Goal: Task Accomplishment & Management: Complete application form

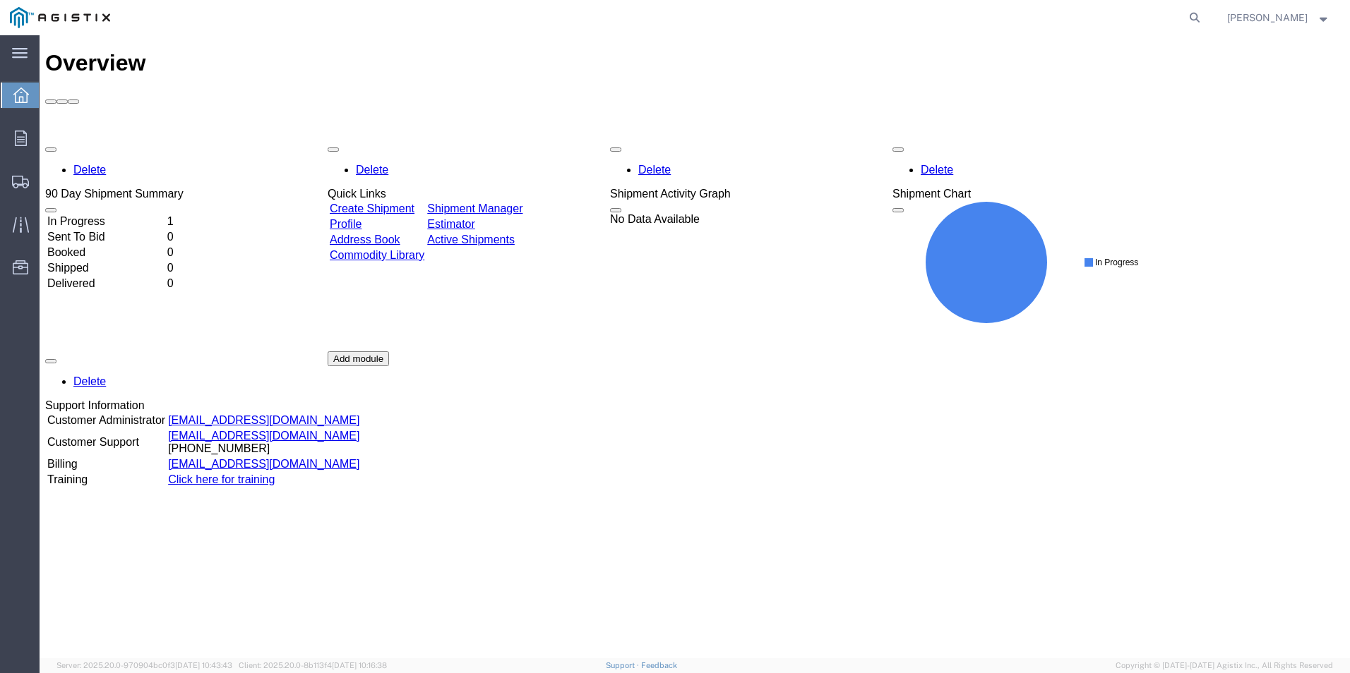
click at [129, 215] on td "In Progress" at bounding box center [106, 222] width 119 height 14
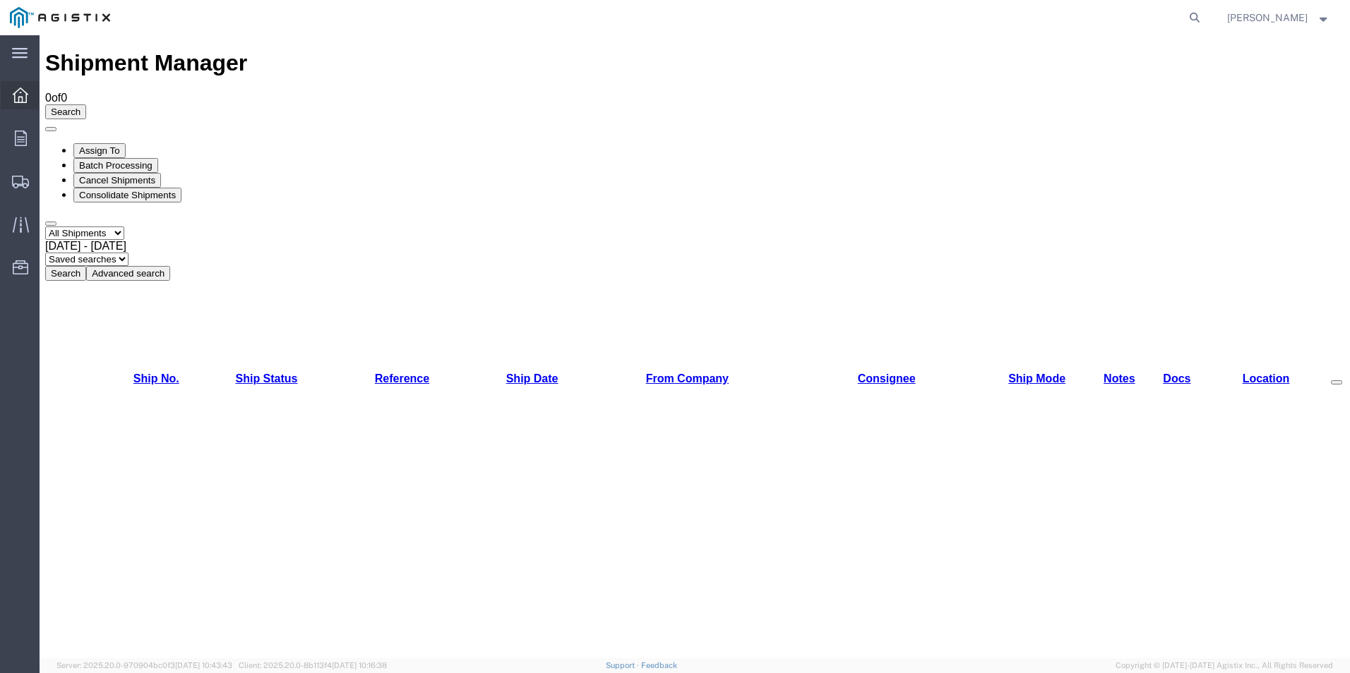
click at [26, 97] on icon at bounding box center [21, 96] width 16 height 16
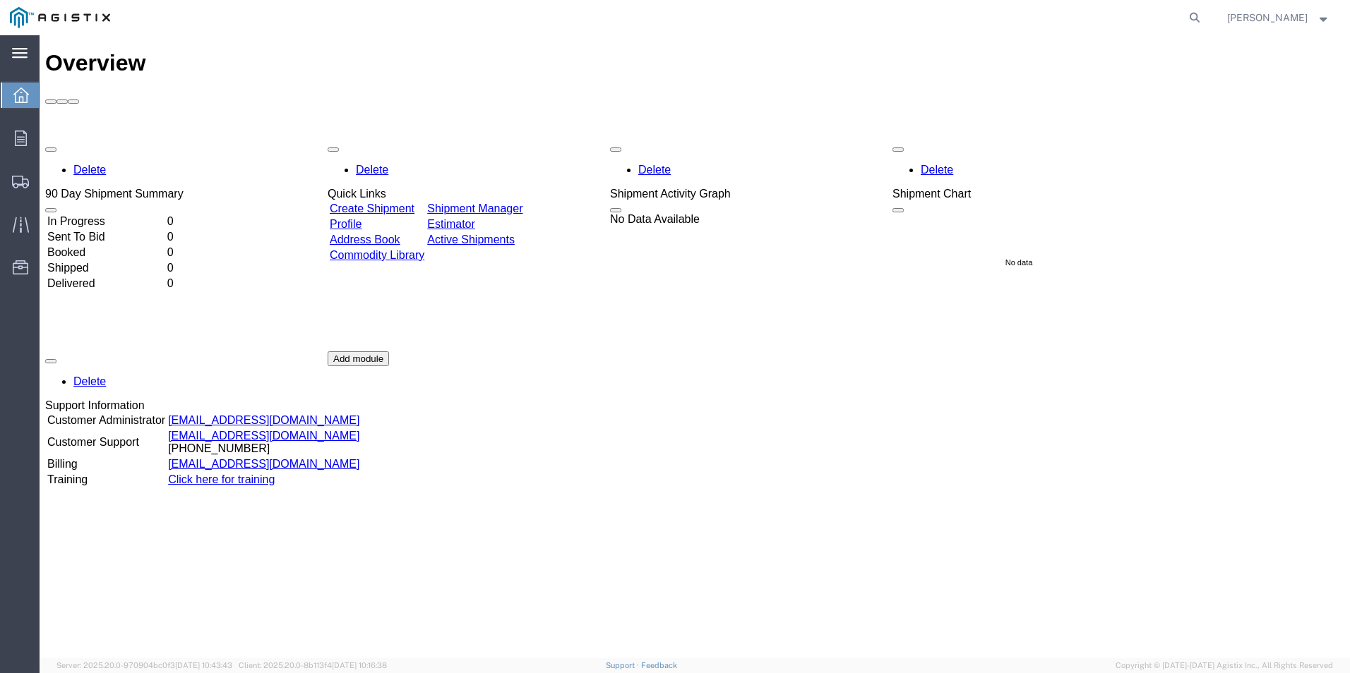
click at [20, 55] on icon at bounding box center [20, 53] width 16 height 11
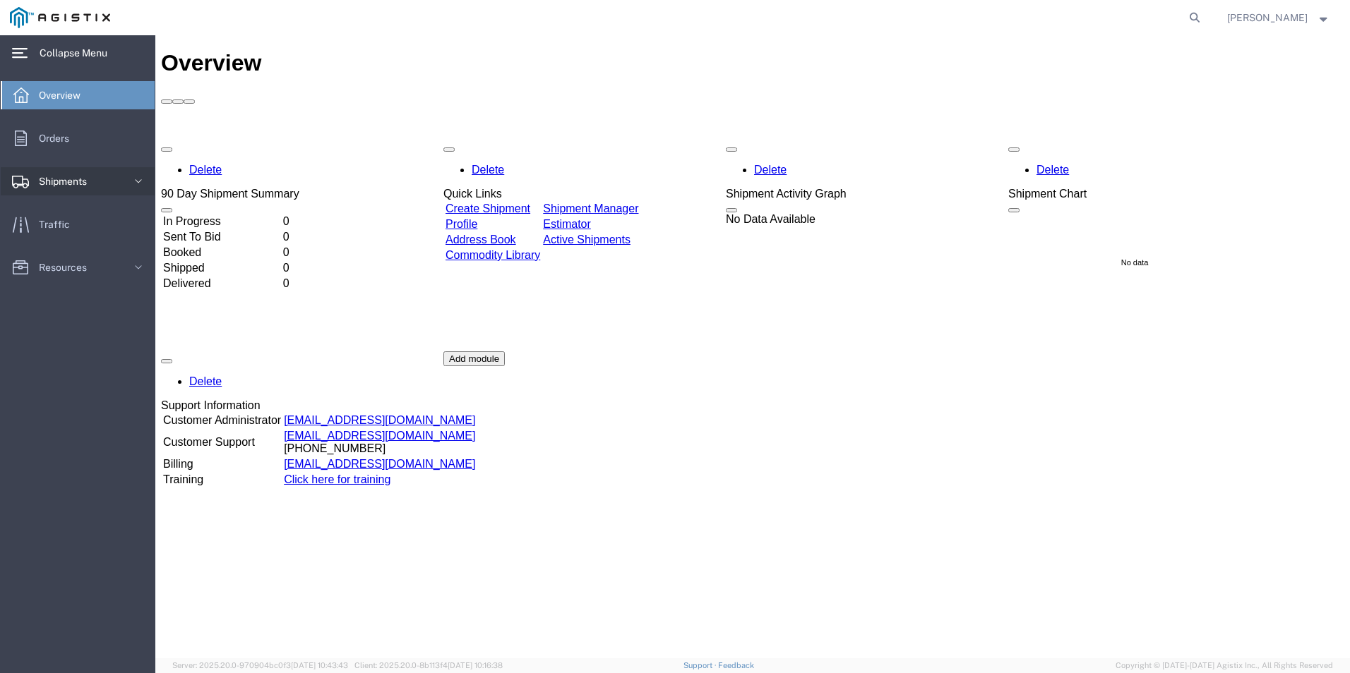
click at [88, 191] on span "Shipments" at bounding box center [68, 181] width 58 height 28
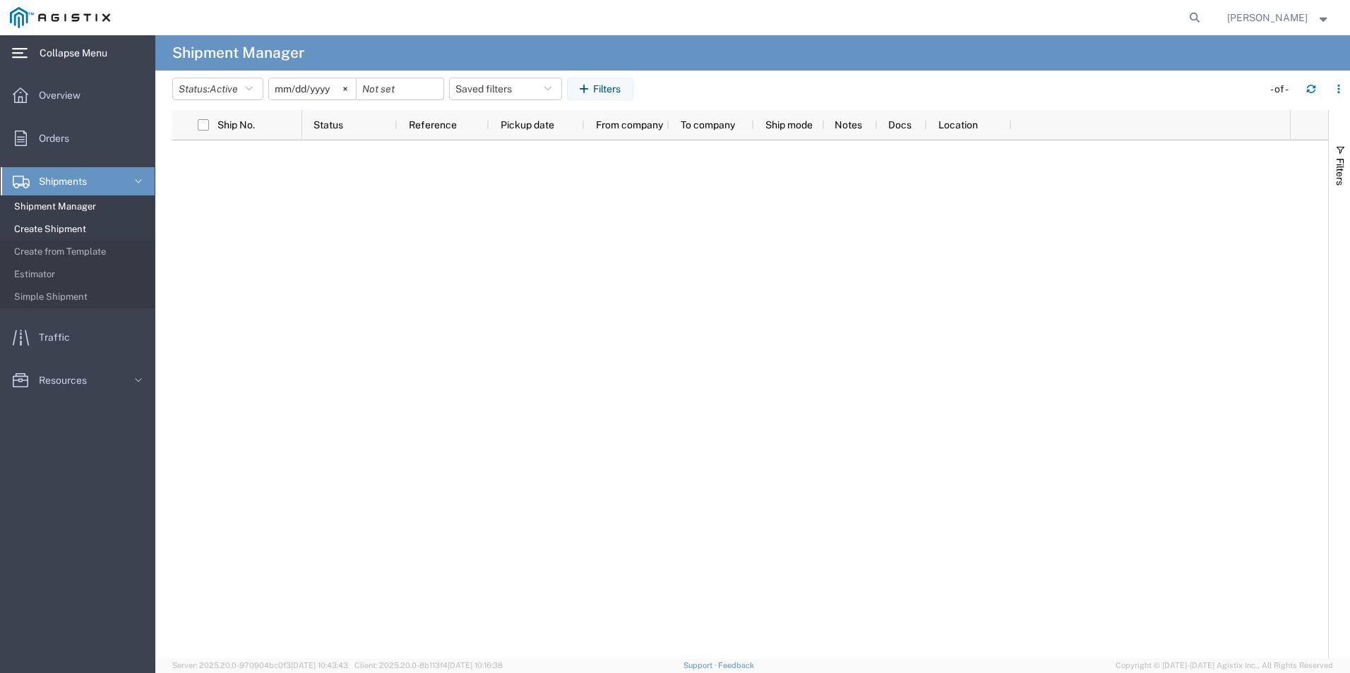
click at [71, 227] on span "Create Shipment" at bounding box center [79, 229] width 131 height 28
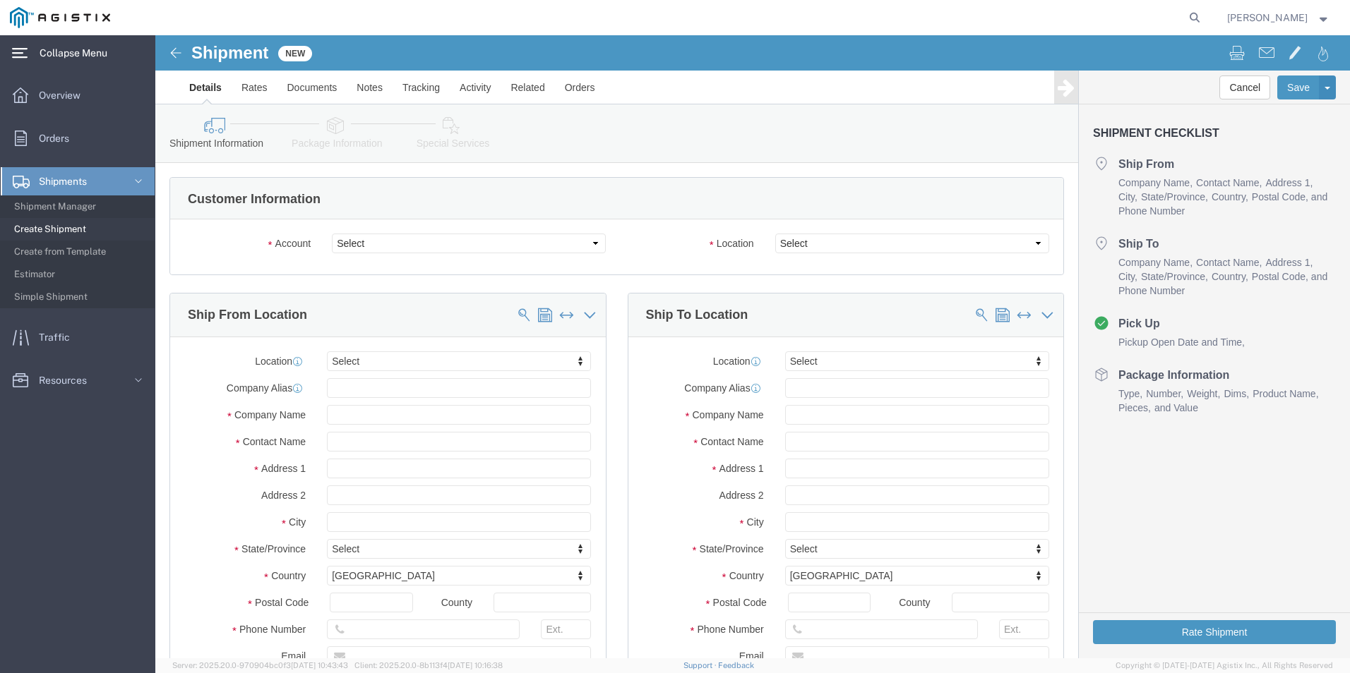
select select
click div "Account Select Bison ProFab PG&E Location Select"
click select "Select Bison ProFab PG&E"
select select "9596"
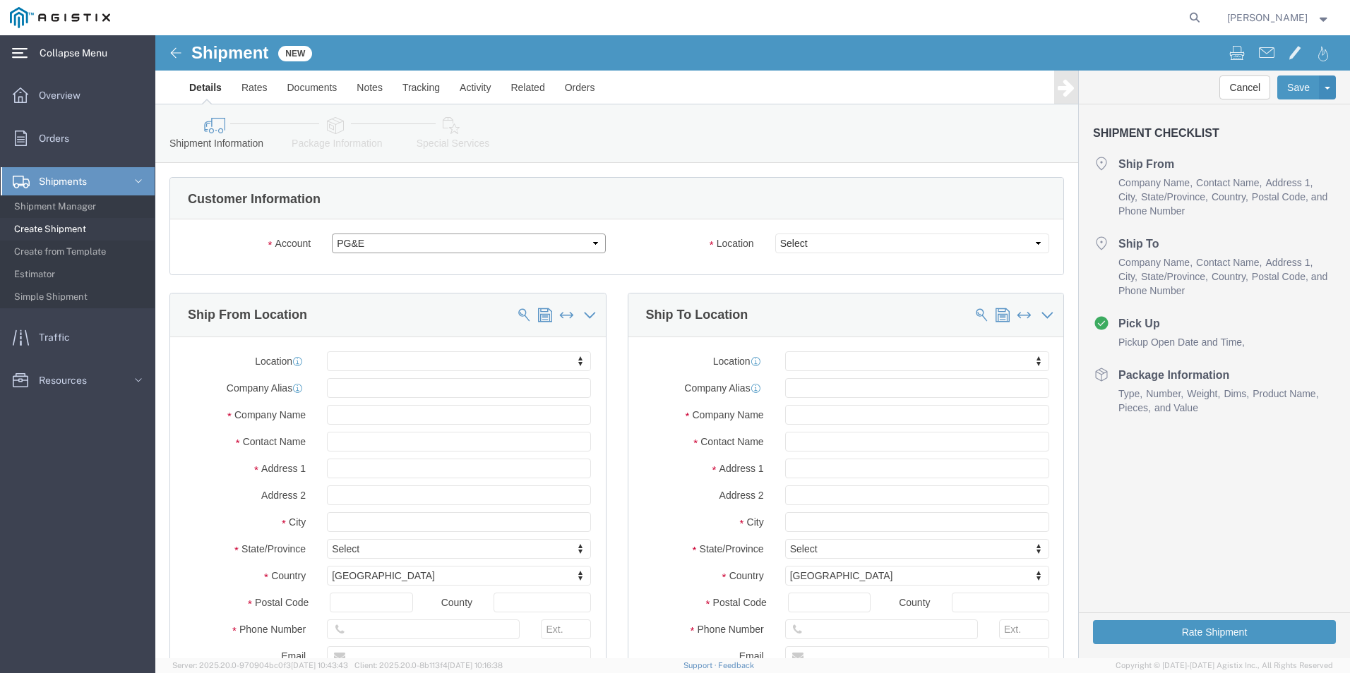
click select "Select Bison ProFab PG&E"
select select
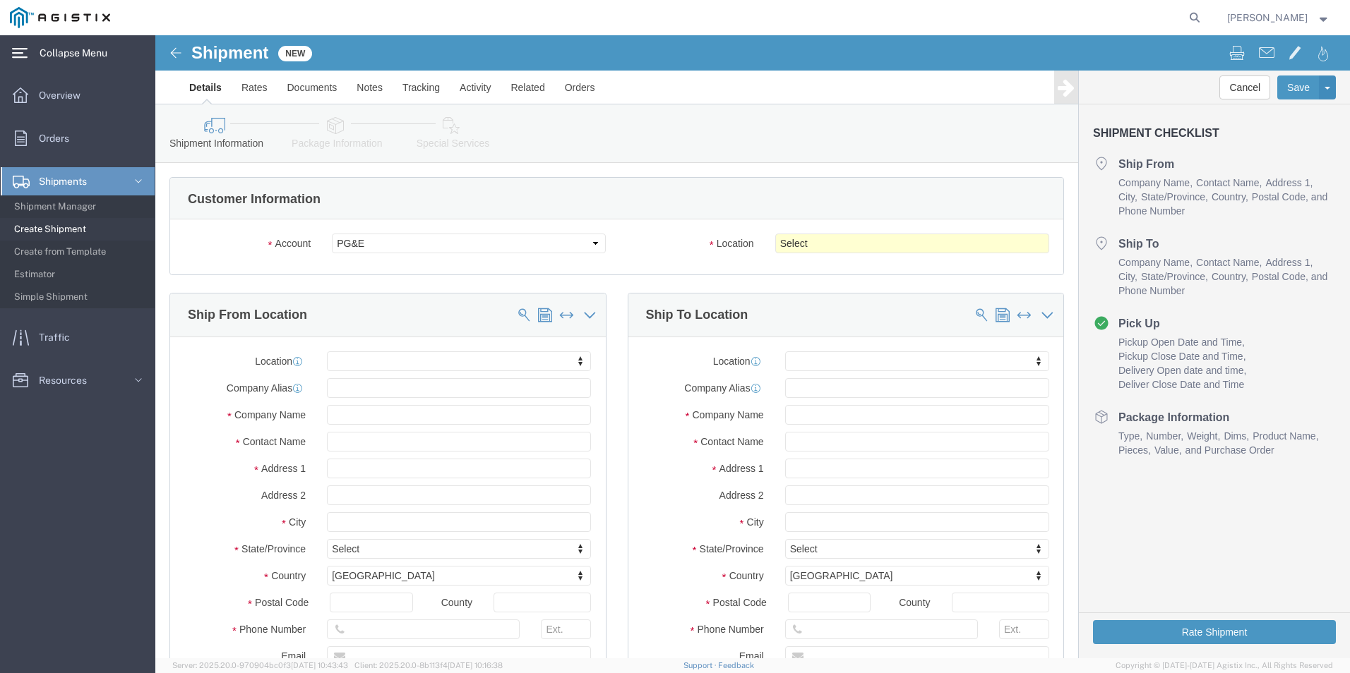
click div "Location Select All Others [GEOGRAPHIC_DATA] [GEOGRAPHIC_DATA] [GEOGRAPHIC_DATA…"
click select "Select All Others [GEOGRAPHIC_DATA] [GEOGRAPHIC_DATA] [GEOGRAPHIC_DATA] [GEOGRA…"
select select "23082"
click select "Select All Others [GEOGRAPHIC_DATA] [GEOGRAPHIC_DATA] [GEOGRAPHIC_DATA] [GEOGRA…"
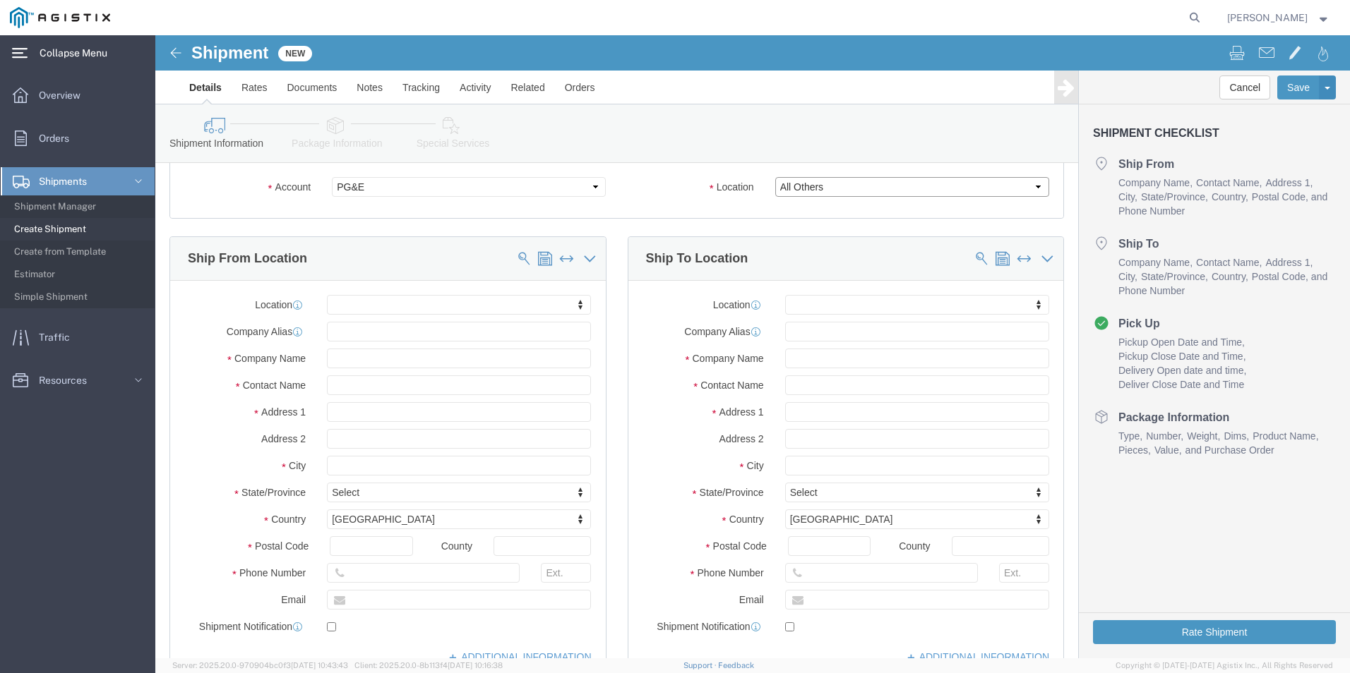
scroll to position [106, 0]
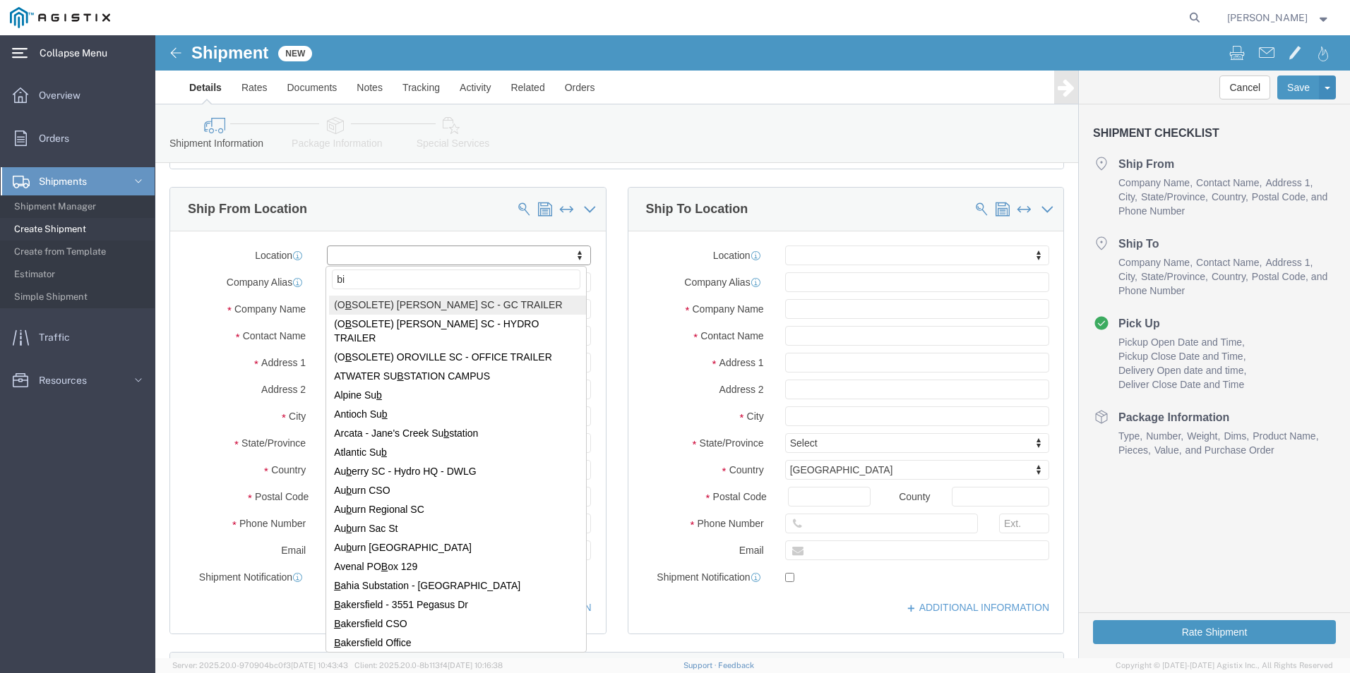
type input "b"
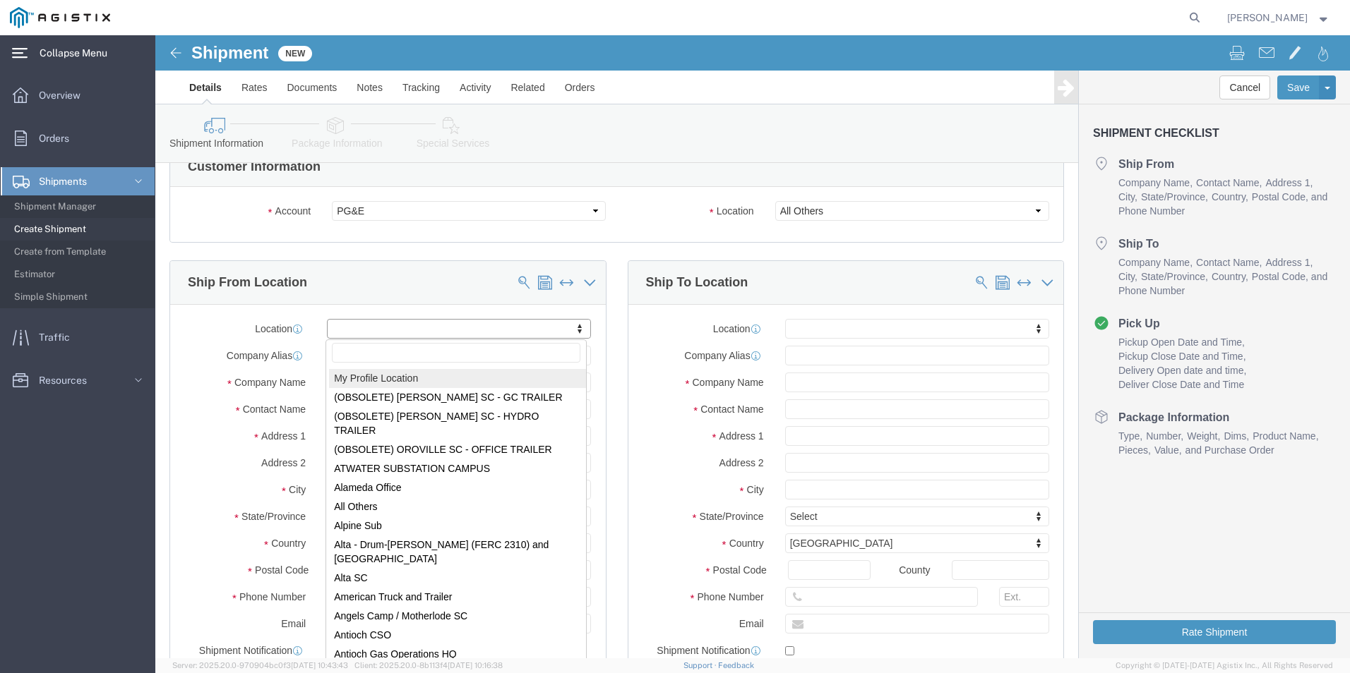
scroll to position [0, 0]
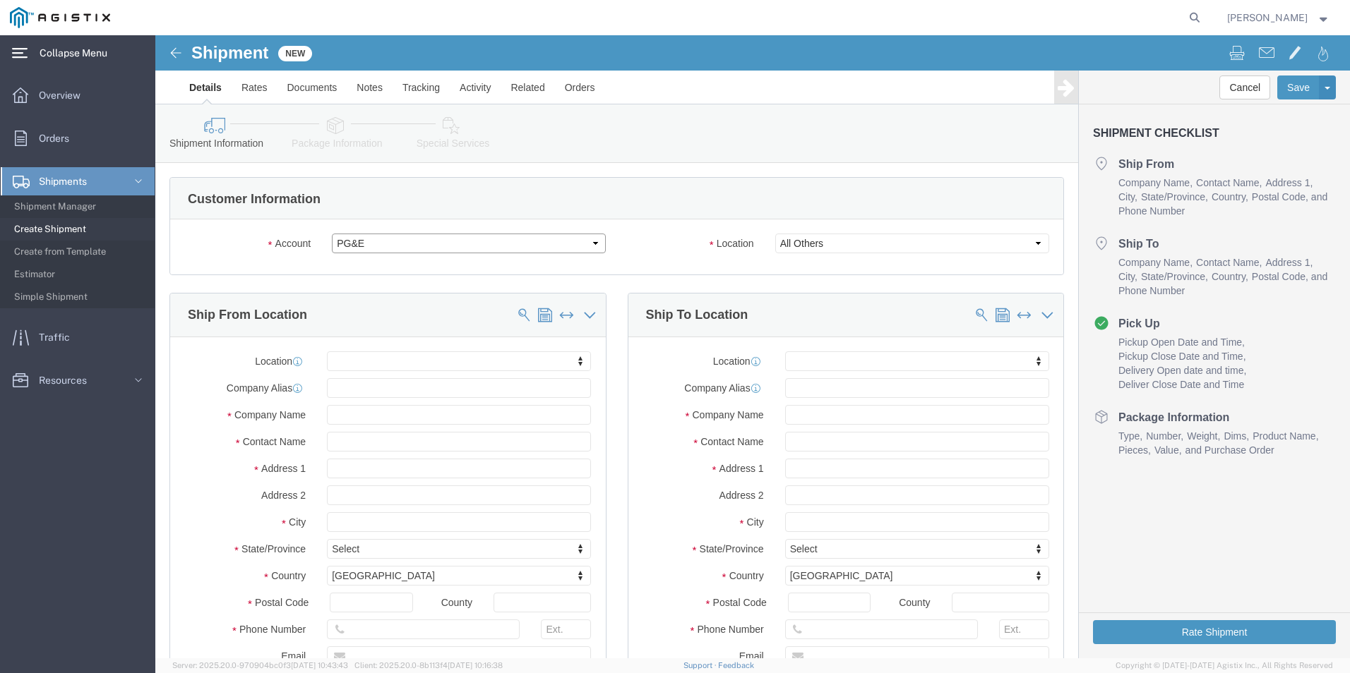
click select "Select Bison ProFab PG&E"
select select "102887"
click select "Select Bison ProFab PG&E"
select select
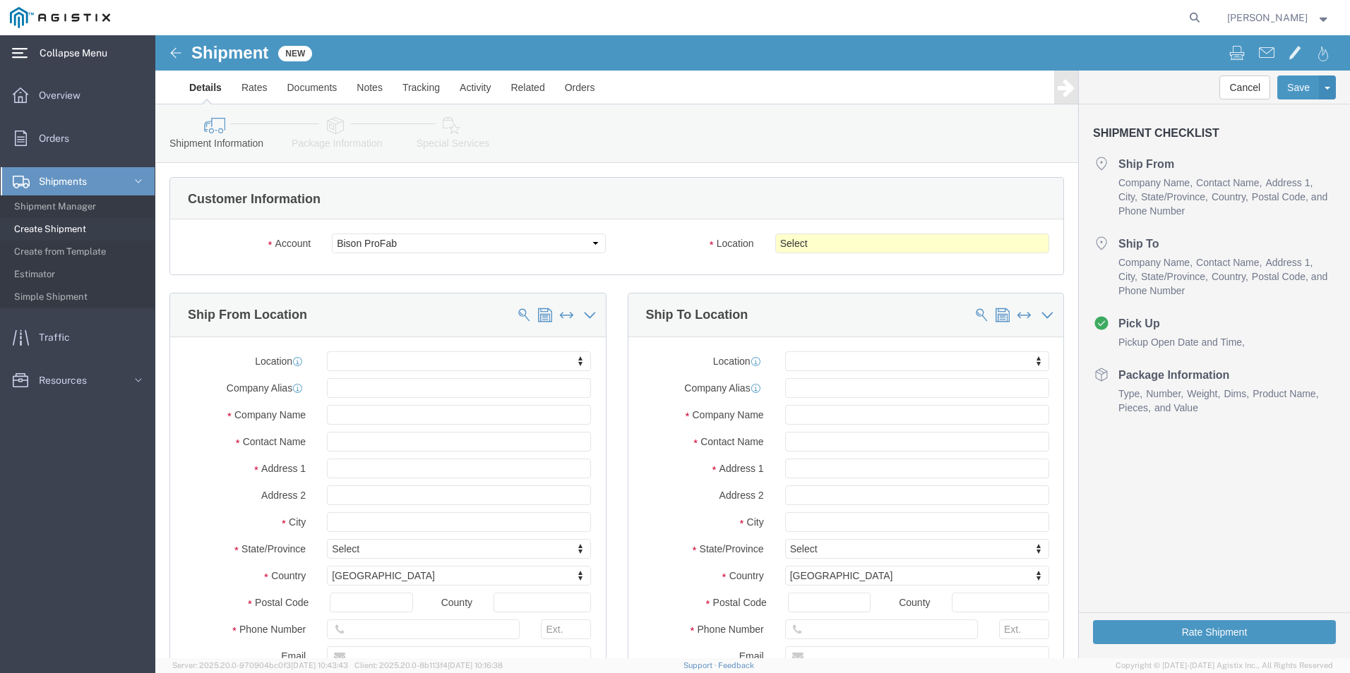
click div "Location Select Master Location"
click select "Select Master Location"
select select "35855"
click select "Select Master Location"
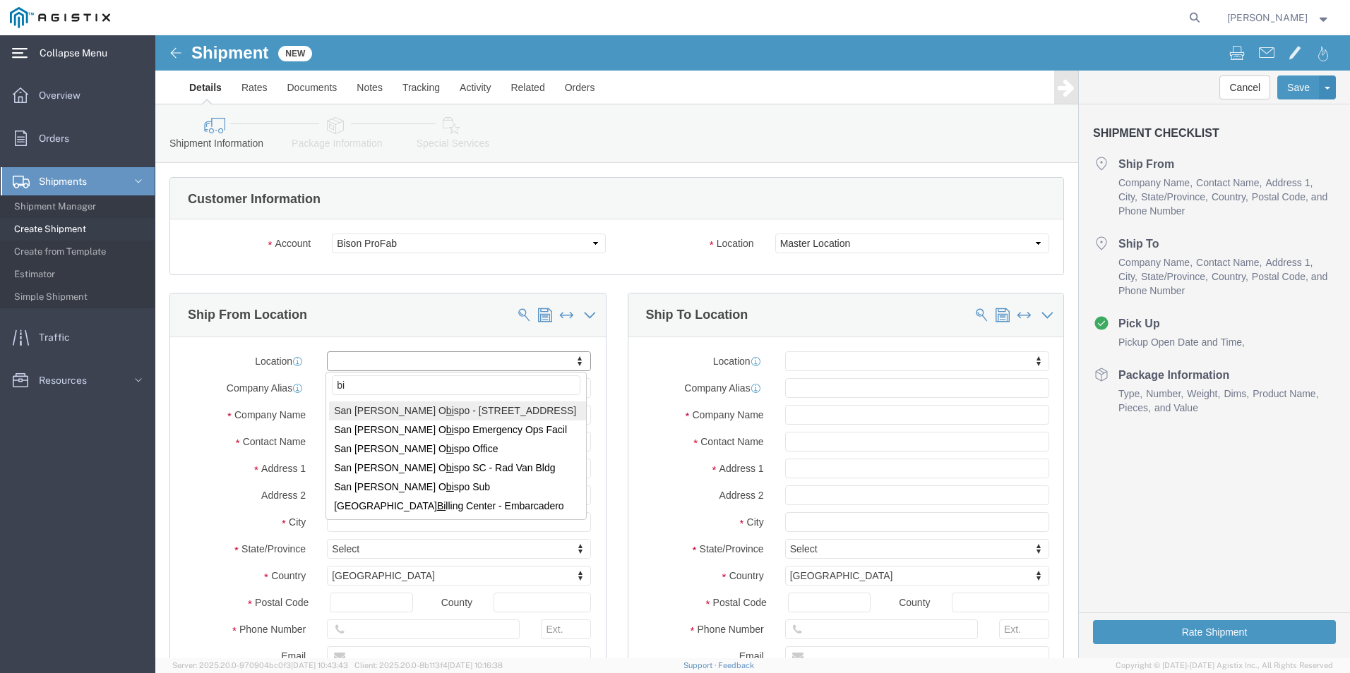
type input "b"
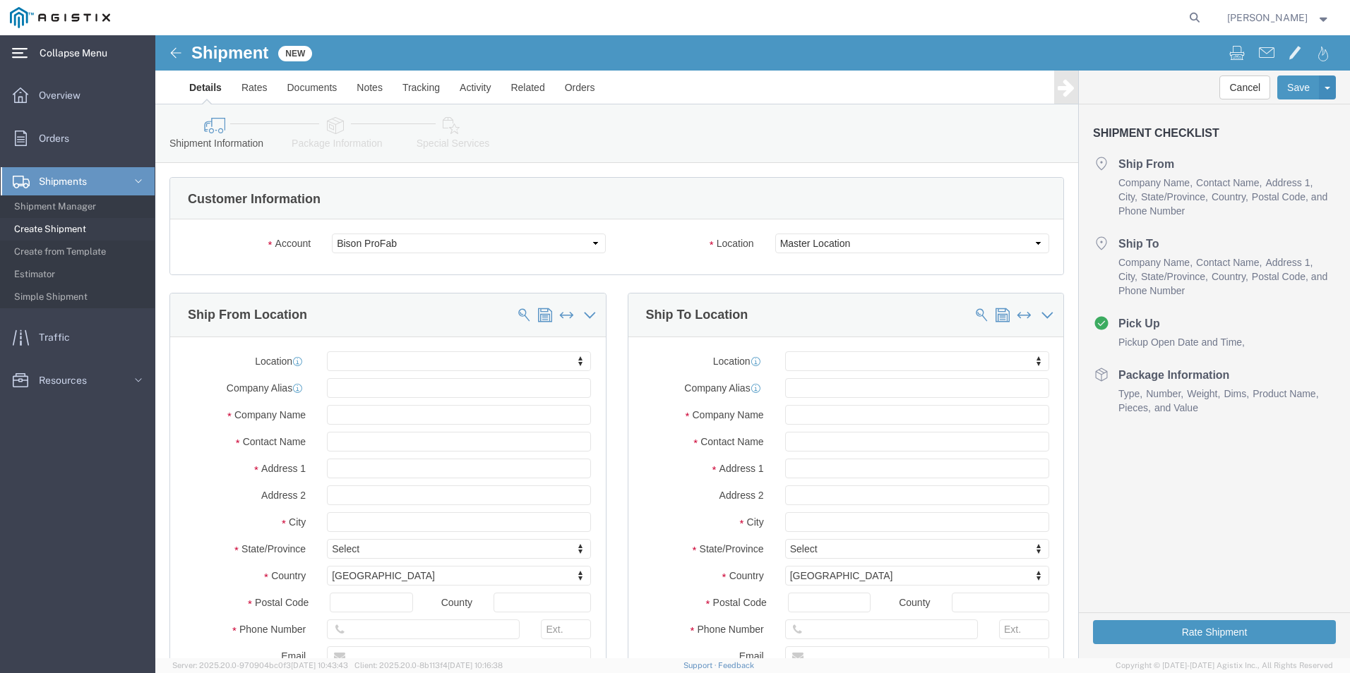
click label "Account"
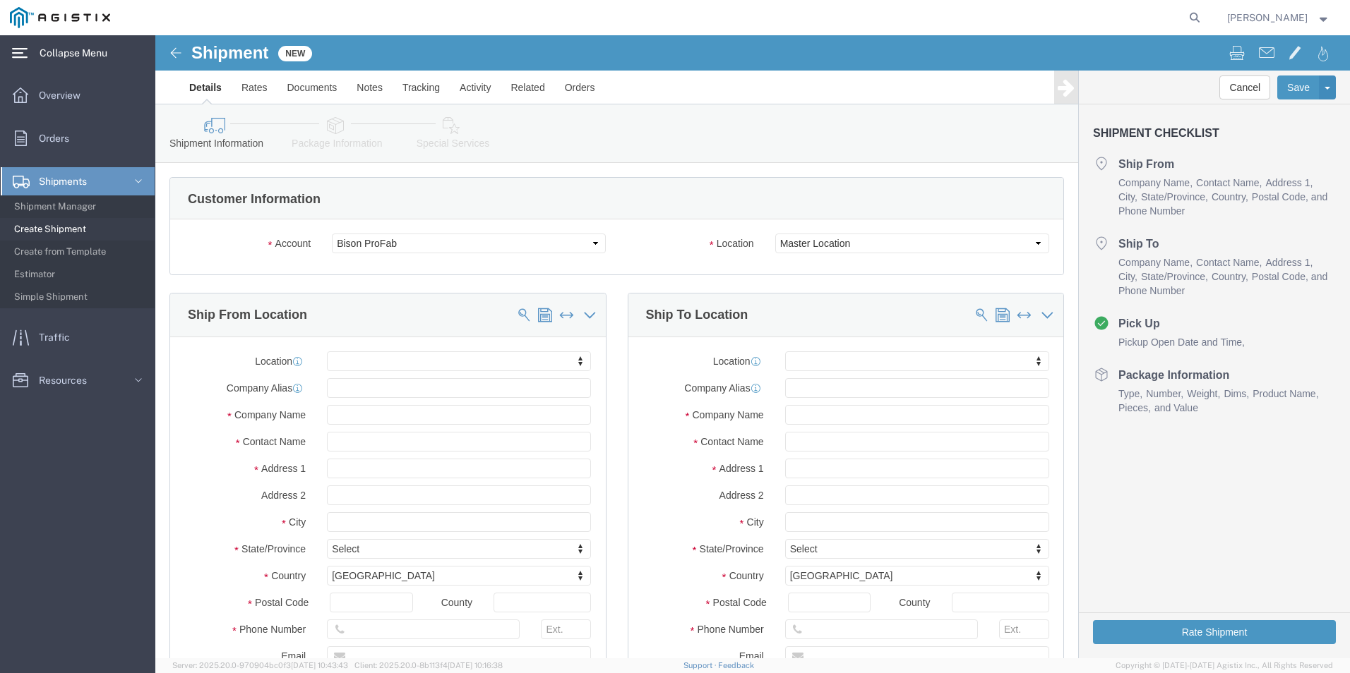
drag, startPoint x: 121, startPoint y: 207, endPoint x: 115, endPoint y: 215, distance: 10.0
click label "Account"
click select "Select Bison ProFab PG&E"
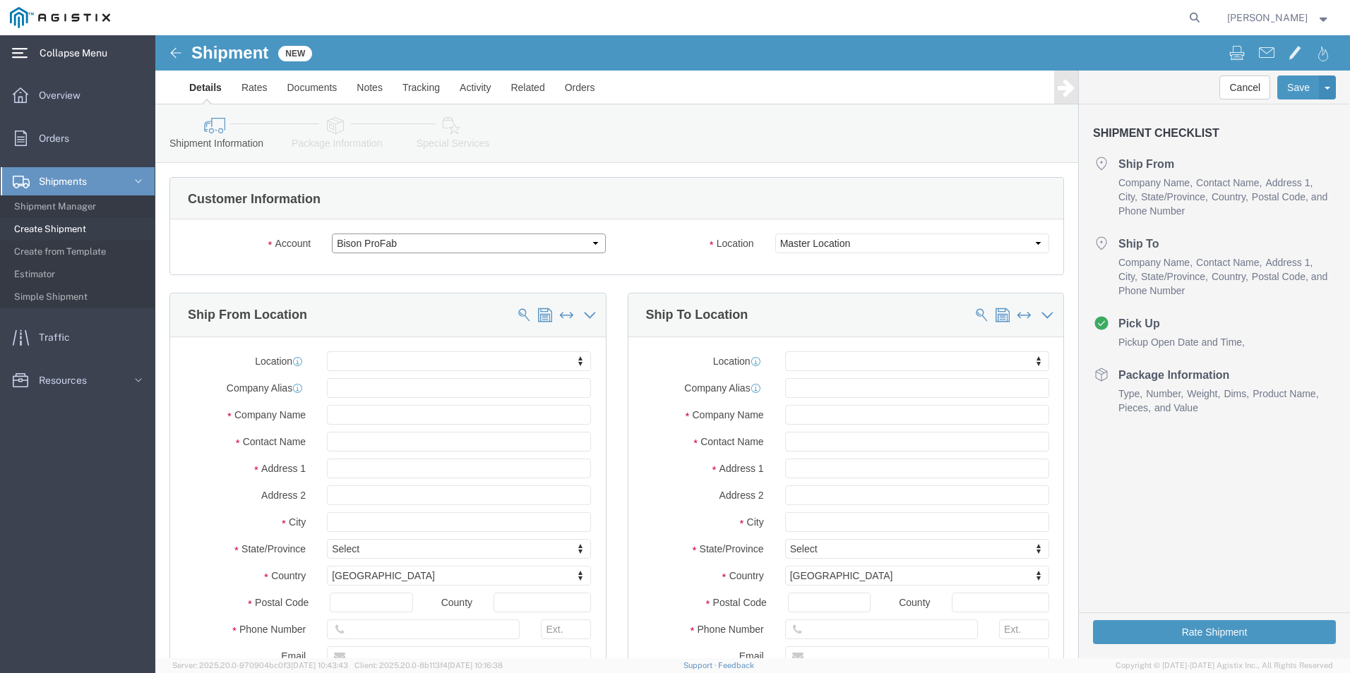
click select "Select Bison ProFab PG&E"
select select "9596"
click select "Select Bison ProFab PG&E"
select select
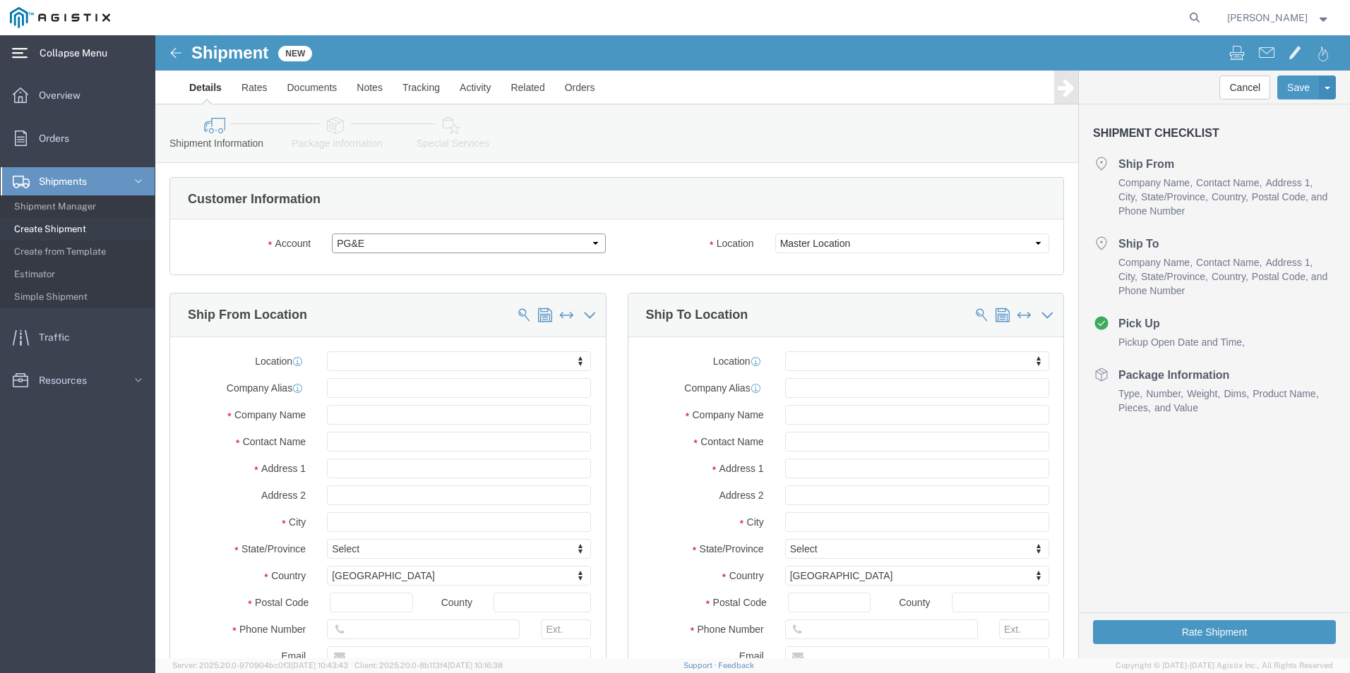
select select
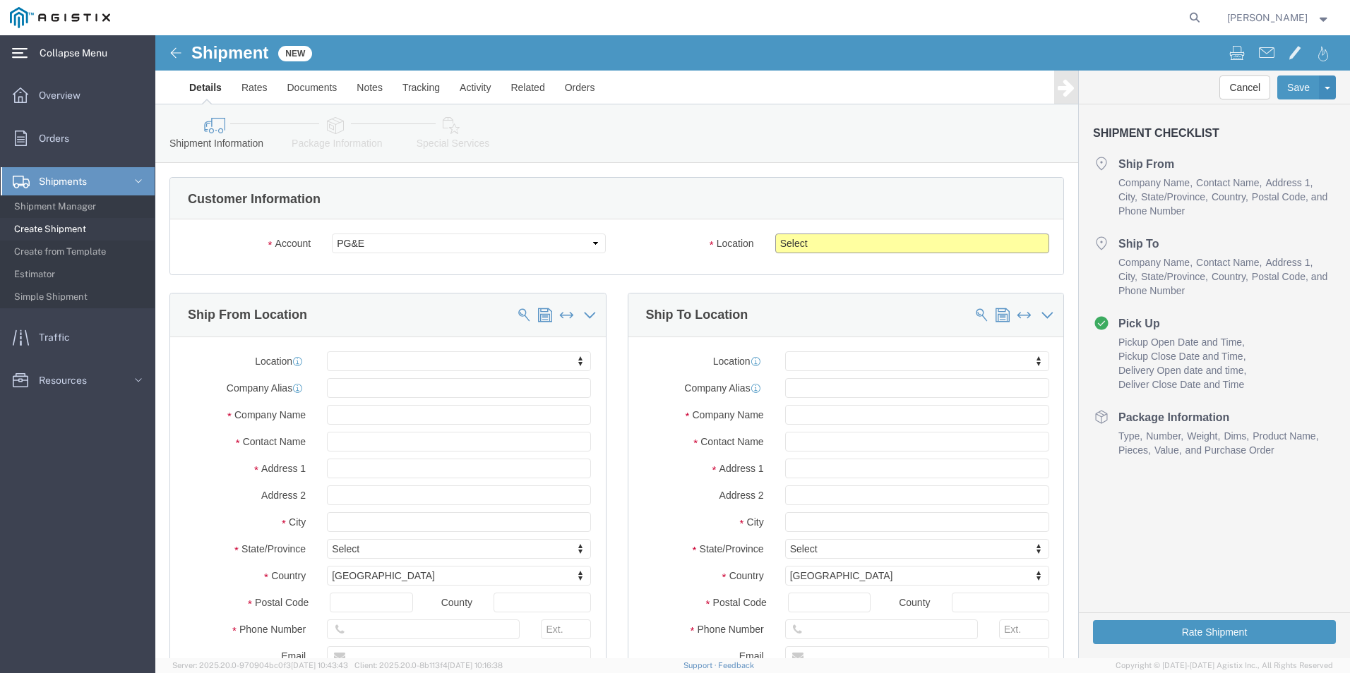
click select "Select All Others [GEOGRAPHIC_DATA] [GEOGRAPHIC_DATA] [GEOGRAPHIC_DATA] [GEOGRA…"
select select "23082"
click select "Select All Others [GEOGRAPHIC_DATA] [GEOGRAPHIC_DATA] [GEOGRAPHIC_DATA] [GEOGRA…"
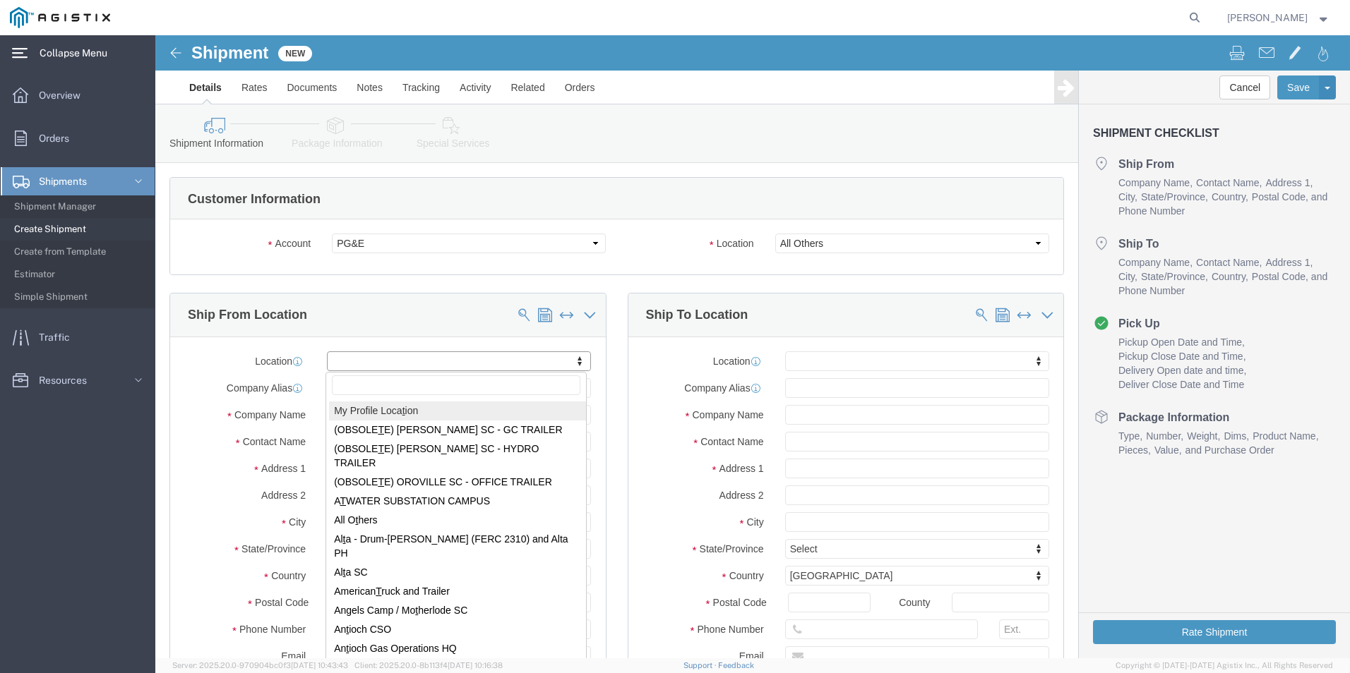
type input "t"
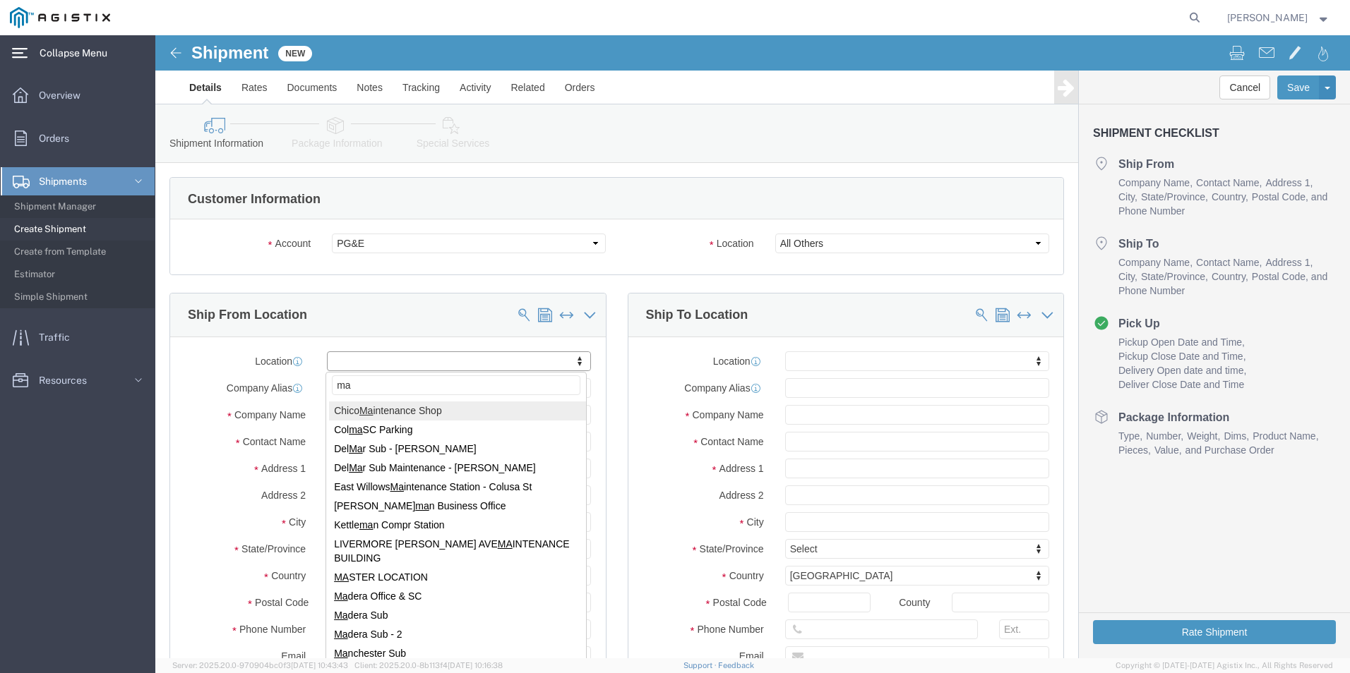
type input "m"
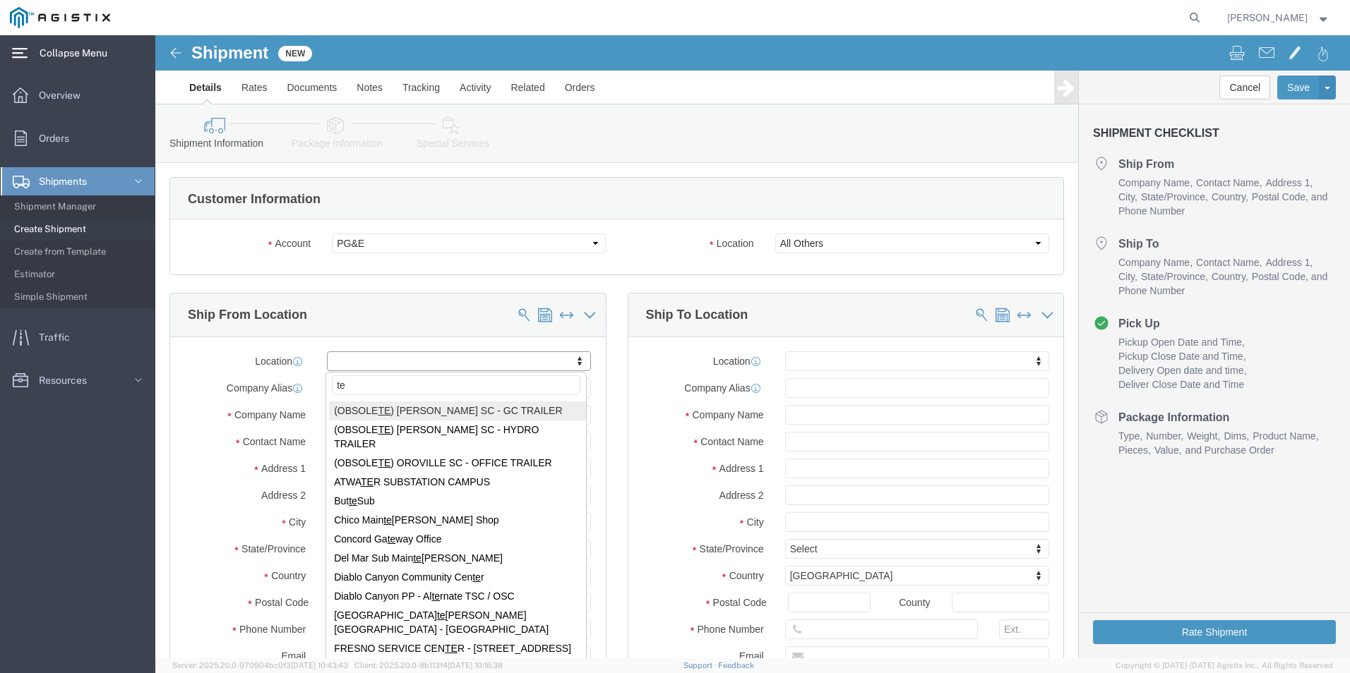
type input "t"
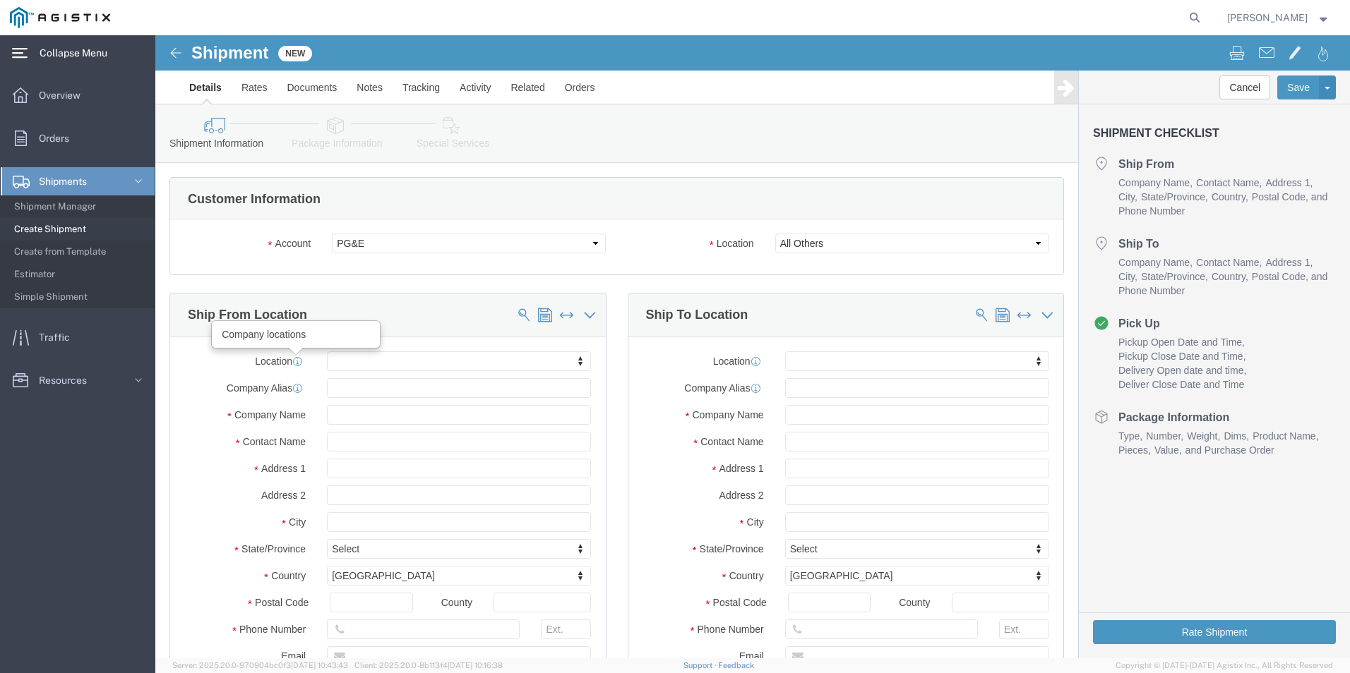
click icon
click input "text"
type input "Bison profab"
click input "text"
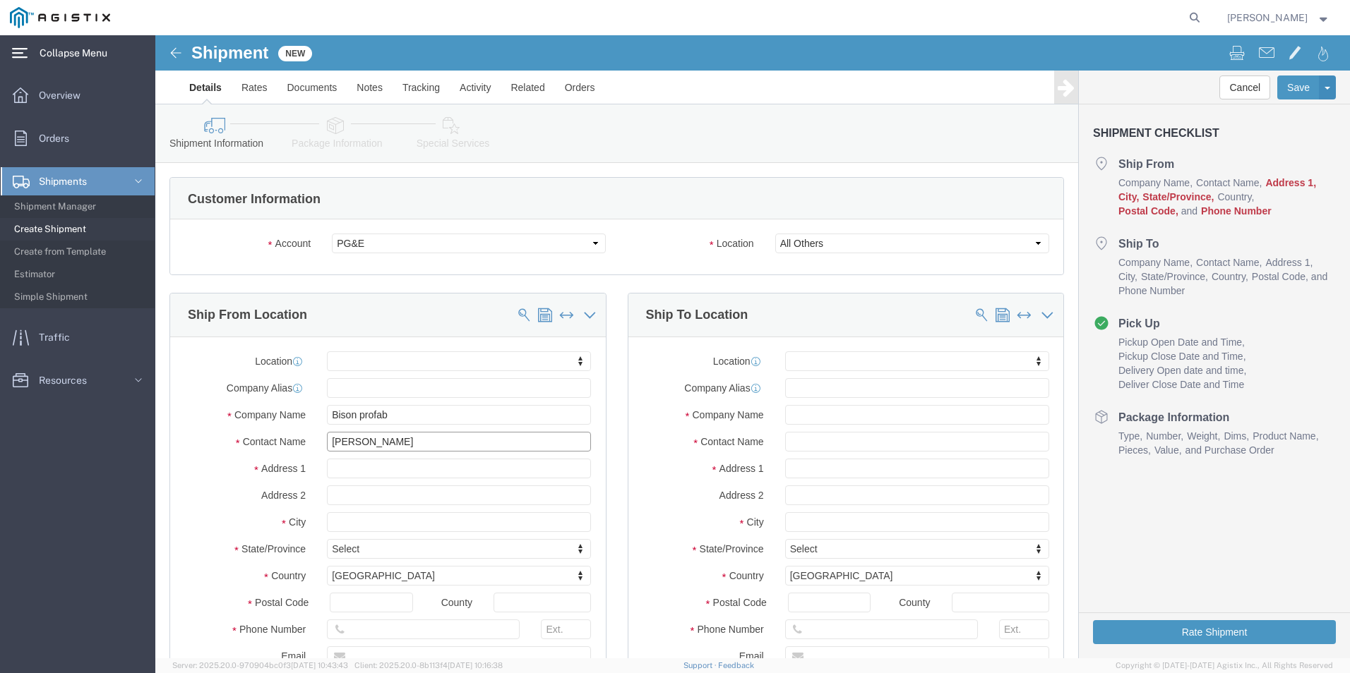
type input "[PERSON_NAME]"
click input "text"
type input "[STREET_ADDRESS][PERSON_NAME]"
click input "text"
type input "Magnolia"
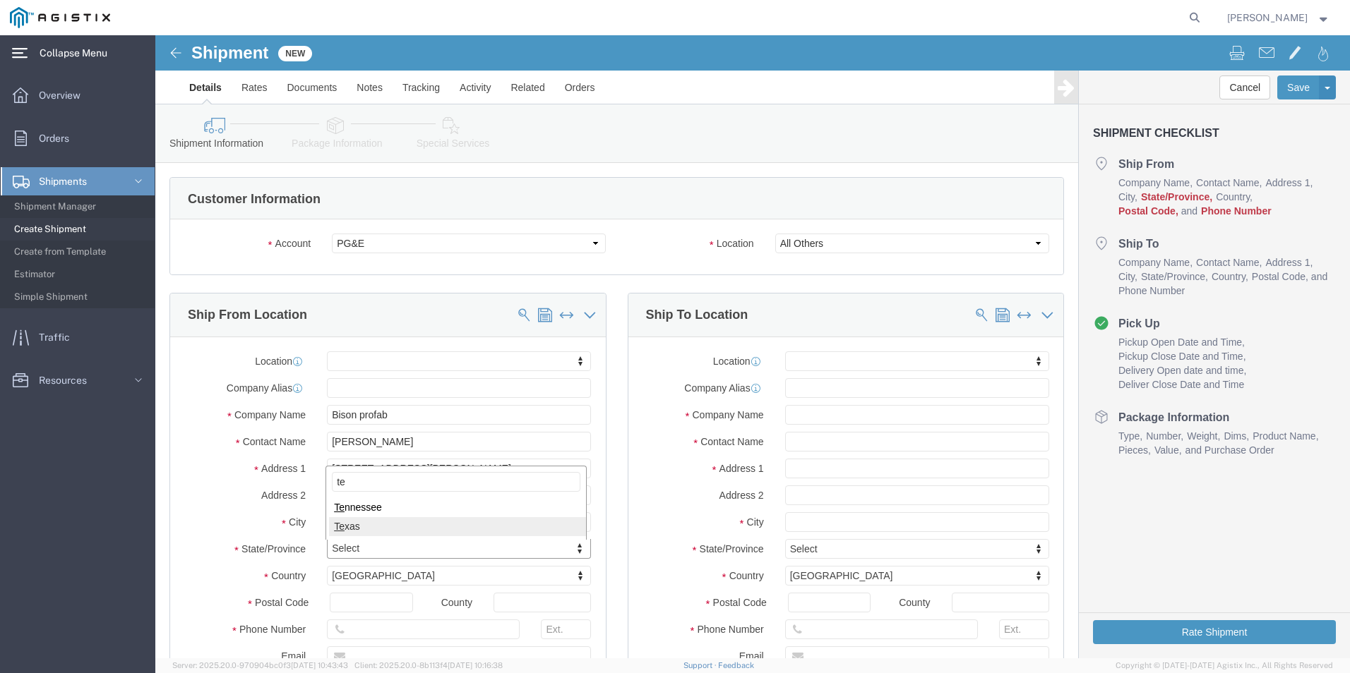
type input "te"
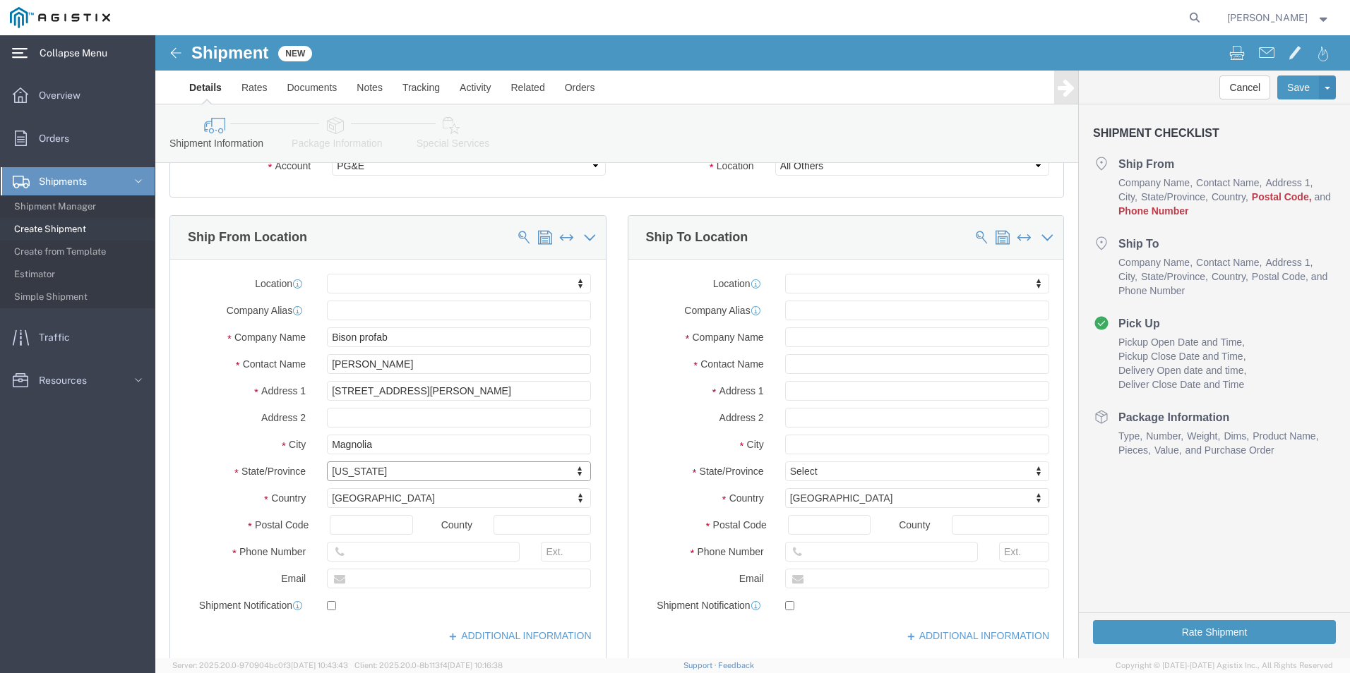
scroll to position [88, 0]
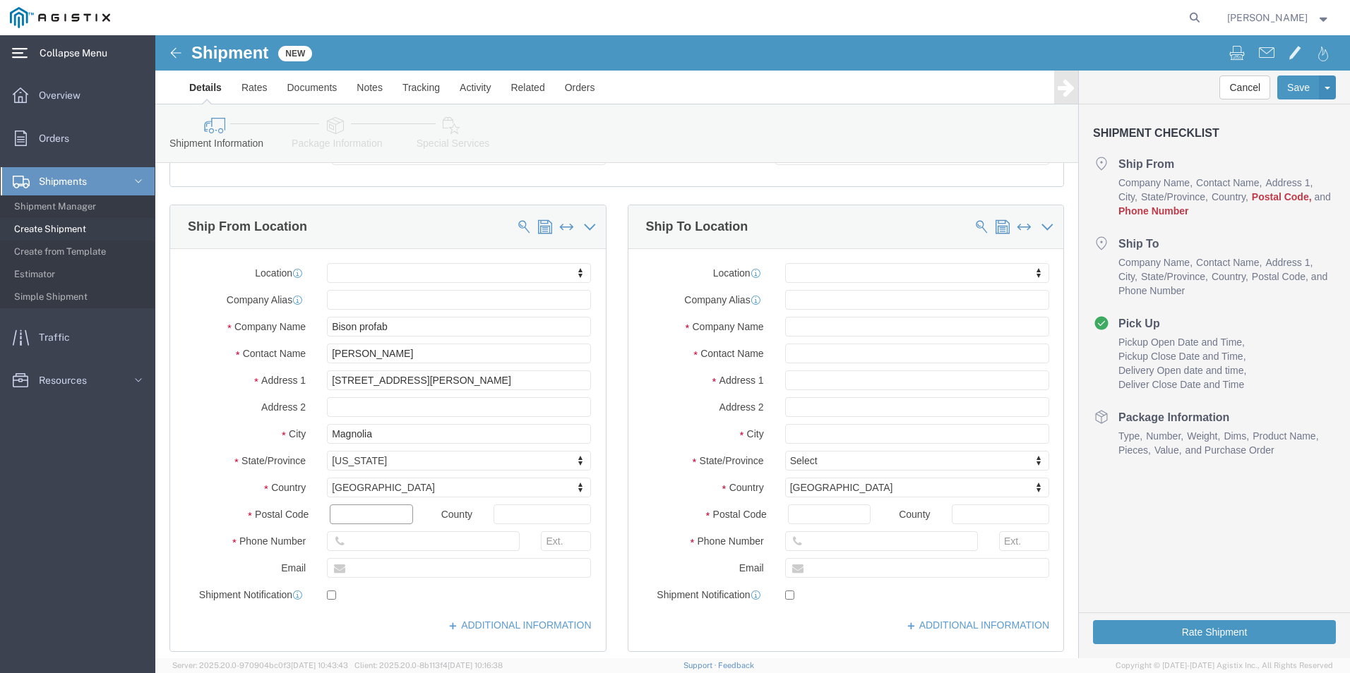
click input "text"
type input "77354"
type input "[PERSON_NAME]"
click input "text"
type input "[PHONE_NUMBER]"
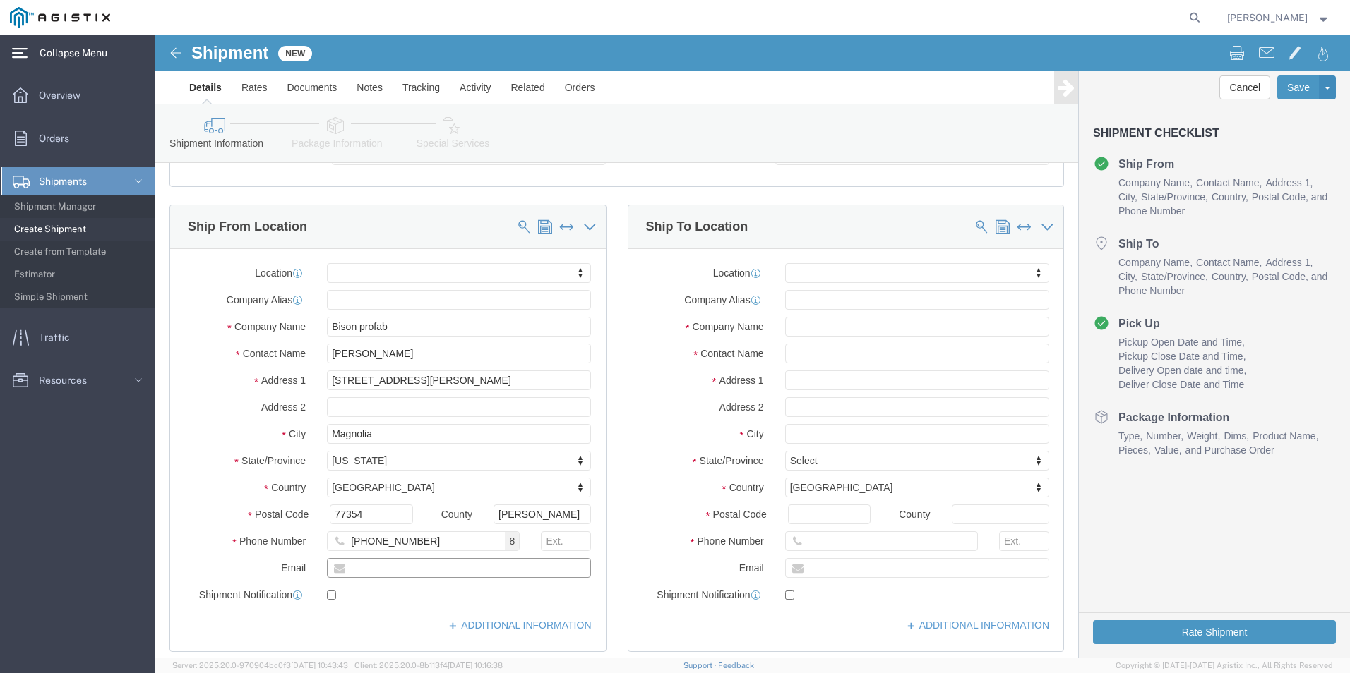
click input "text"
type input "[EMAIL_ADDRESS][DOMAIN_NAME]"
type input "p"
click input "text"
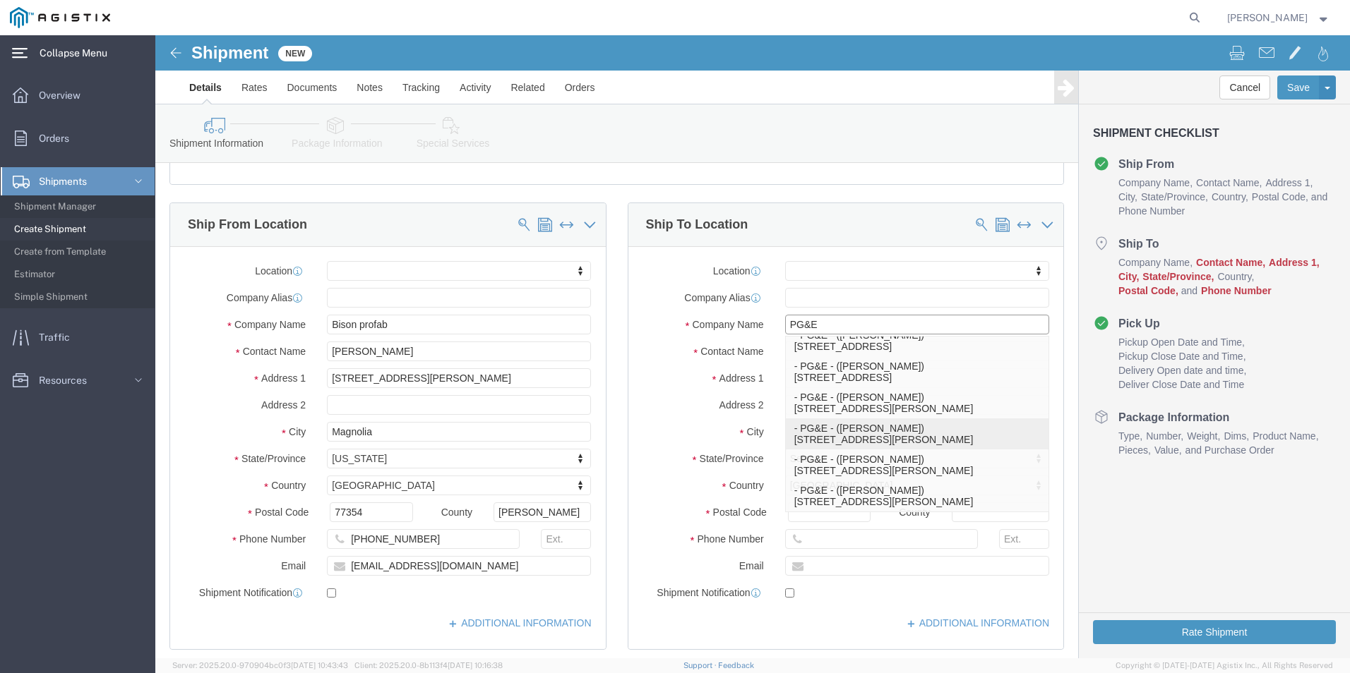
scroll to position [71, 0]
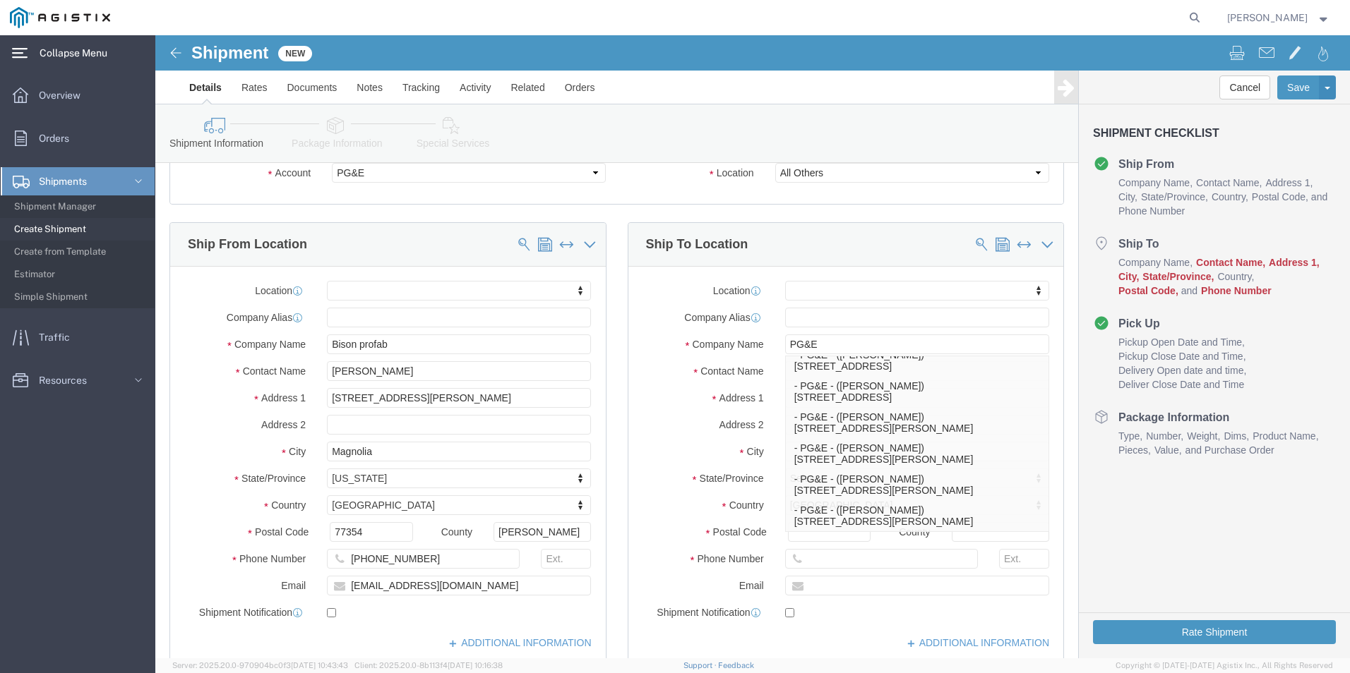
click div "Location My Profile Location (OBSOLETE) [PERSON_NAME] SC - GC TRAILER (OBSOLETE…"
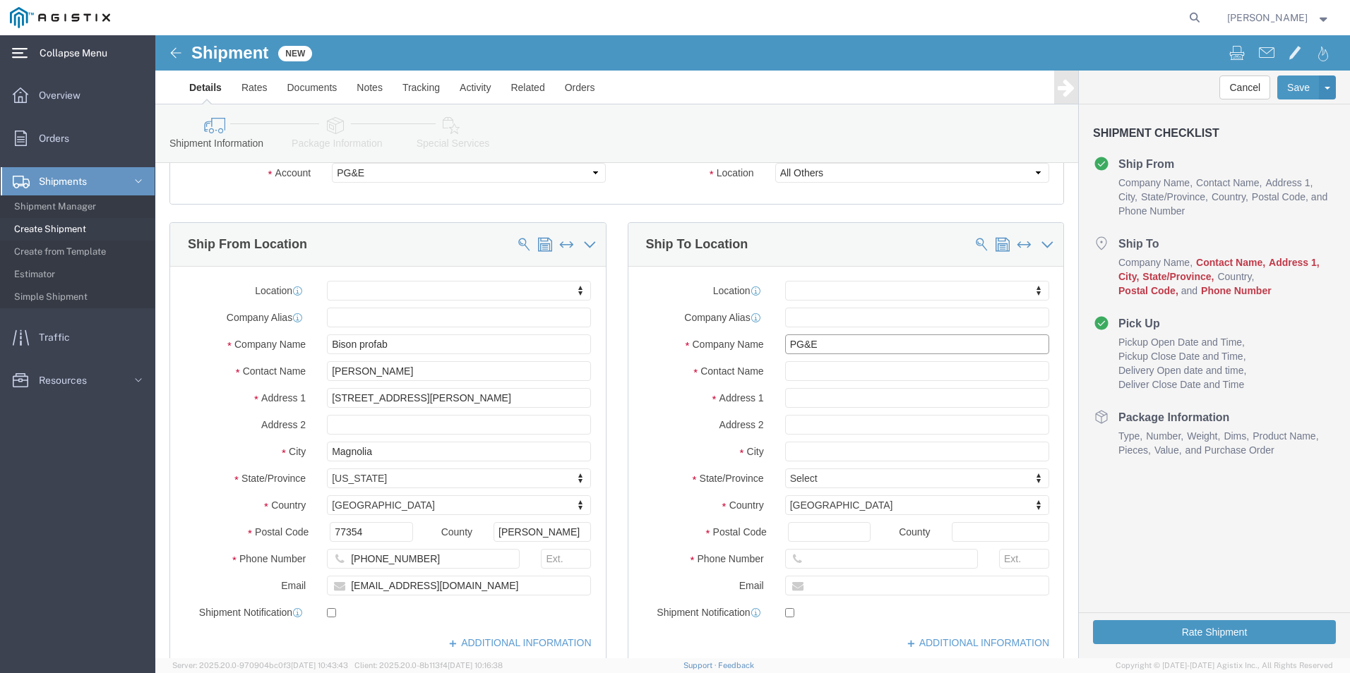
click input "PG&E"
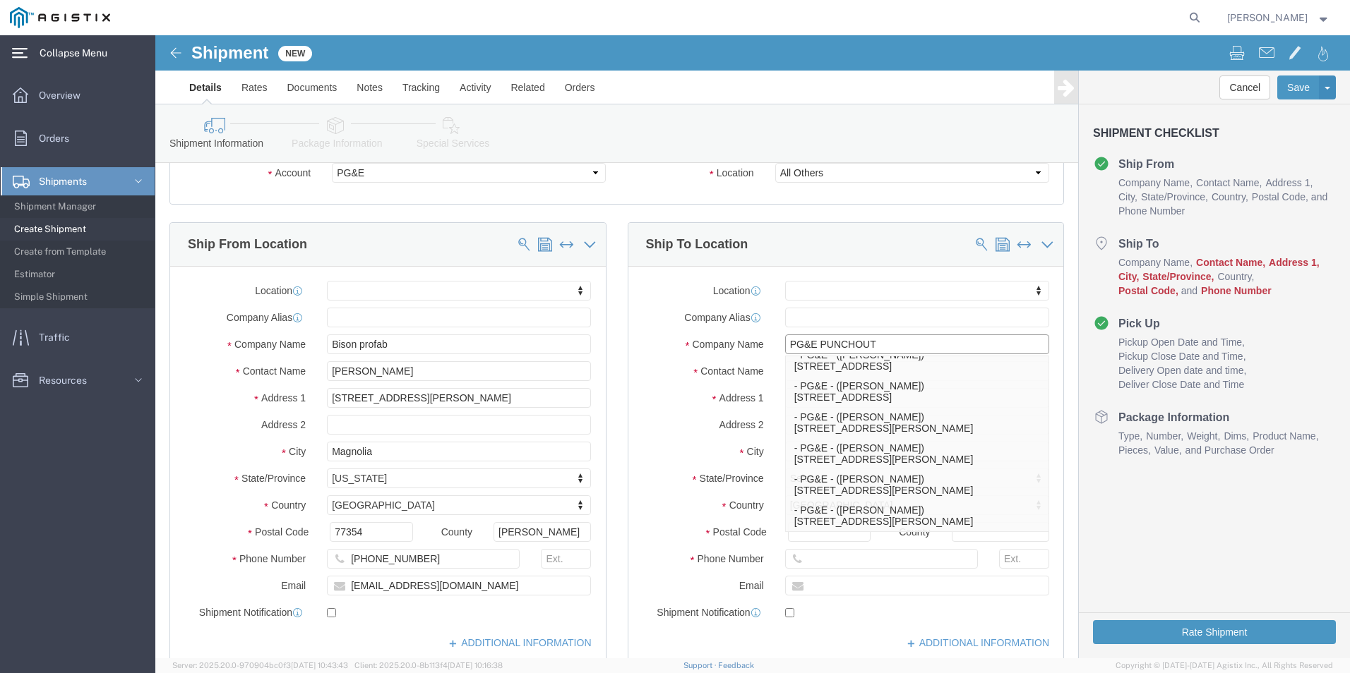
click input "PG&E PUNCHOUT"
type input "PG&E PUNCHOUT"
click label "Address 1"
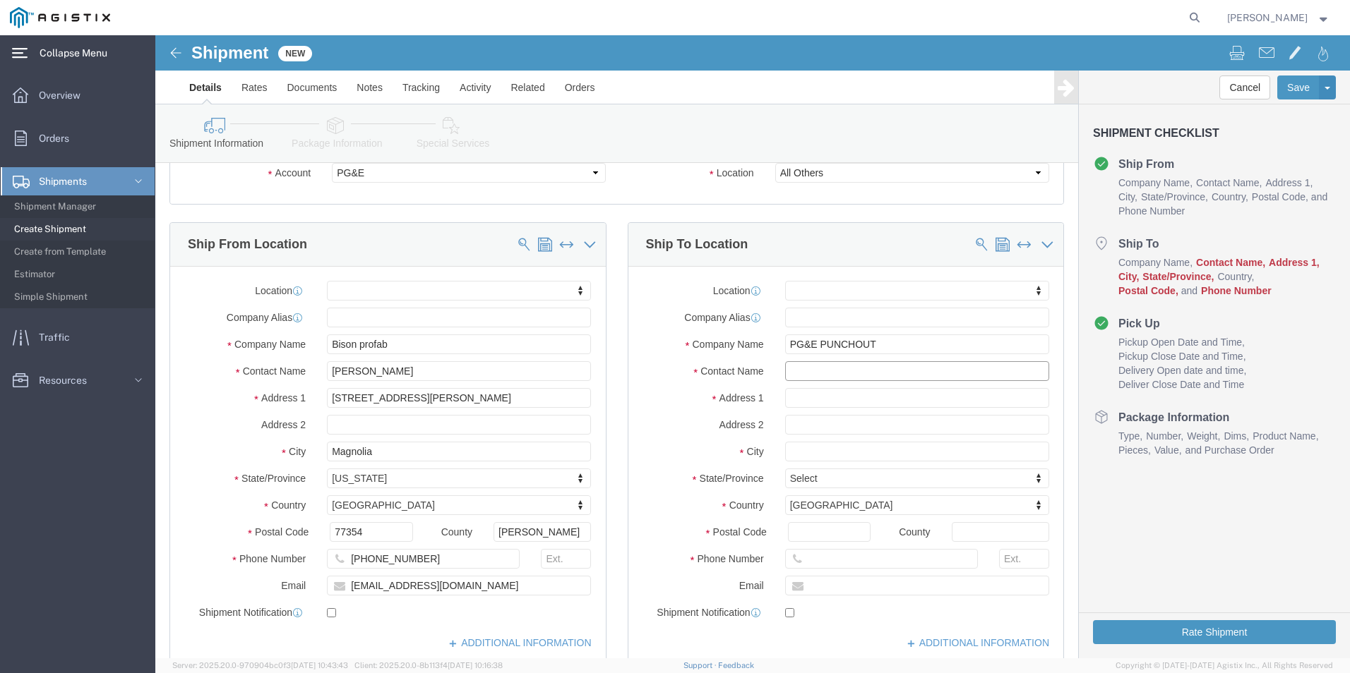
click input "text"
type input "[PERSON_NAME]"
type input "[STREET_ADDRESS]"
click input "text"
type input "STOCKTON"
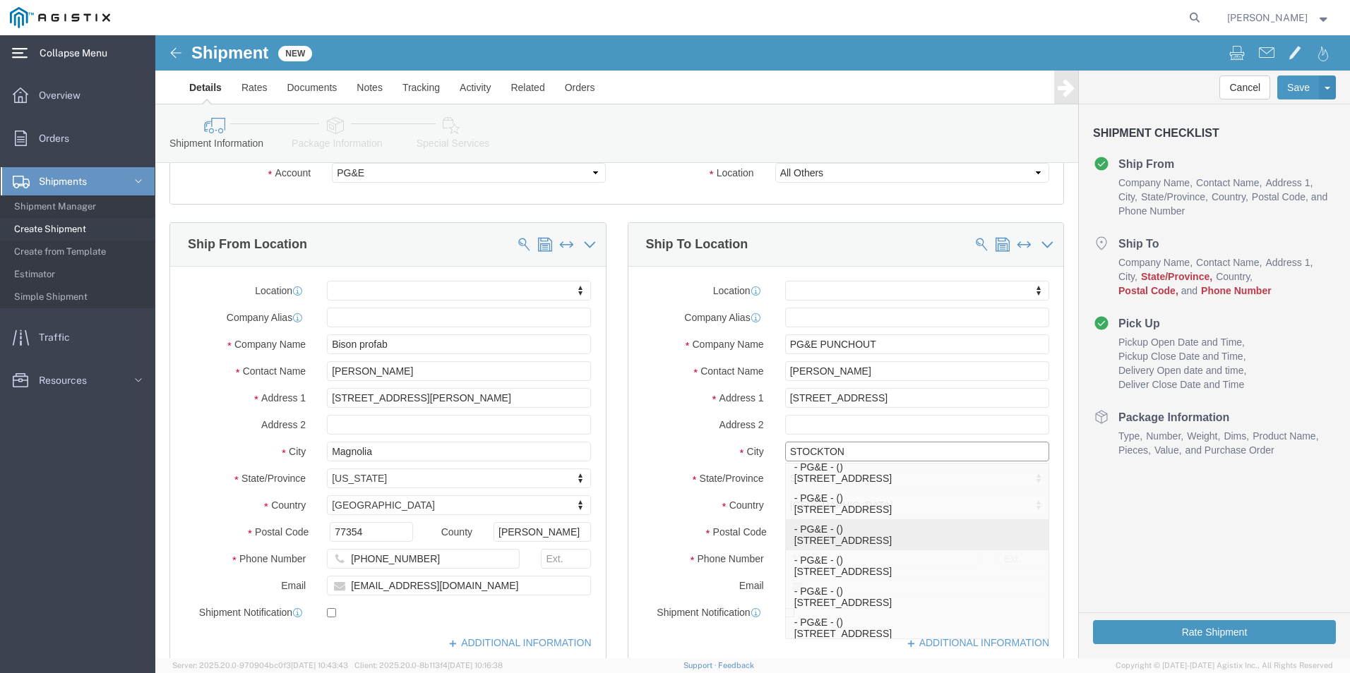
scroll to position [406, 0]
click p "- PG&E - () [STREET_ADDRESS]"
select select "CA"
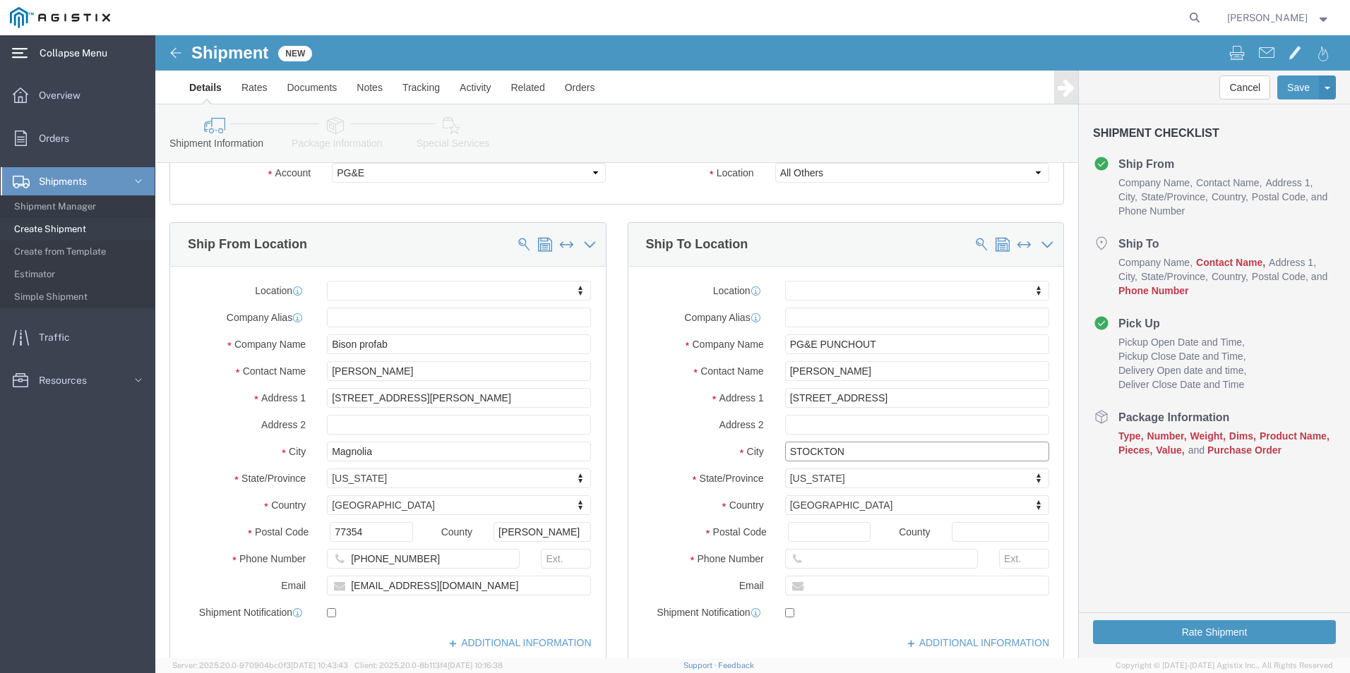
type input "Stockton"
click input "text"
type input "[PHONE_NUMBER]"
click label
click input "checkbox"
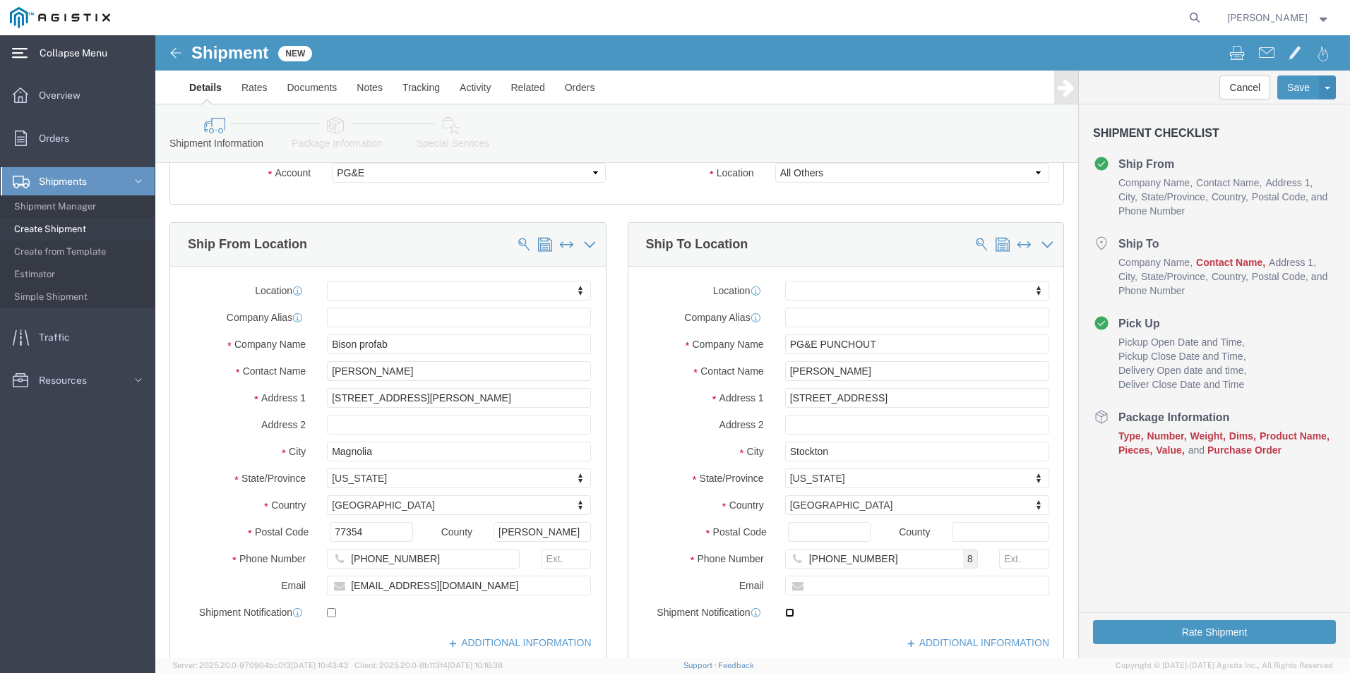
checkbox input "true"
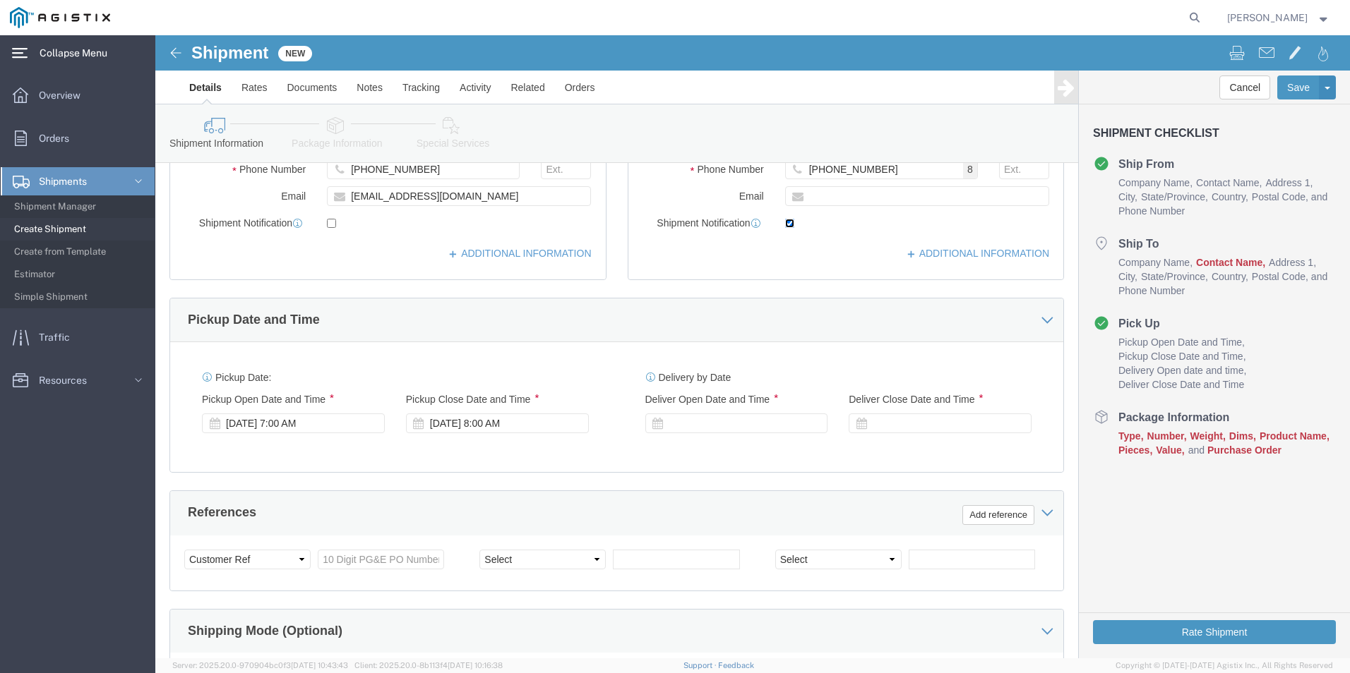
scroll to position [529, 0]
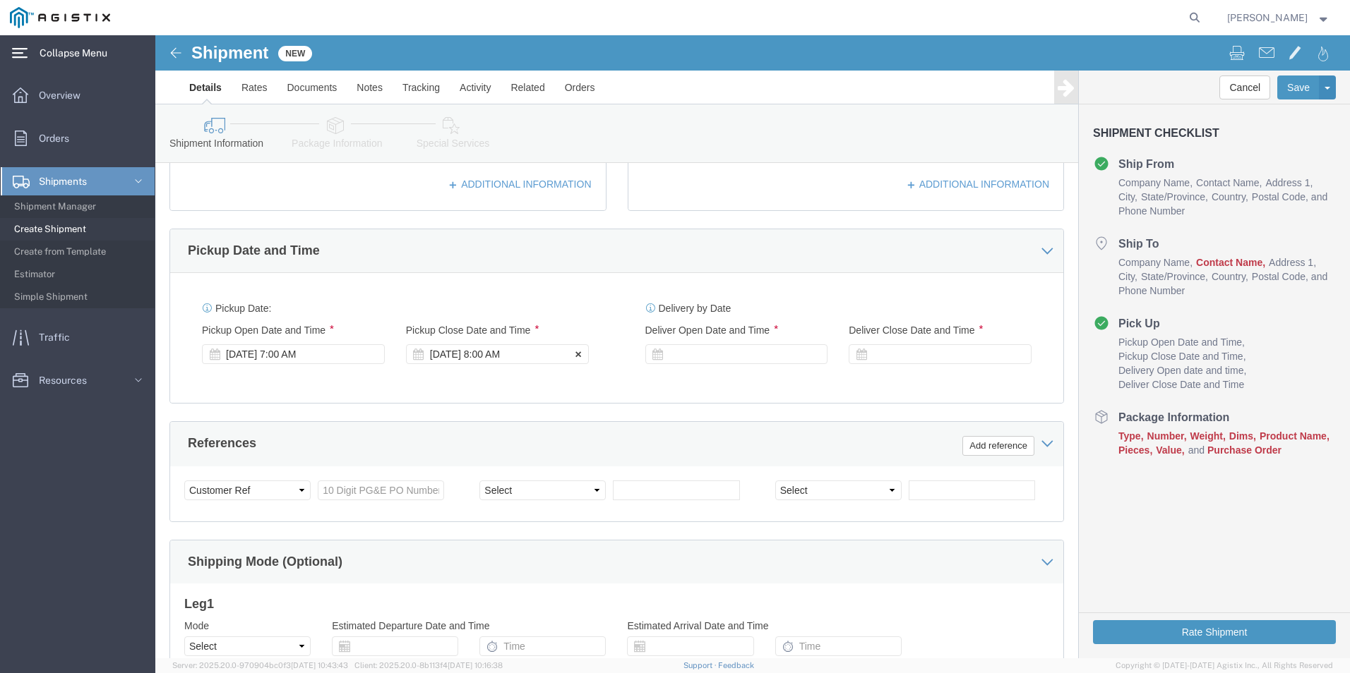
click div "[DATE] 8:00 AM"
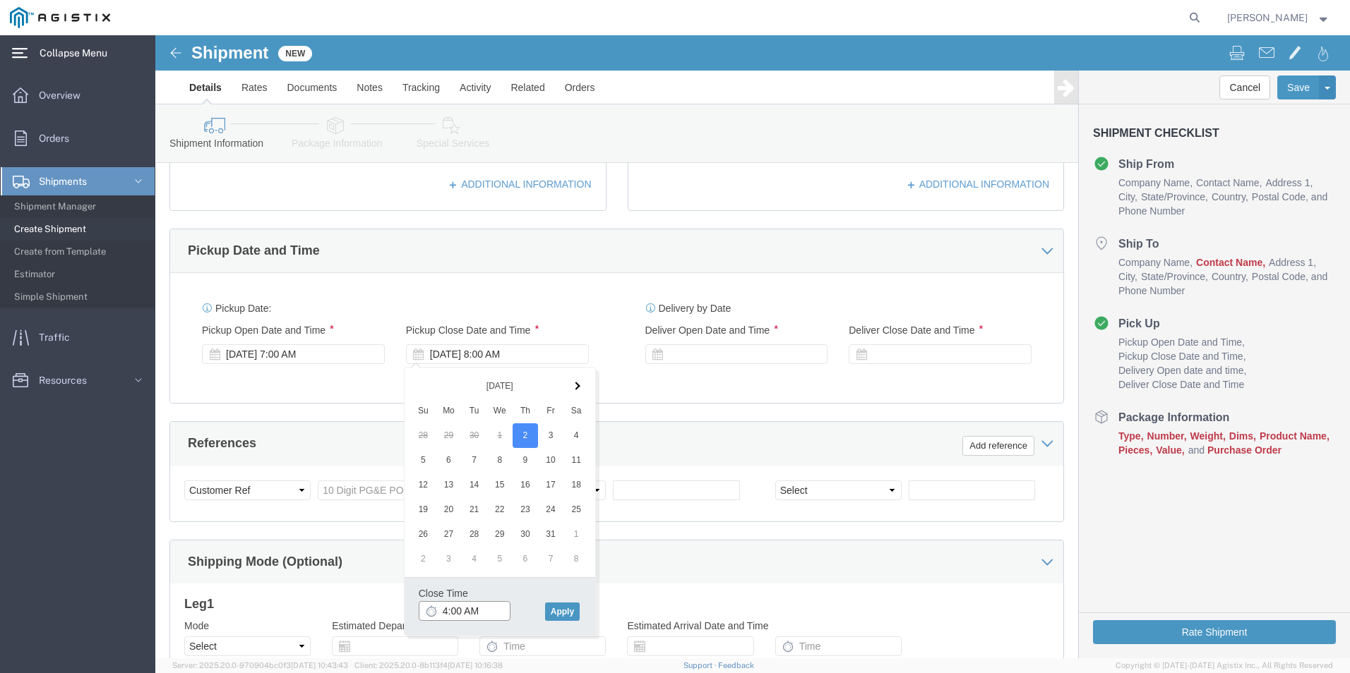
click input "4:00 AM"
type input "4:00 PM"
click button "Apply"
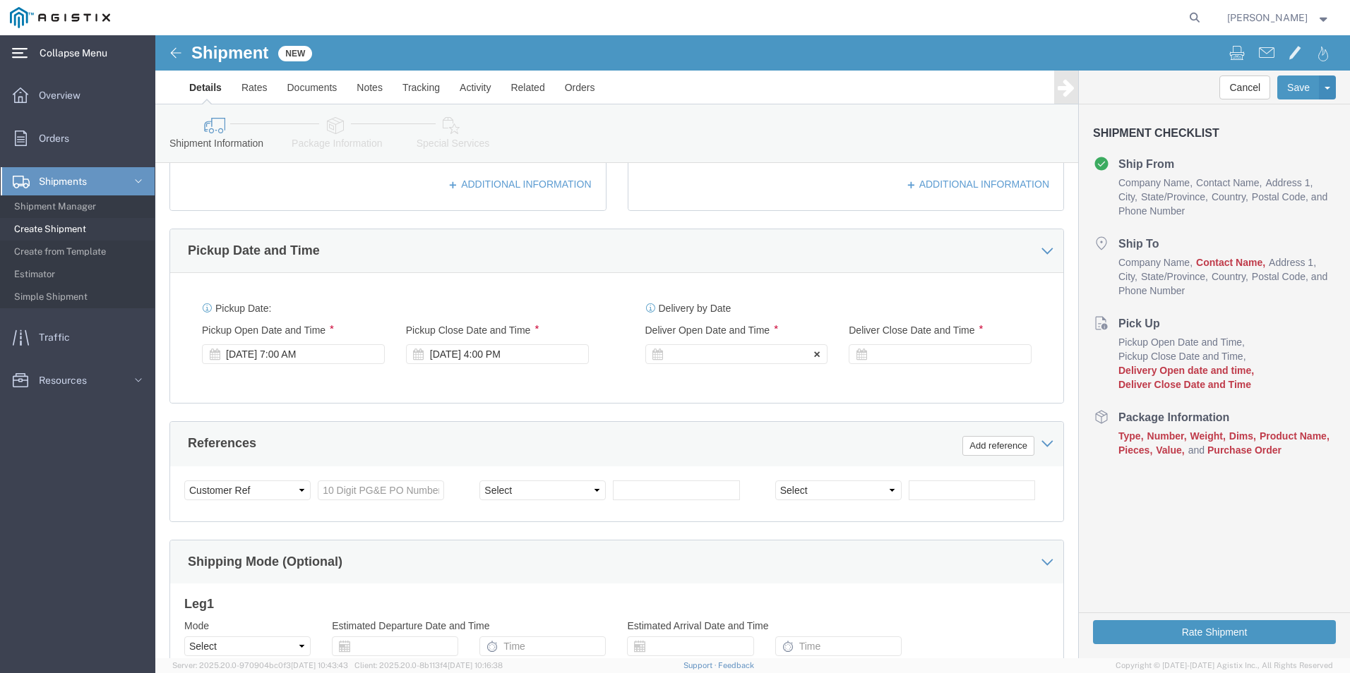
click div
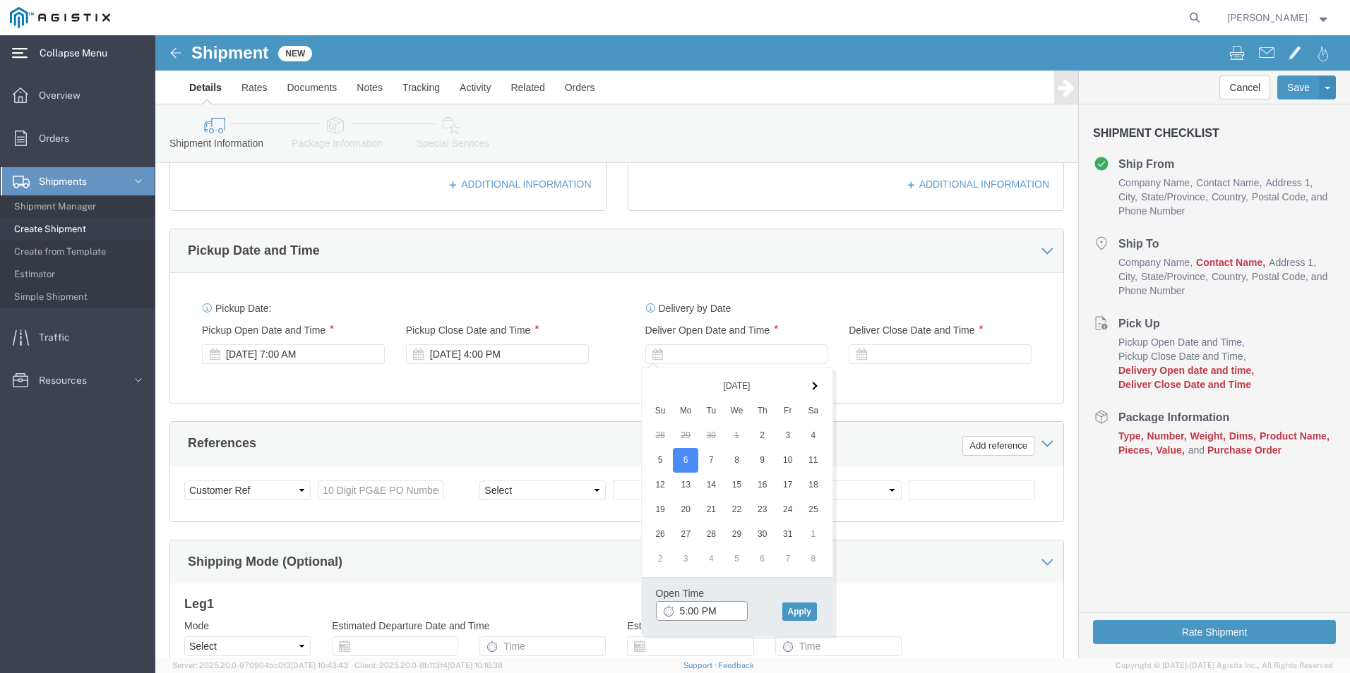
click input "5:00 PM"
click input "7:00 PM"
type input "7:00 AM"
click div "Open Time 7:00 AM [DATE] 5:00 PM - [DATE] 5:00 PM Cancel Apply"
click button "Apply"
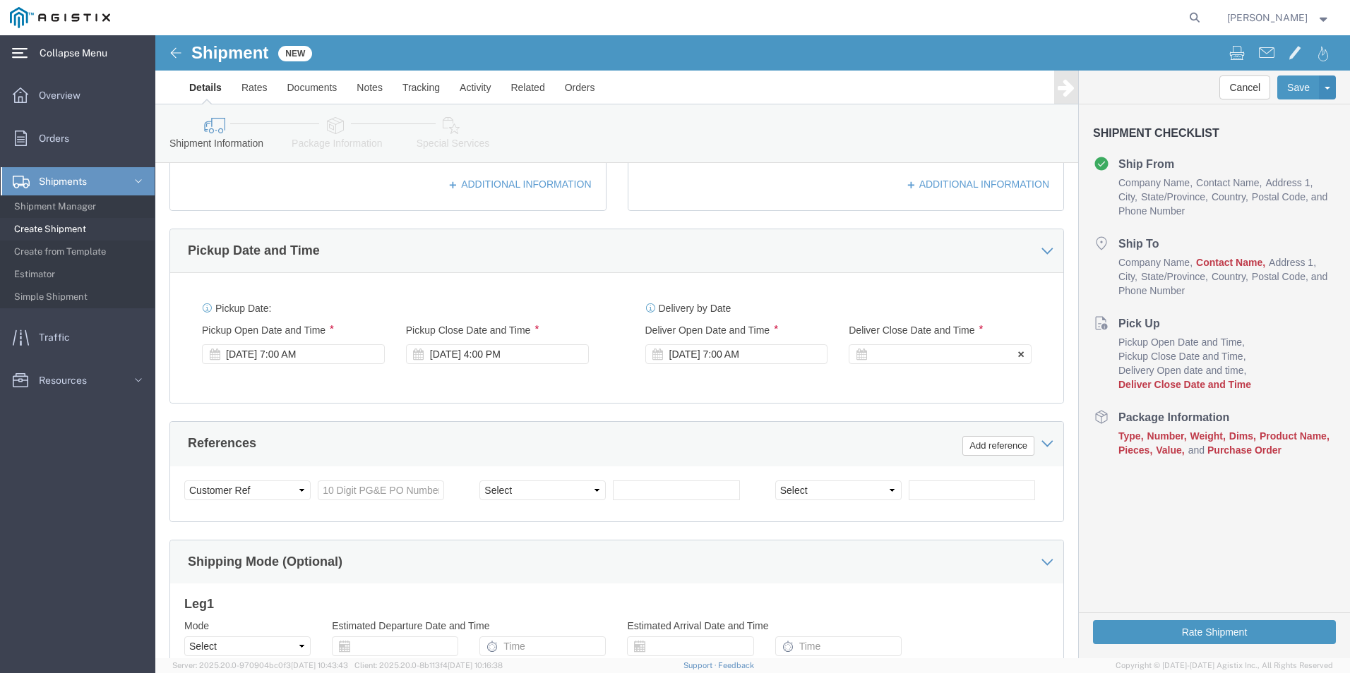
click div
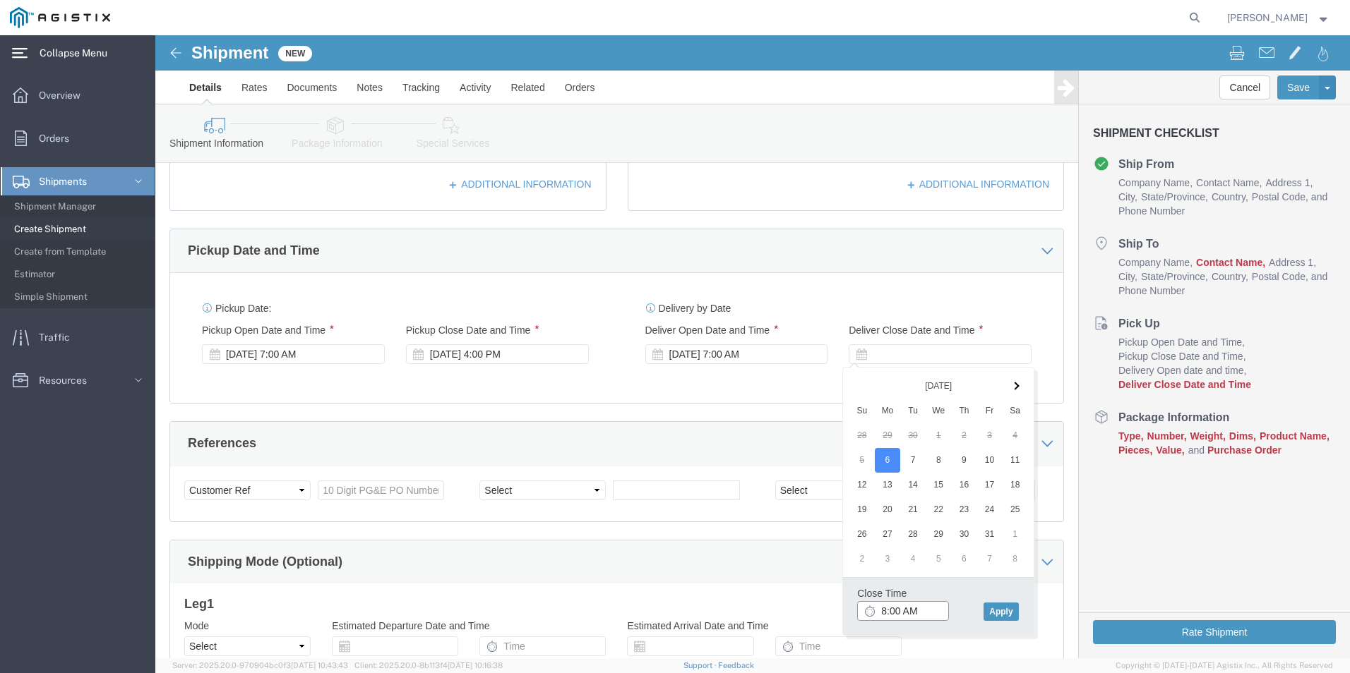
click input "8:00 AM"
click input "3:00 AM"
type input "3:00 PM"
click button "Apply"
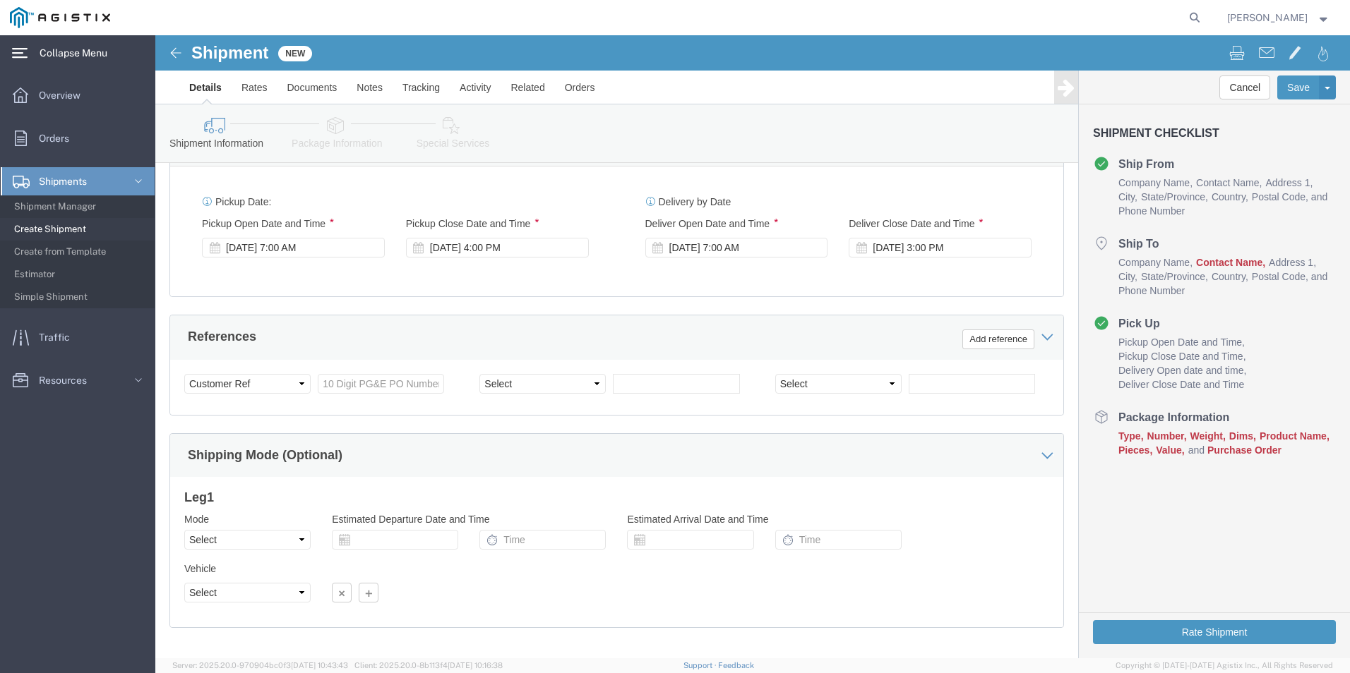
scroll to position [671, 0]
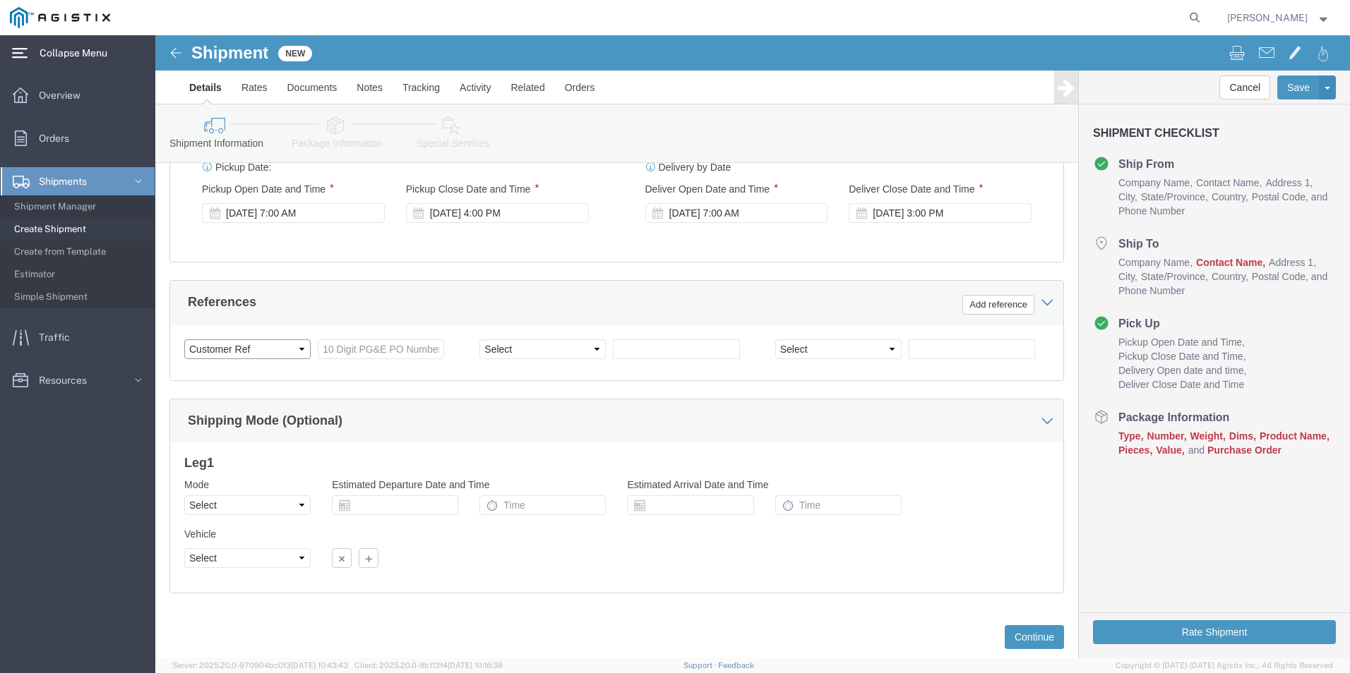
click select "Select Account Type Activity ID Airline Appointment Number ASN Batch Request # …"
click input "text"
type input "2701218405"
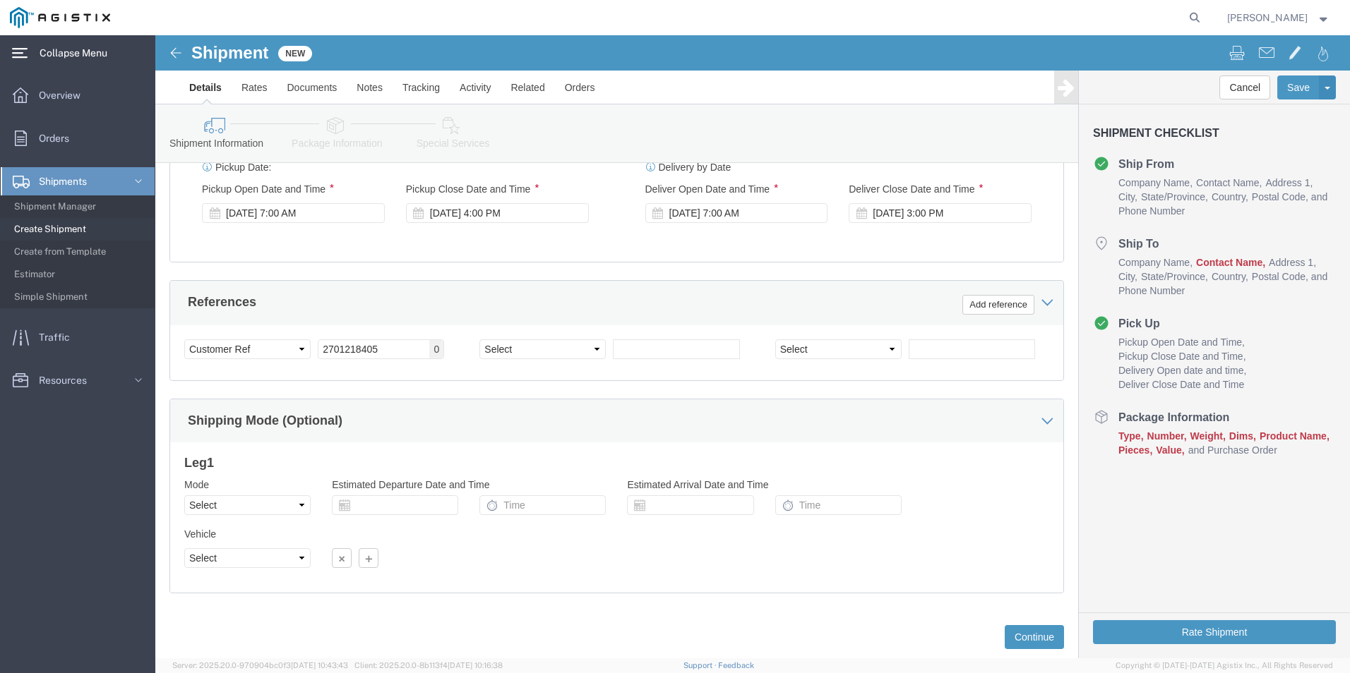
click div "References Add reference"
click select "Select Account Type Activity ID Airline Appointment Number ASN Batch Request # …"
select select "JOBNUM"
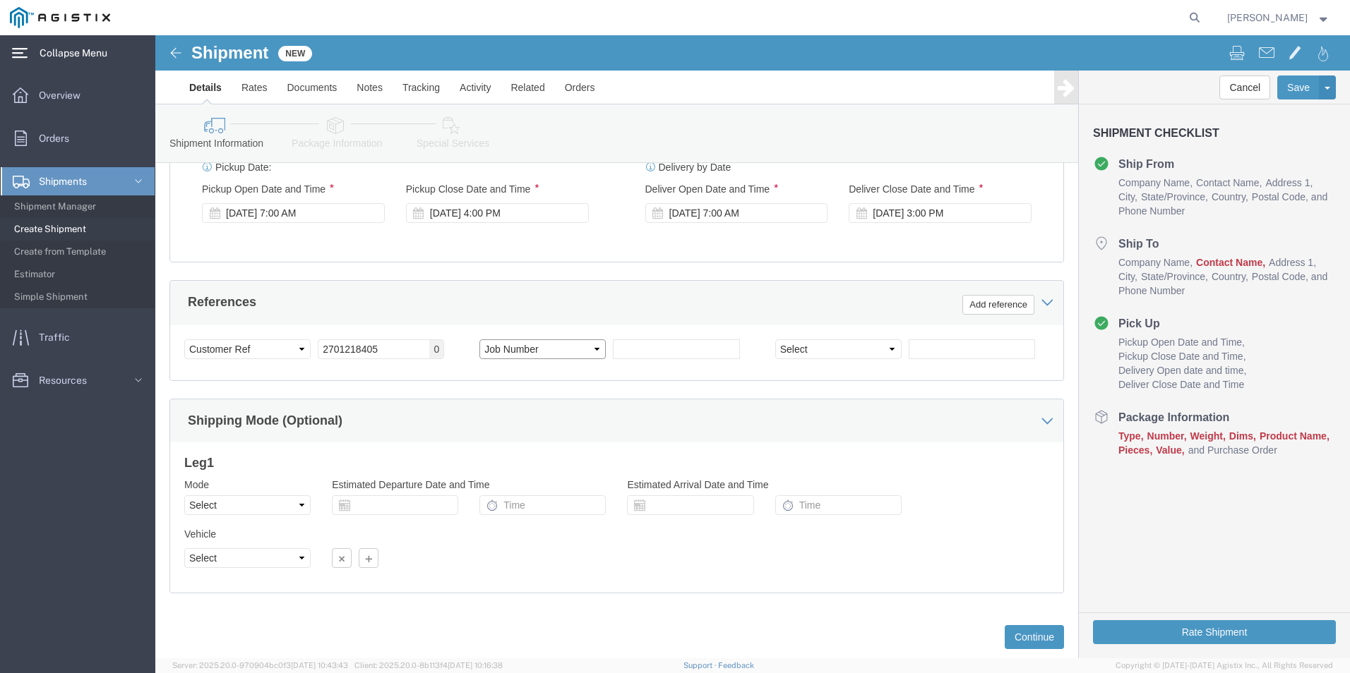
click select "Select Account Type Activity ID Airline Appointment Number ASN Batch Request # …"
click input "text"
type input "26073-01"
click div "Select Account Type Activity ID Airline Appointment Number ASN Batch Request # …"
click select "Select Account Type Activity ID Airline Appointment Number ASN Batch Request # …"
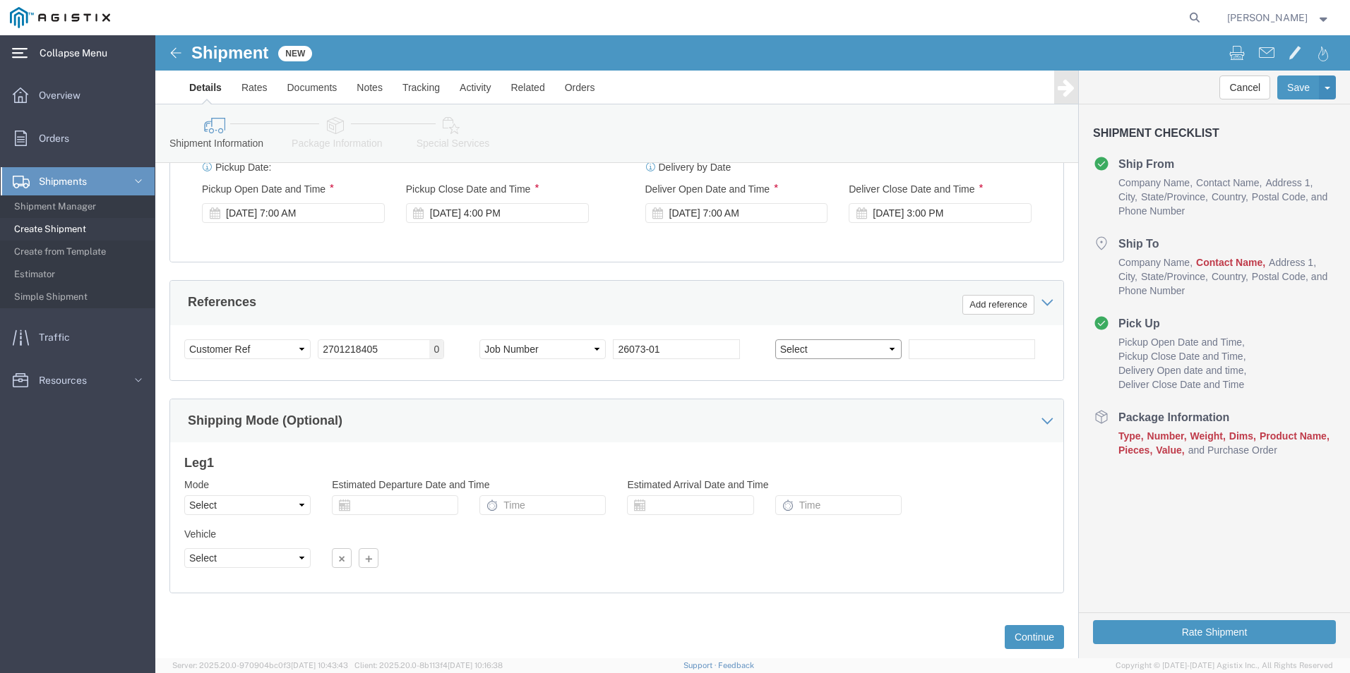
select select "CUSTREF"
click select "Select Account Type Activity ID Airline Appointment Number ASN Batch Request # …"
drag, startPoint x: 774, startPoint y: 314, endPoint x: 782, endPoint y: 309, distance: 9.2
click input "text"
type input "S007979045"
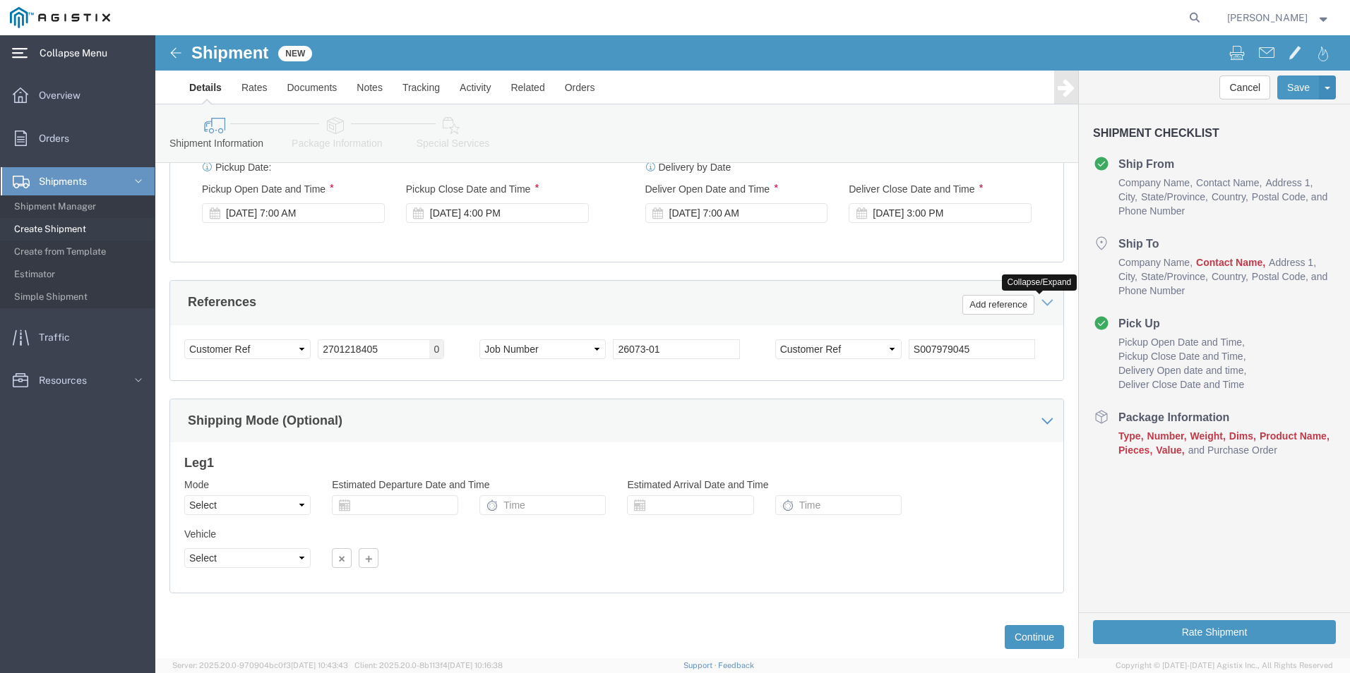
click icon
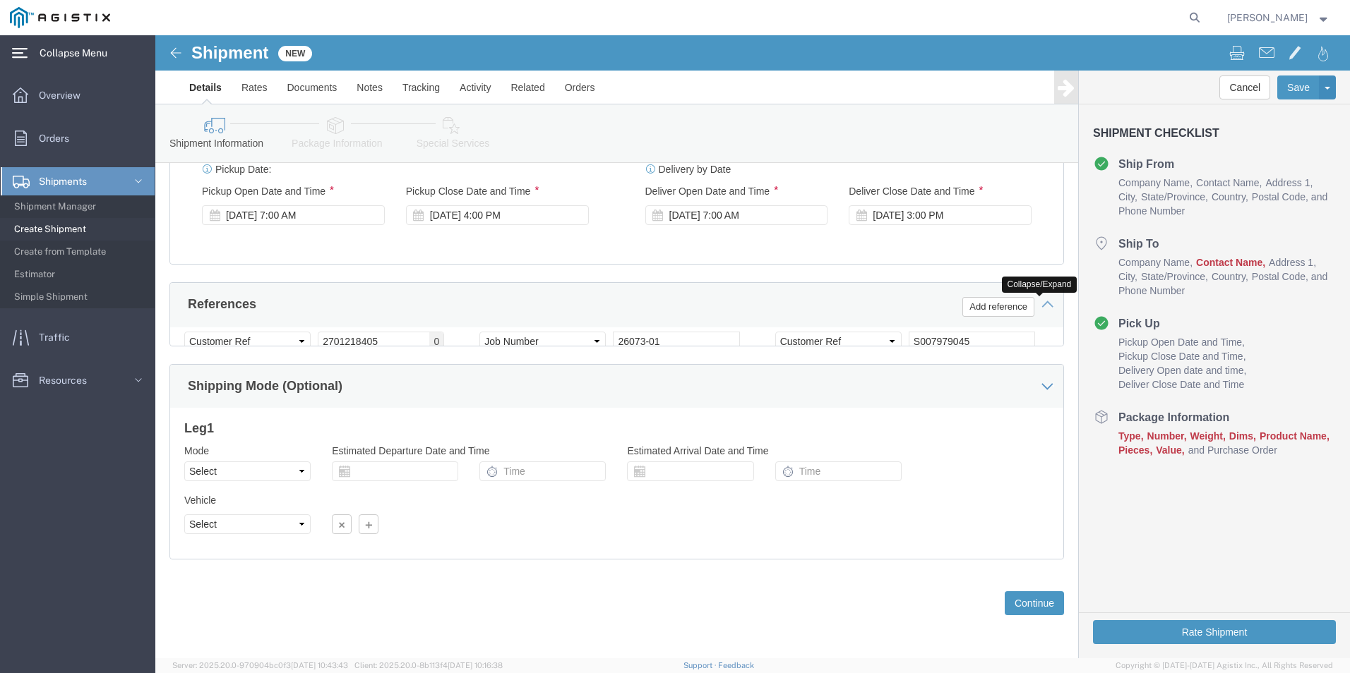
scroll to position [649, 0]
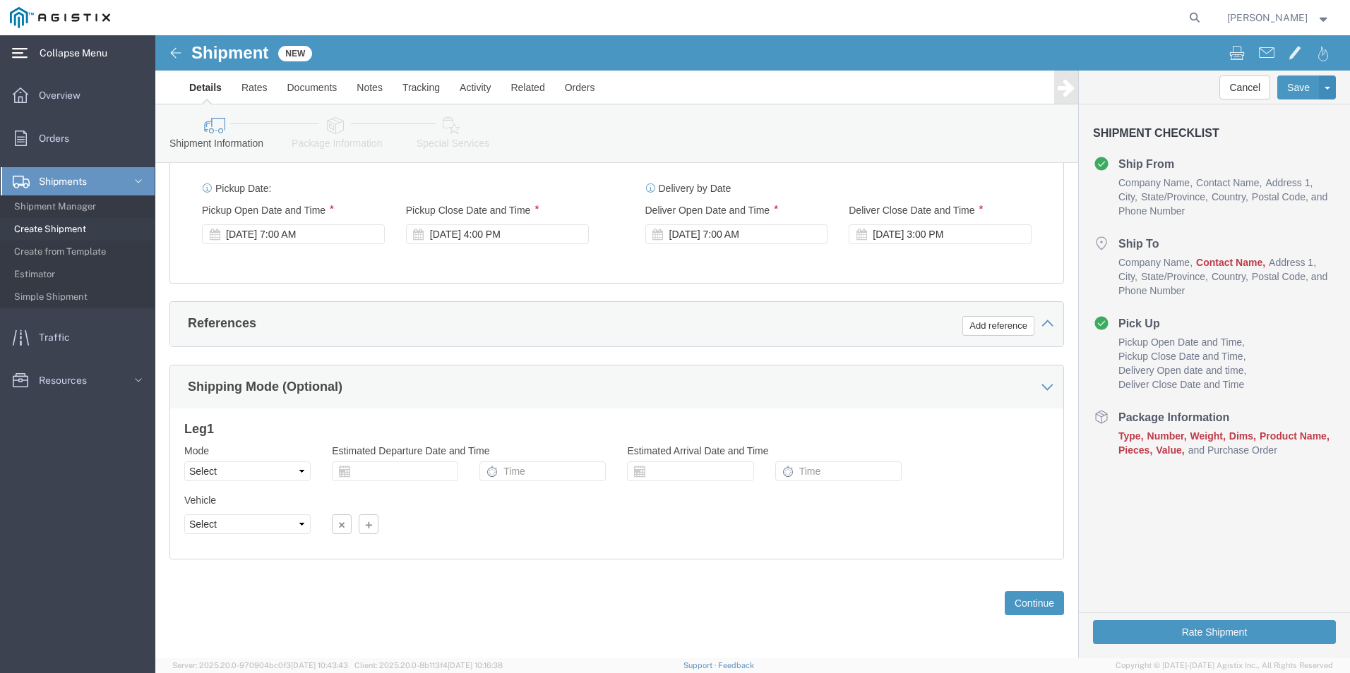
click div "References Add reference"
click icon
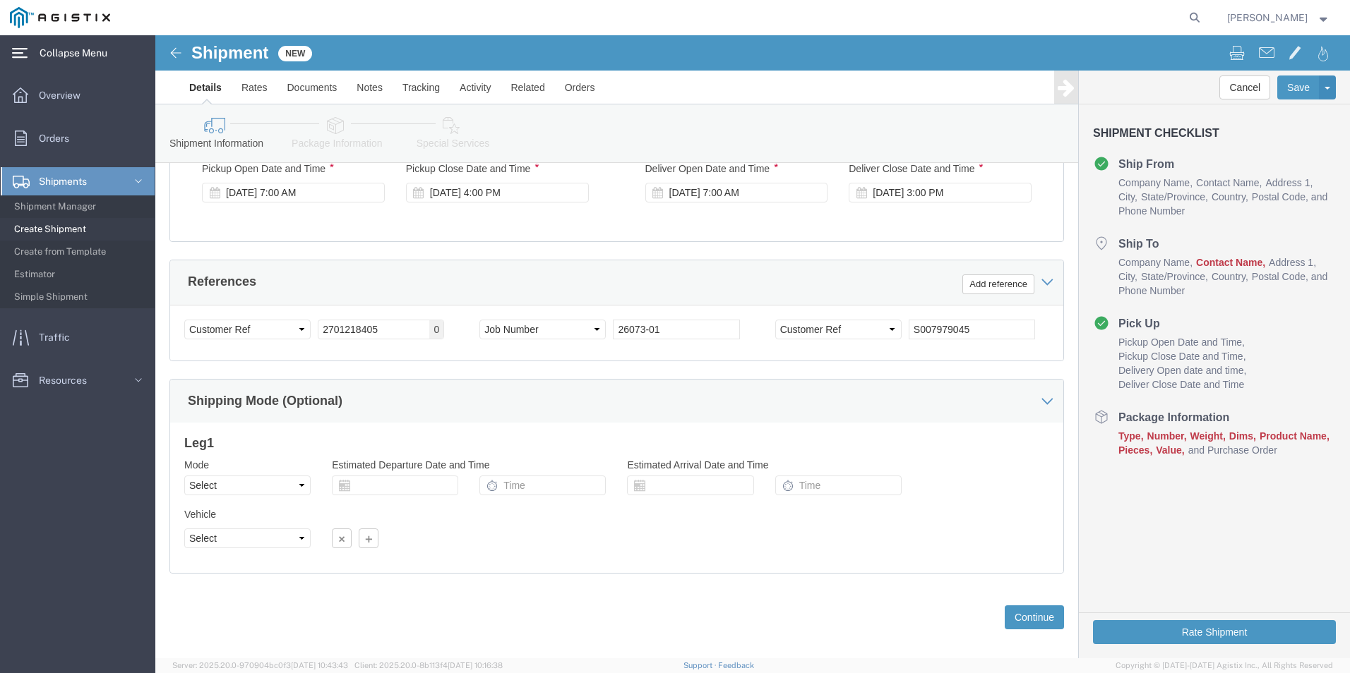
scroll to position [705, 0]
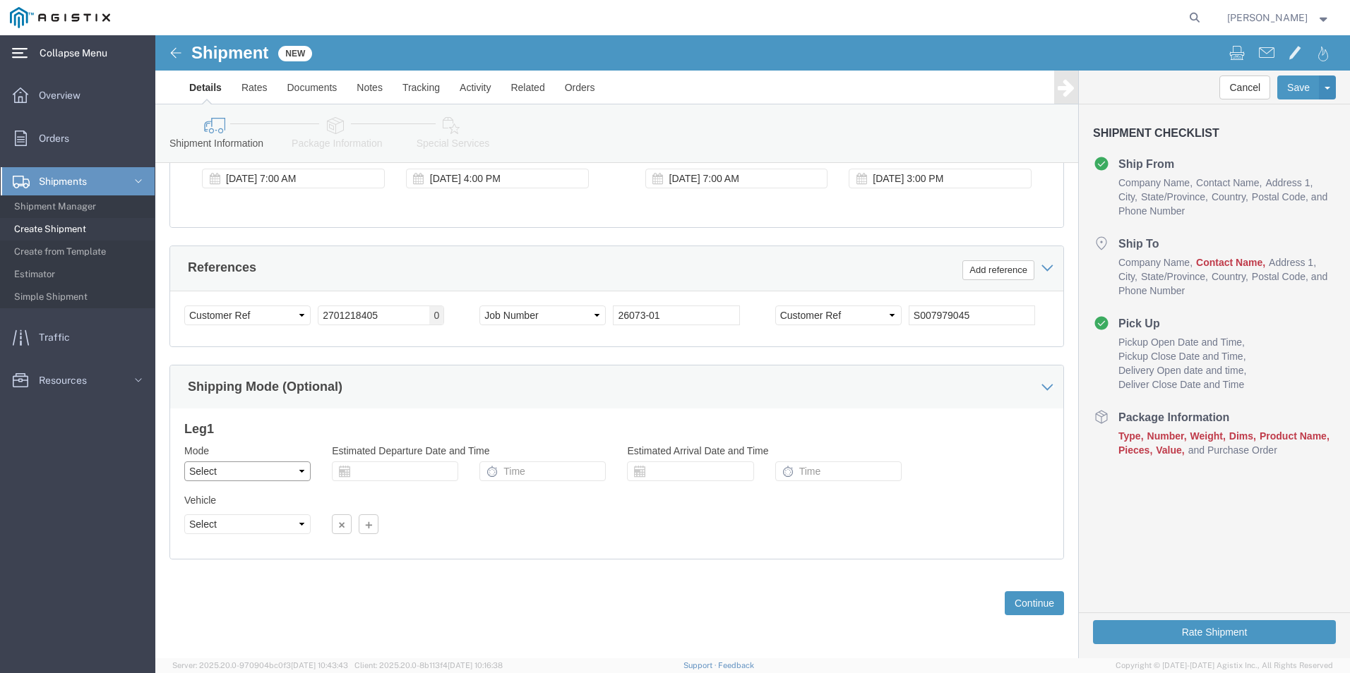
click select "Select Air Less than Truckload Multi-Leg Ocean Freight Rail Small Parcel Truckl…"
select select "LTL"
click select "Select Air Less than Truckload Multi-Leg Ocean Freight Rail Small Parcel Truckl…"
click select "Select Straight Truck"
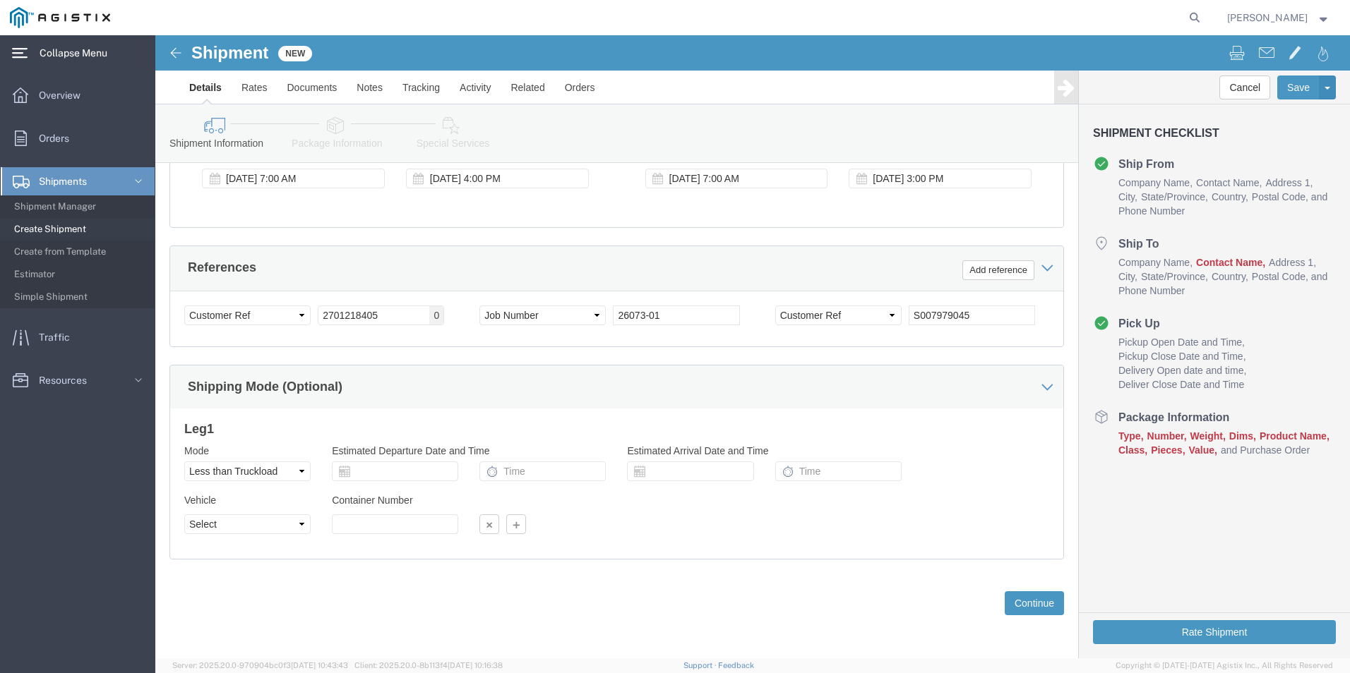
click div "Leg 1 Mode Select Air Less than Truckload Multi-Leg Ocean Freight Rail Small Pa…"
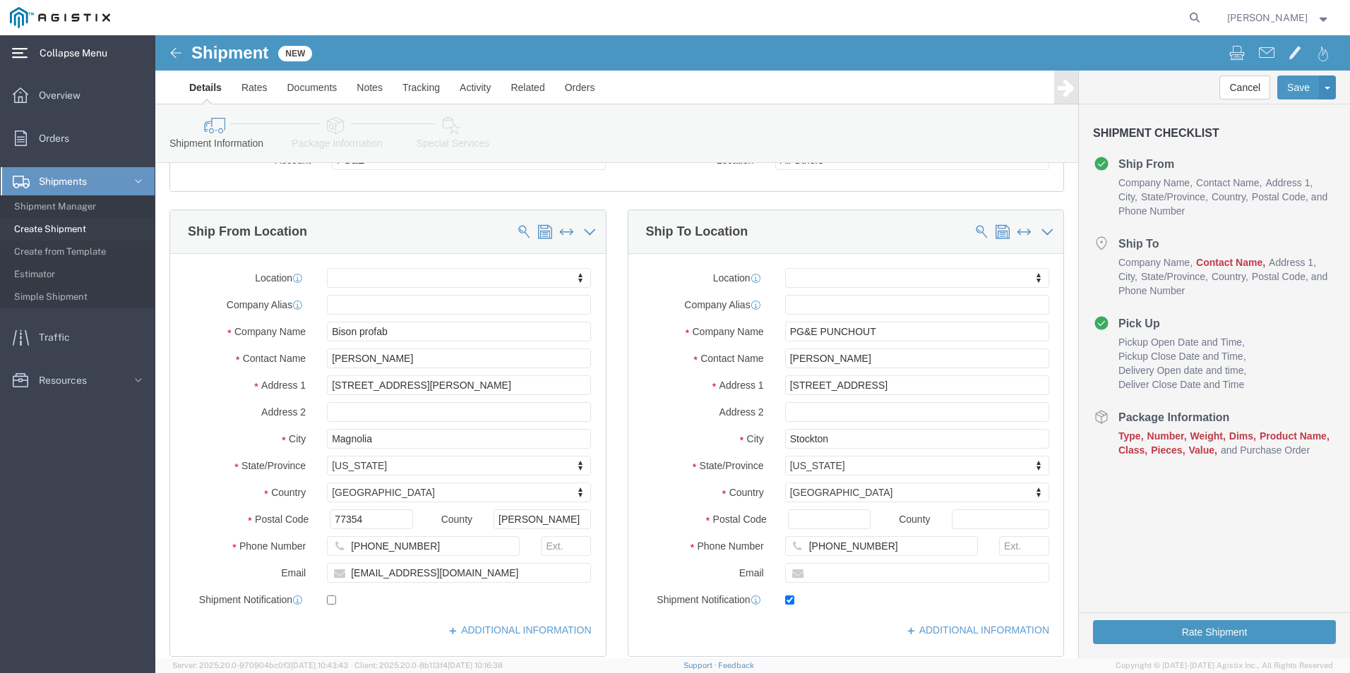
scroll to position [88, 0]
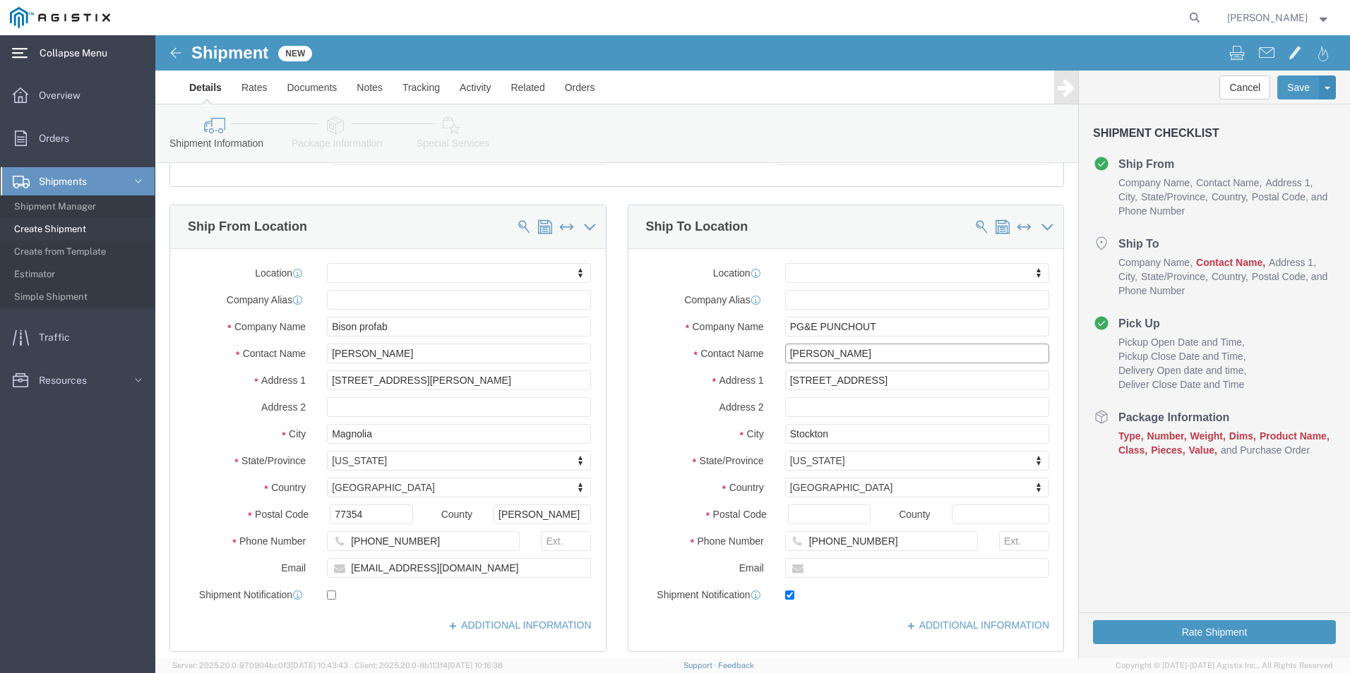
click input "[PERSON_NAME]"
type input "l"
type input "[PERSON_NAME]"
click div "ADDITIONAL INFORMATION"
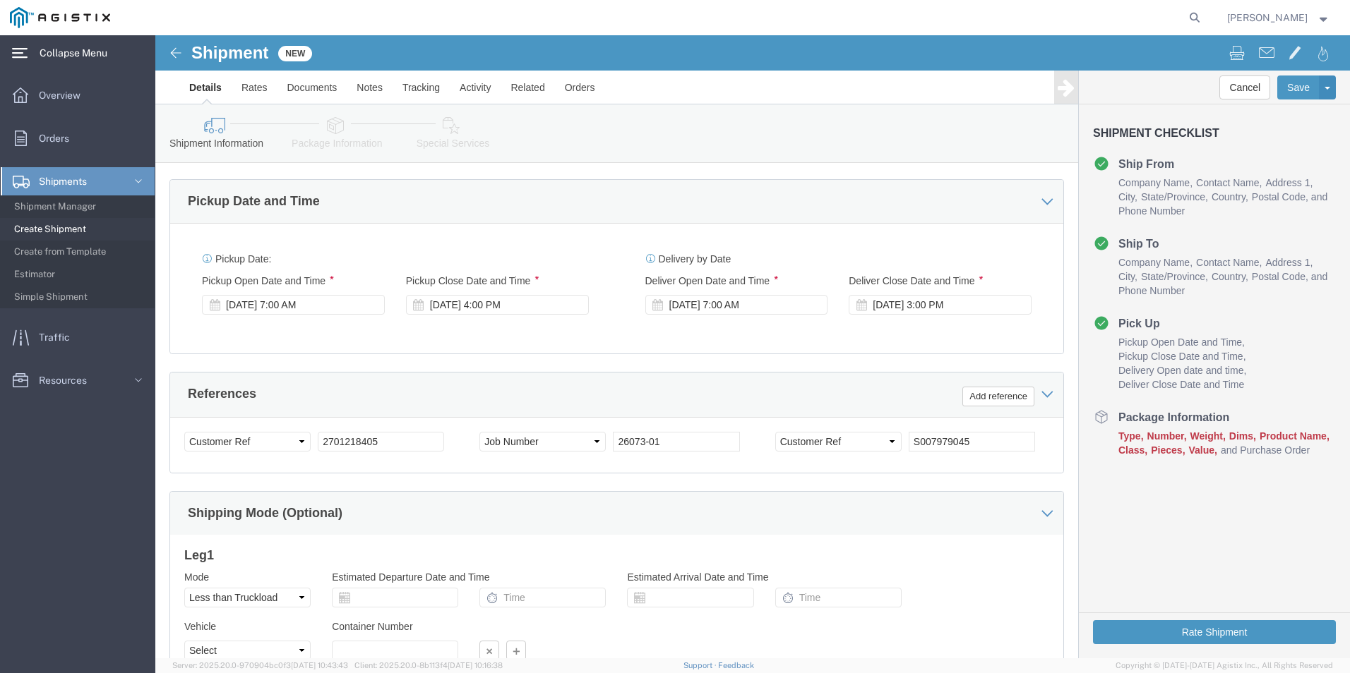
scroll to position [705, 0]
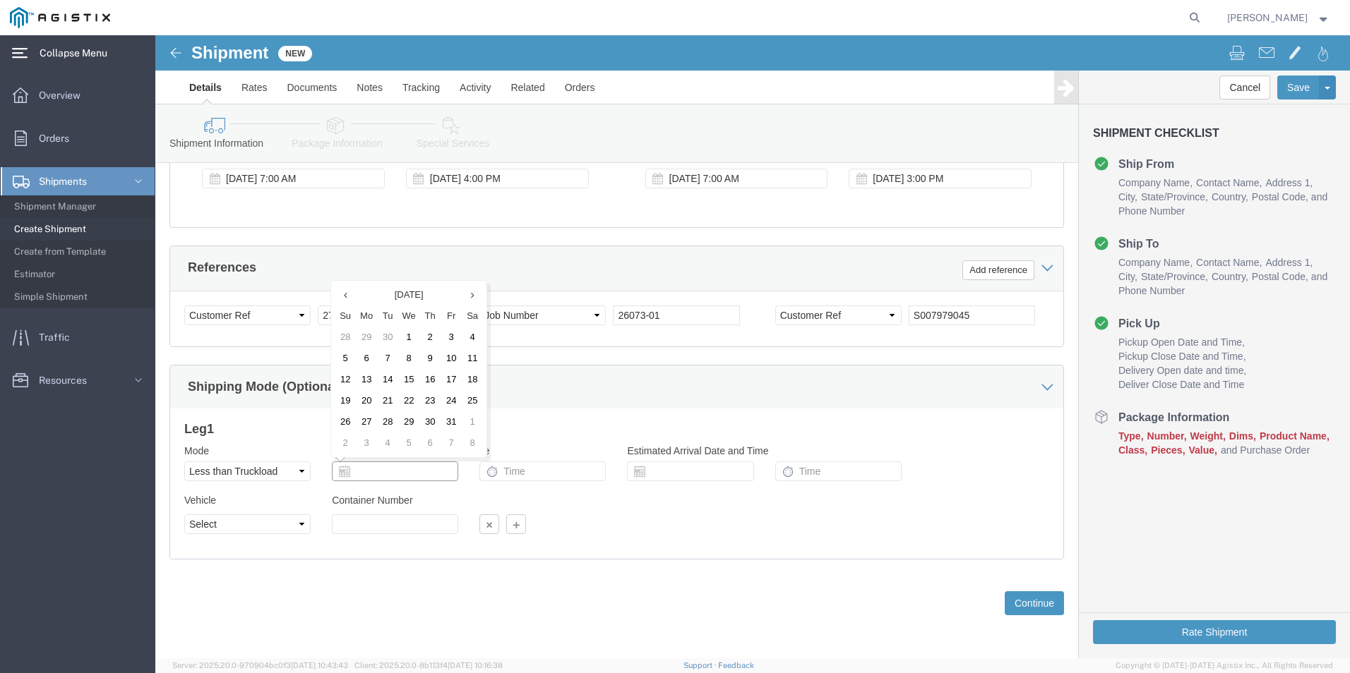
click input "text"
click div
click select "Select Air Less than Truckload Multi-Leg Ocean Freight Rail Small Parcel Truckl…"
select select
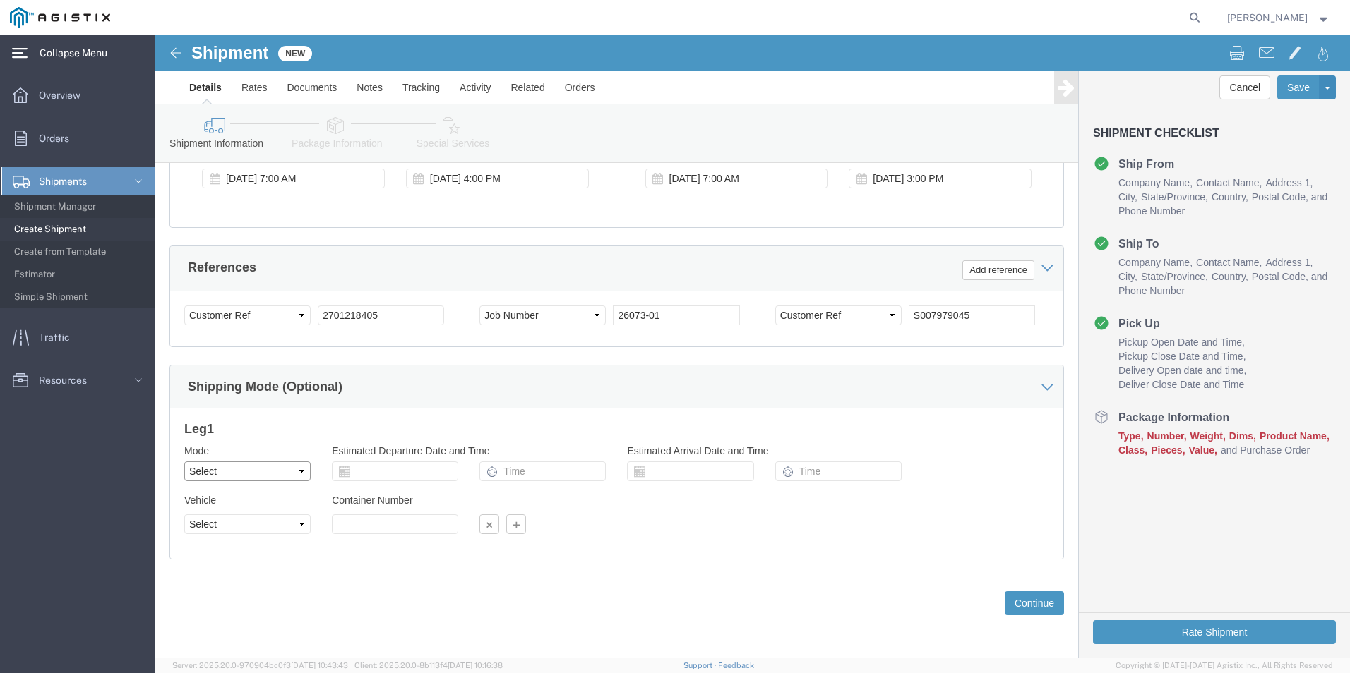
click select "Select Air Less than Truckload Multi-Leg Ocean Freight Rail Small Parcel Truckl…"
click button "Continue"
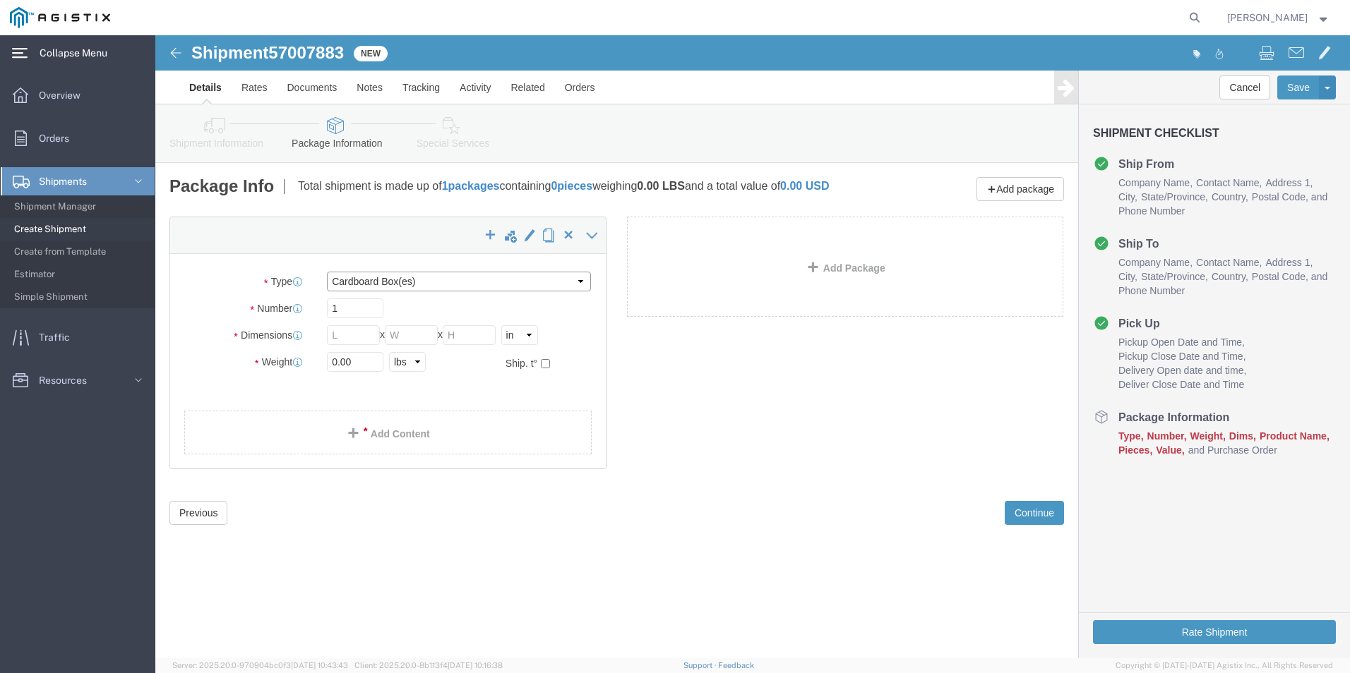
click select "Select Bulk Bundle(s) Cardboard Box(es) Carton(s) Crate(s) Drum(s) (Fiberboard)…"
select select "PSNS"
click select "Select Bulk Bundle(s) Cardboard Box(es) Carton(s) Crate(s) Drum(s) (Fiberboard)…"
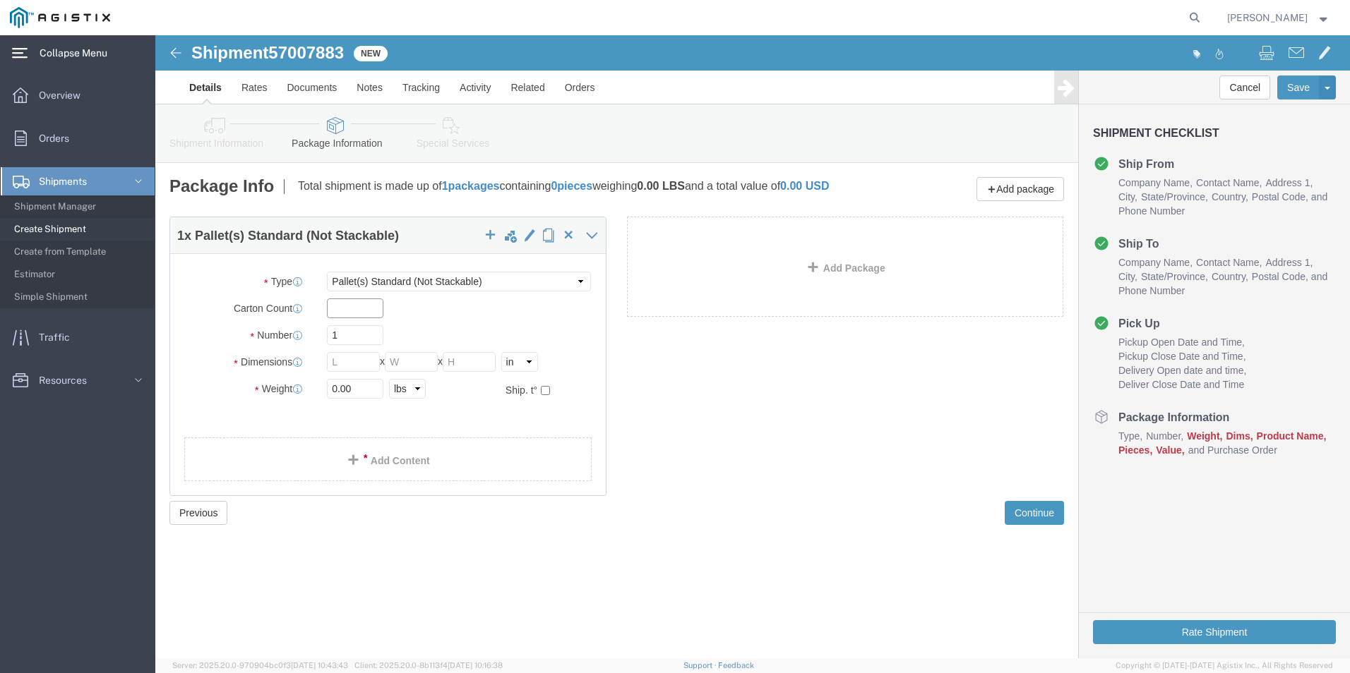
click input "text"
type input "1"
click input "1"
click icon
click input "1"
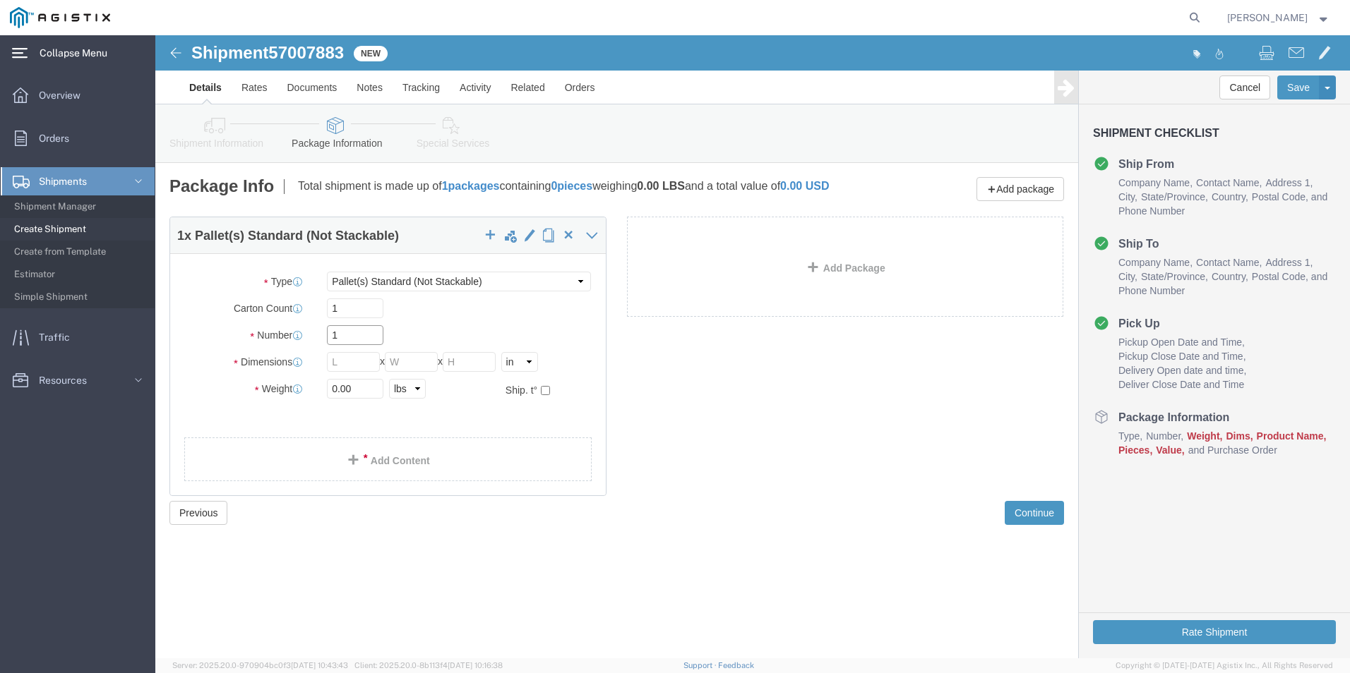
click input "1"
type input "2"
click ul
click input "text"
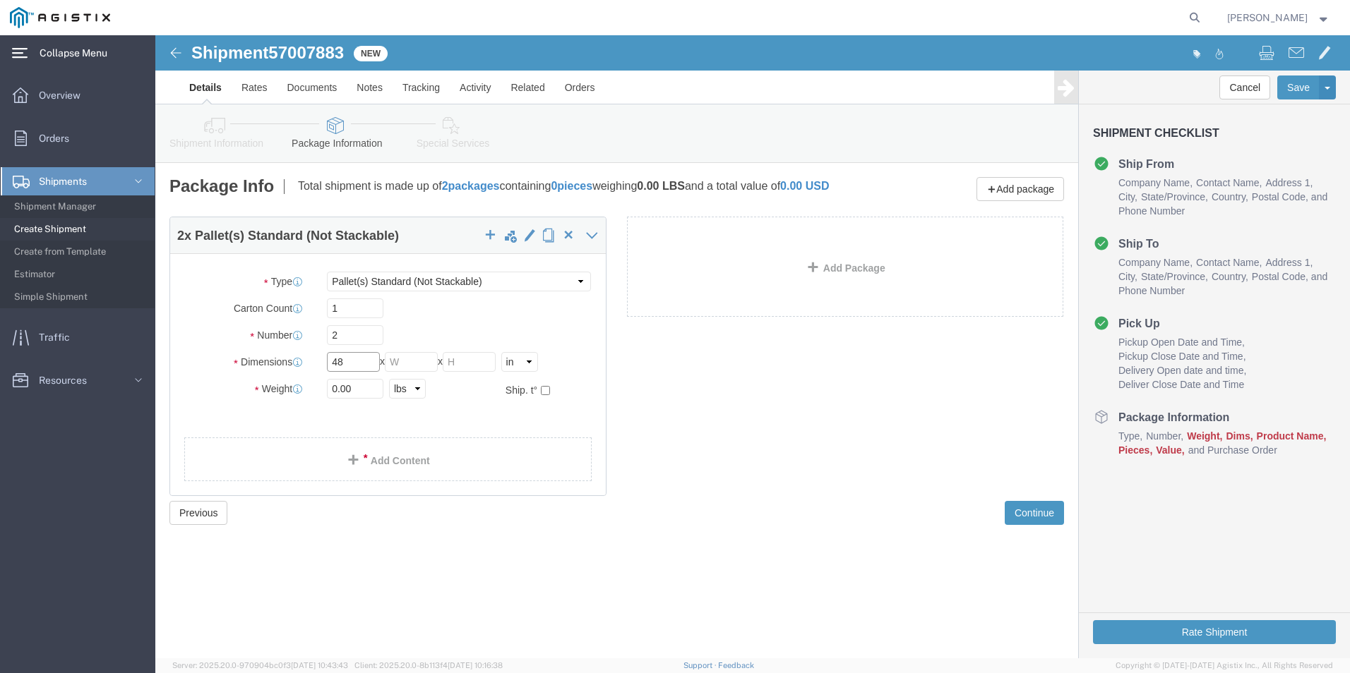
type input "48"
type input "32"
type input "73"
click label "Weight"
click div "Package Type Select Bulk Bundle(s) Cardboard Box(es) Carton(s) Crate(s) Drum(s)…"
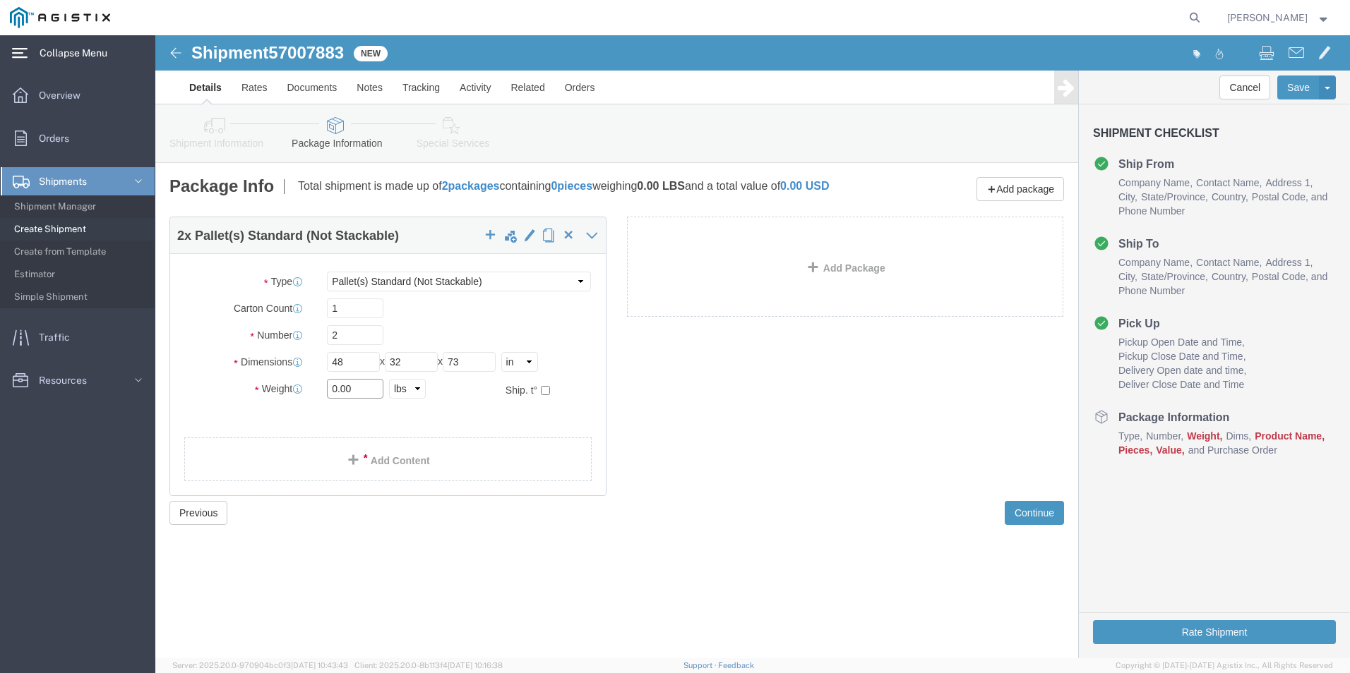
click input "0.00"
type input "0"
type input "480.00"
click select "Select kgs lbs"
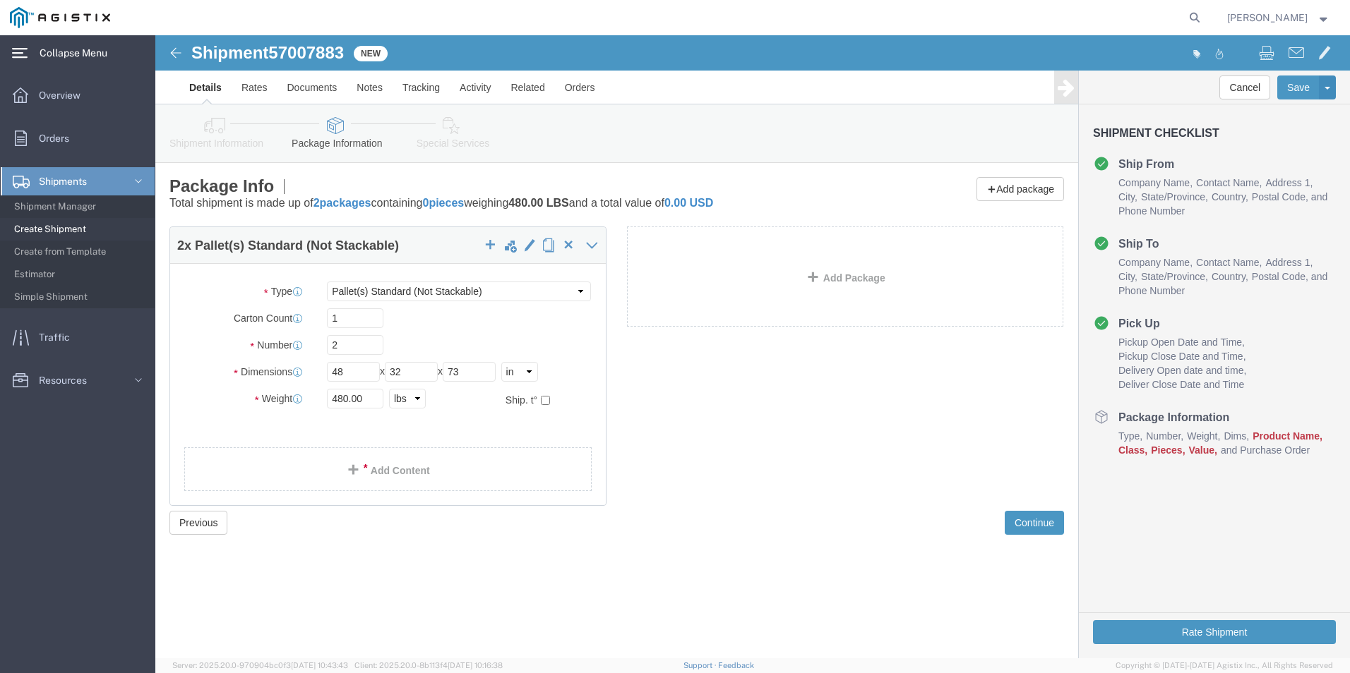
click div "Package Type Select Bulk Bundle(s) Cardboard Box(es) Carton(s) Crate(s) Drum(s)…"
click button "Continue"
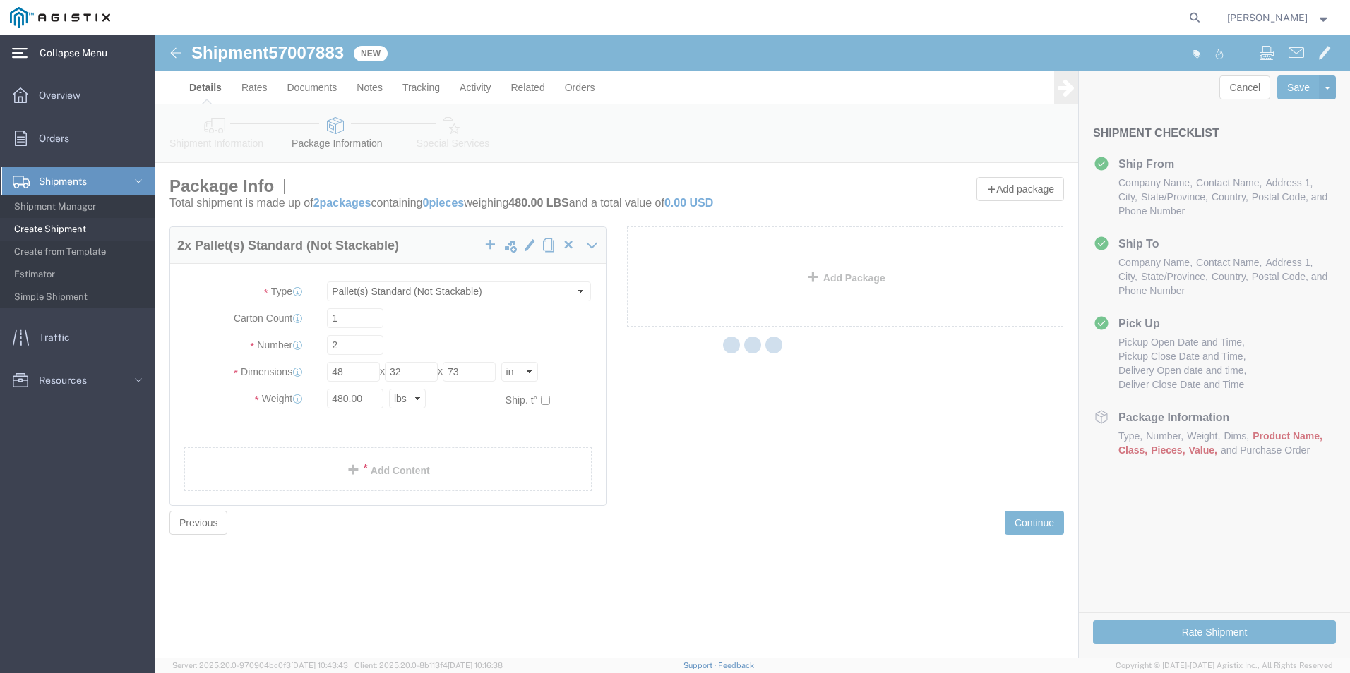
select select
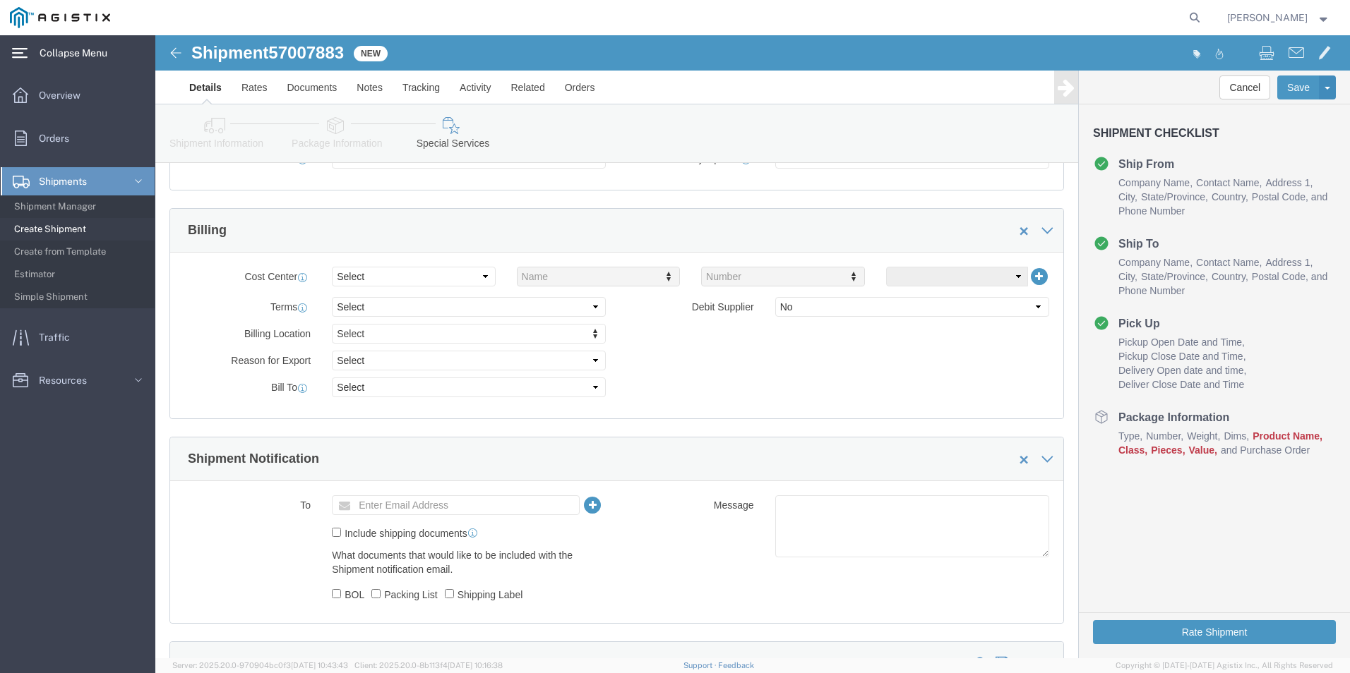
scroll to position [547, 0]
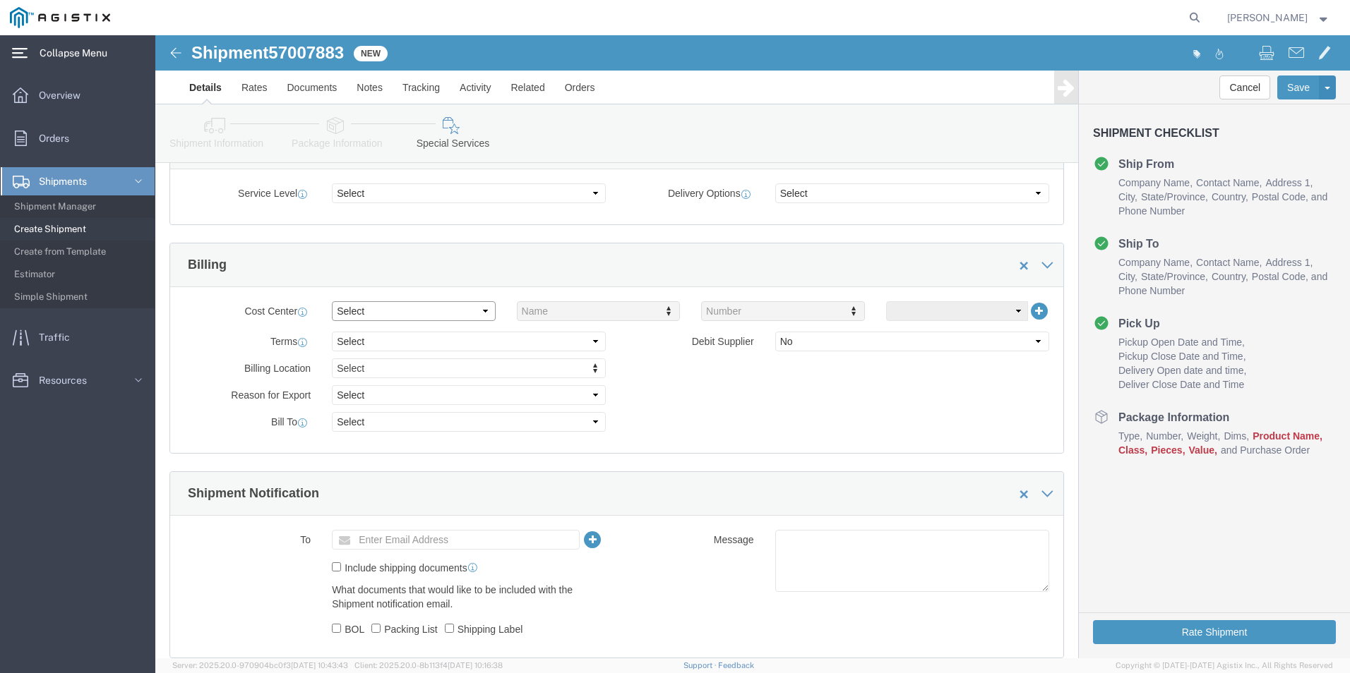
click select "Select Buyer Cost Center Department Operations Number Order Number Sales Person"
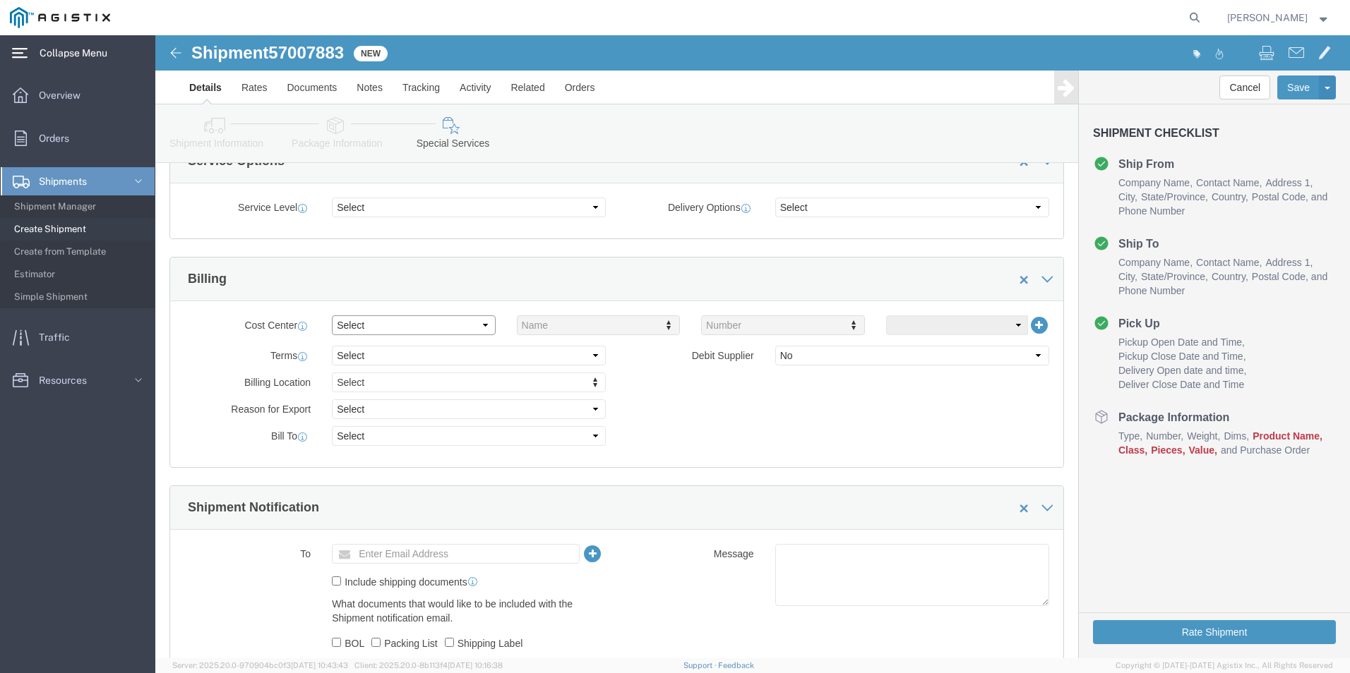
scroll to position [529, 0]
click select "Select Buyer Cost Center Department Operations Number Order Number Sales Person"
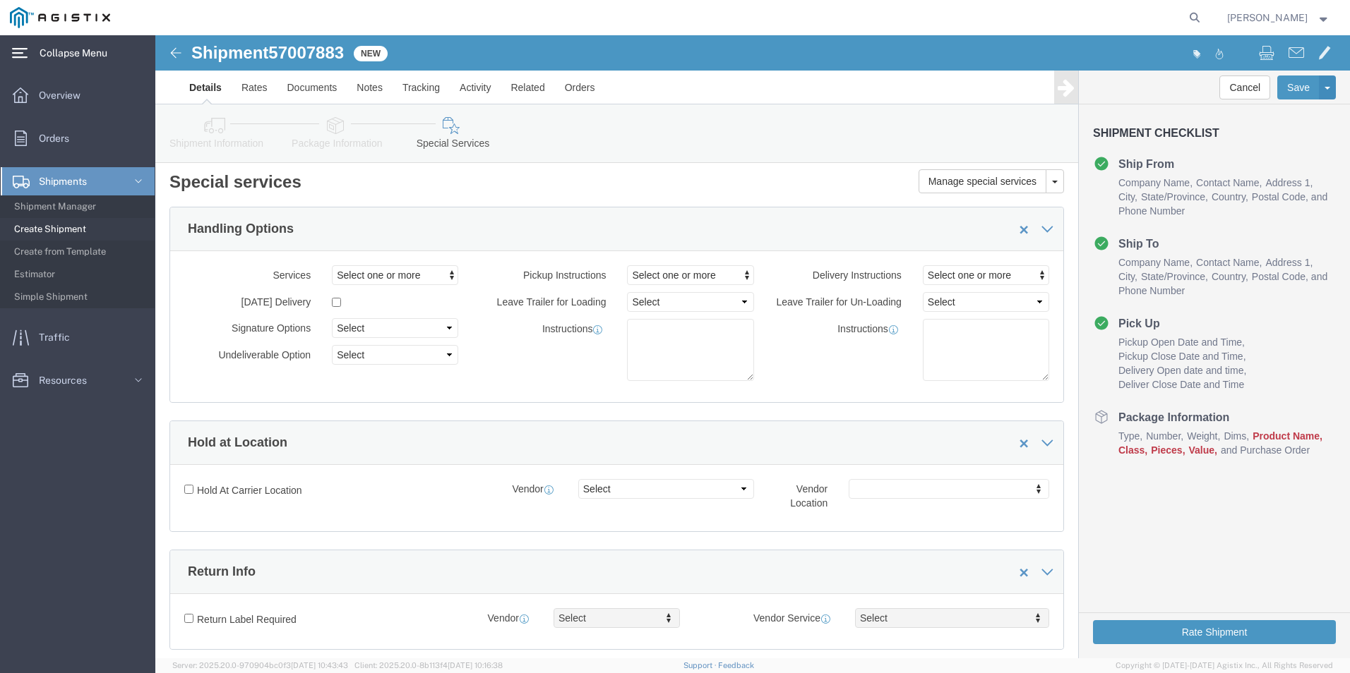
scroll to position [0, 0]
click icon
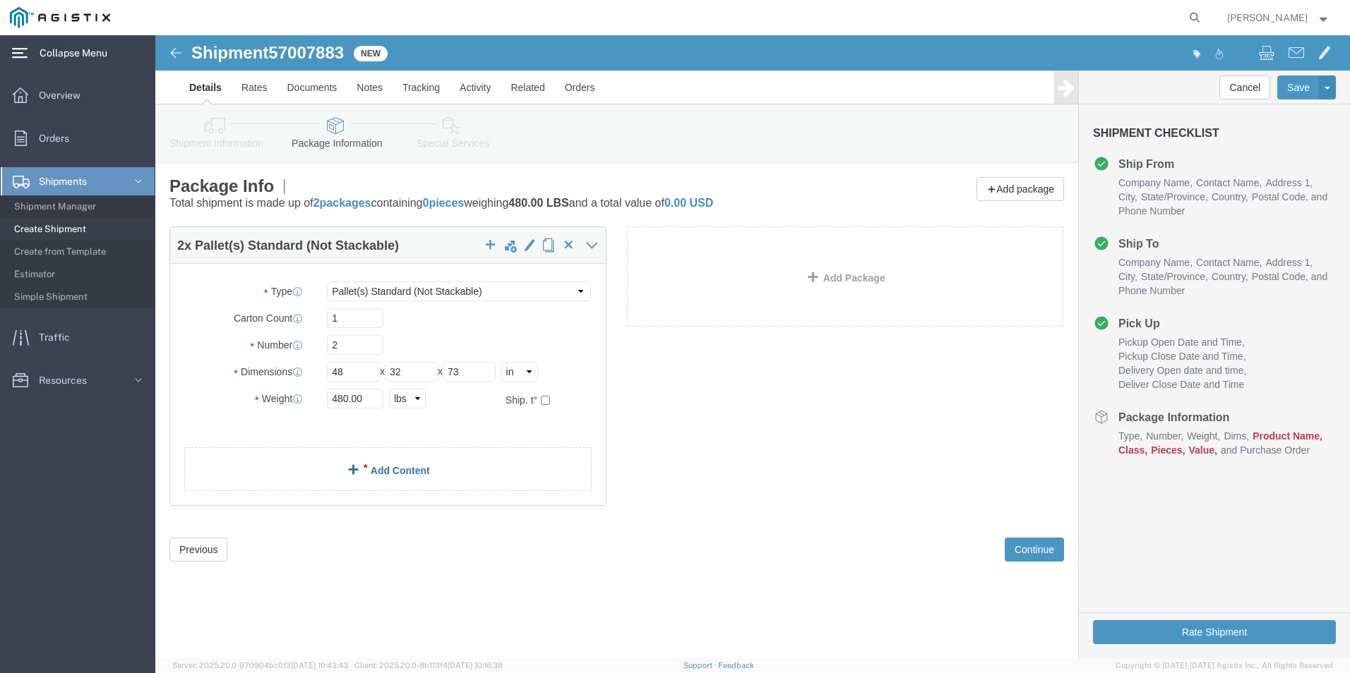
click link "Add Content"
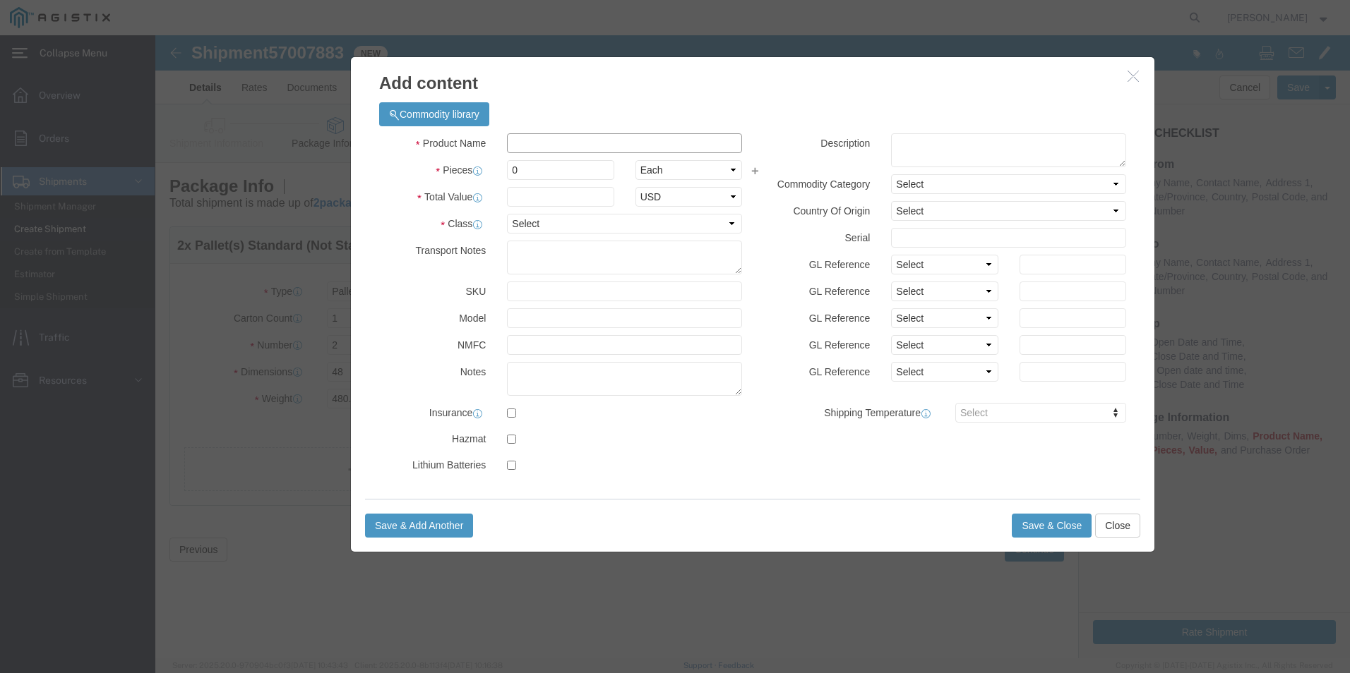
click input "text"
type input "Electrical Enclosures"
click label "Pieces"
click input "0"
type input "0"
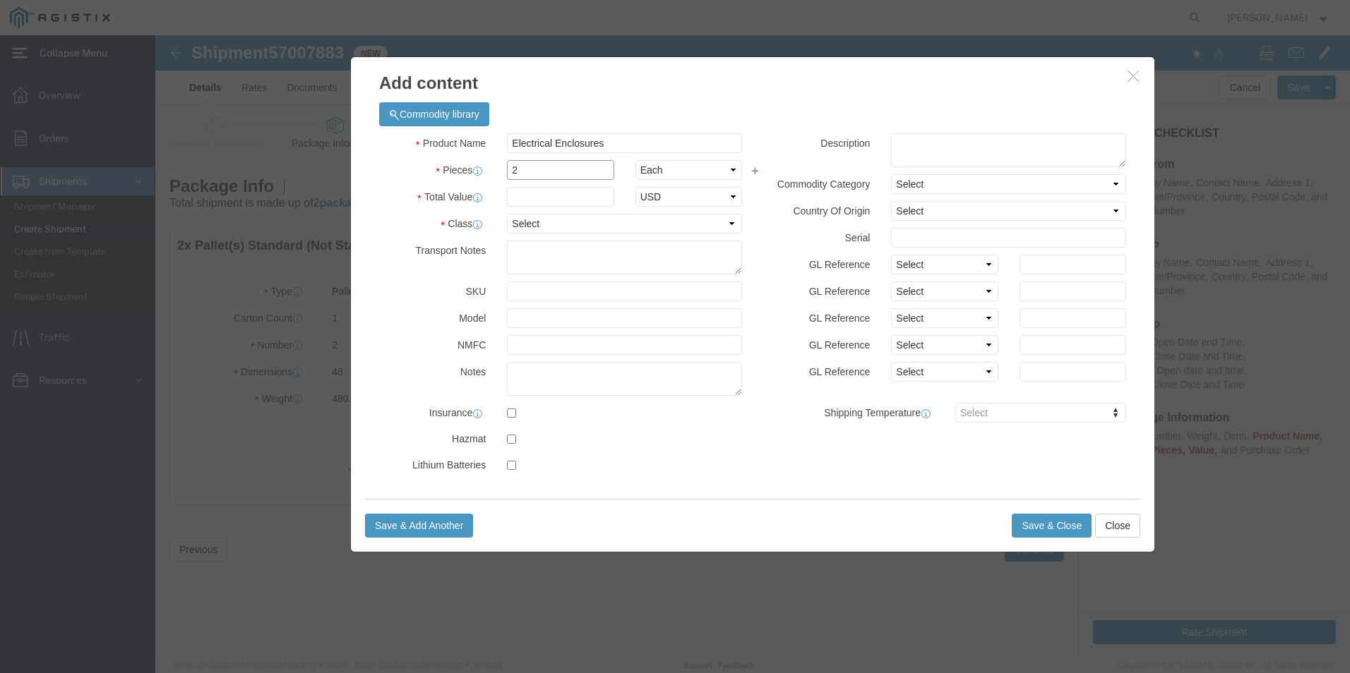
type input "2"
click input "text"
type input "7353.70"
click label "Transport Notes"
click select "Select 50 55 60 65 70 85 92.5 100 125 175 250 300 400"
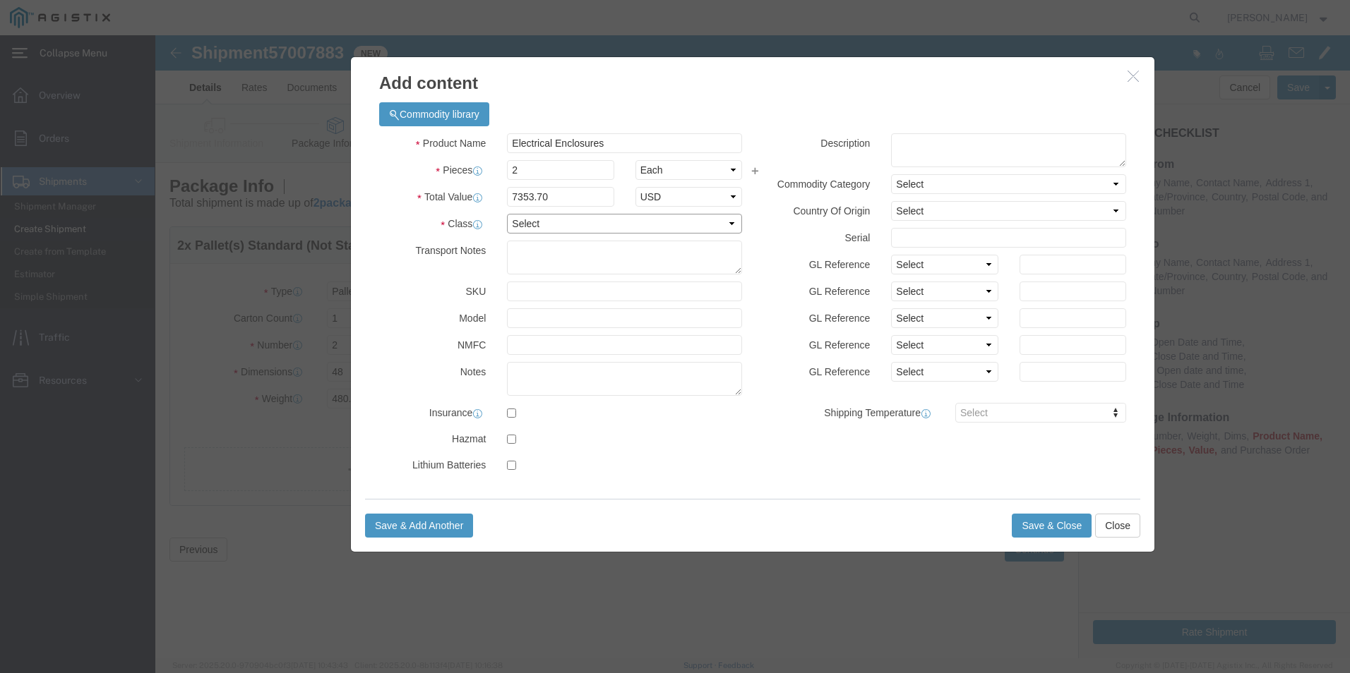
click select "Select 50 55 60 65 70 85 92.5 100 125 175 250 300 400"
select select "250"
click select "Select 50 55 60 65 70 85 92.5 100 125 175 250 300 400"
click input "text"
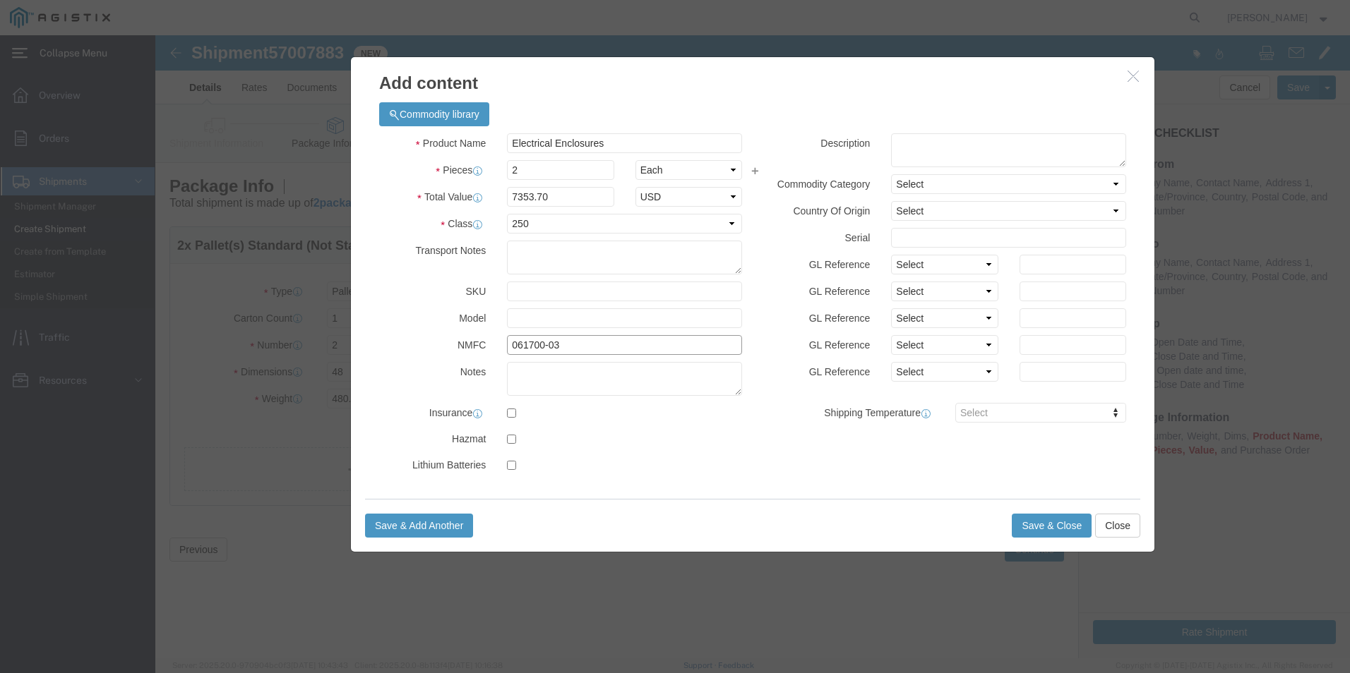
type input "061700-03"
click textarea
type textarea "e"
type textarea "Electrical enclosure 66"x24"x30" alum. Nema 3 cal trans 334 pad mount enclosure"
click select "Select"
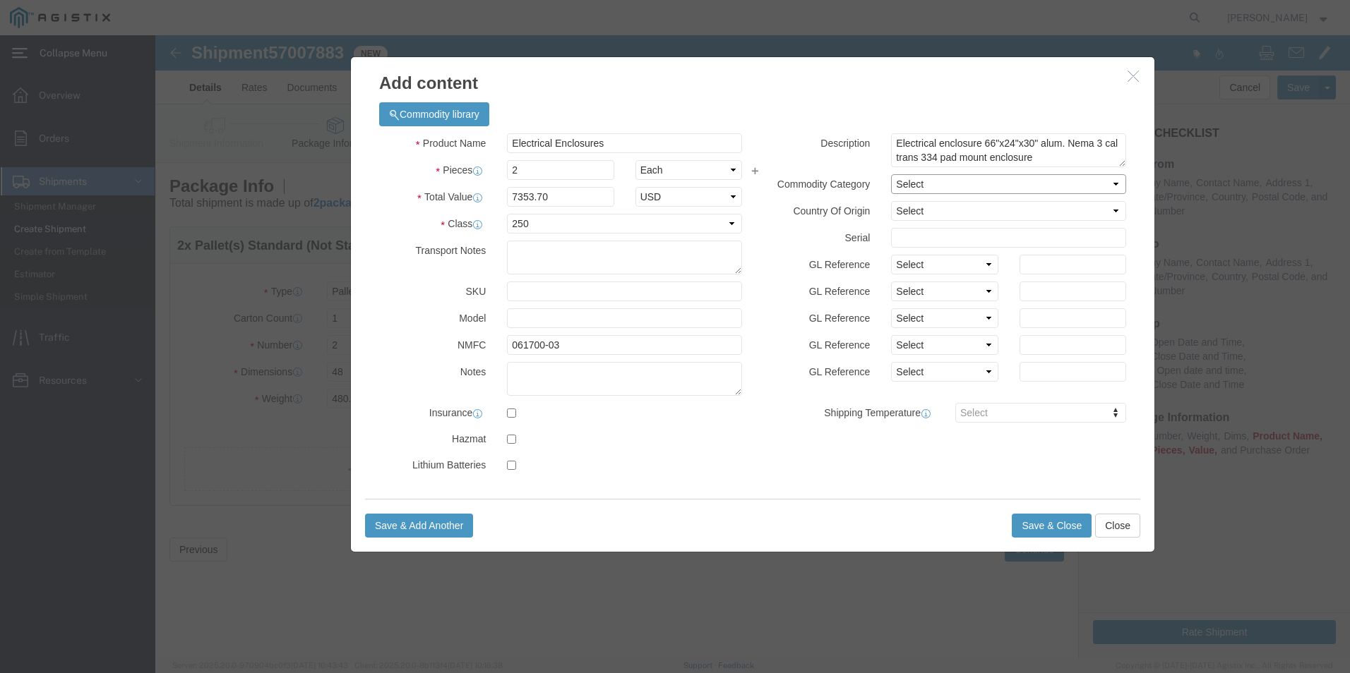
click select "Select"
click label "Country Of Origin"
click select "Select [GEOGRAPHIC_DATA] [GEOGRAPHIC_DATA] [GEOGRAPHIC_DATA] [GEOGRAPHIC_DATA] …"
select select "US"
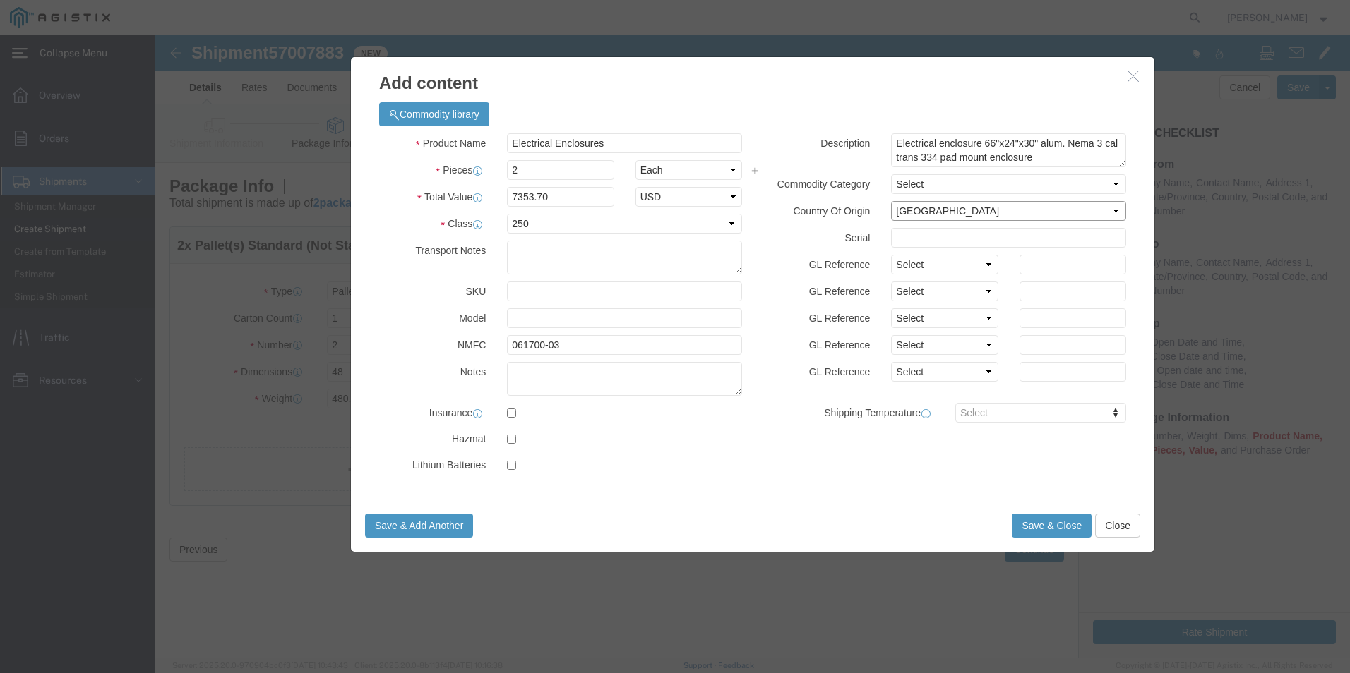
click select "Select [GEOGRAPHIC_DATA] [GEOGRAPHIC_DATA] [GEOGRAPHIC_DATA] [GEOGRAPHIC_DATA] …"
click div "Description Electrical enclosure 66"x24"x30" alum. Nema 3 cal trans 334 pad mou…"
click textarea
click input "text"
click label "GL Reference"
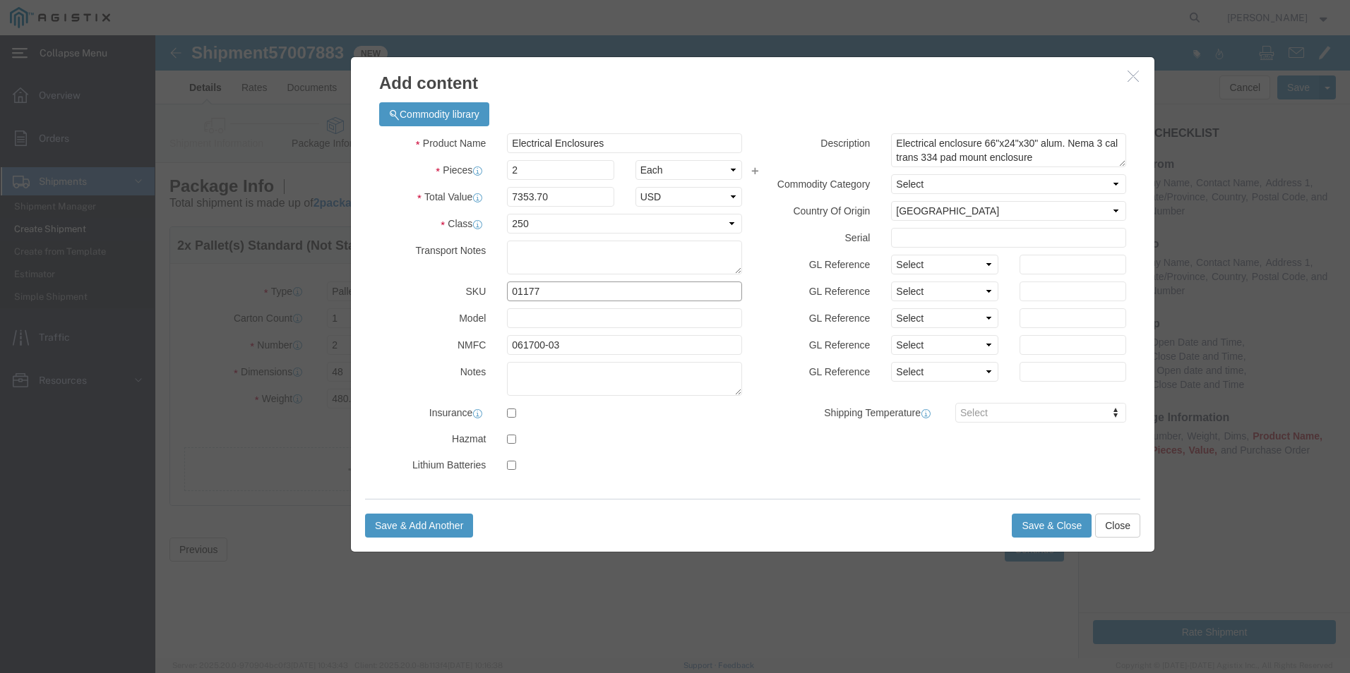
click input "01177"
type input "01177B"
click input "text"
type input "011770B"
click input "01177B"
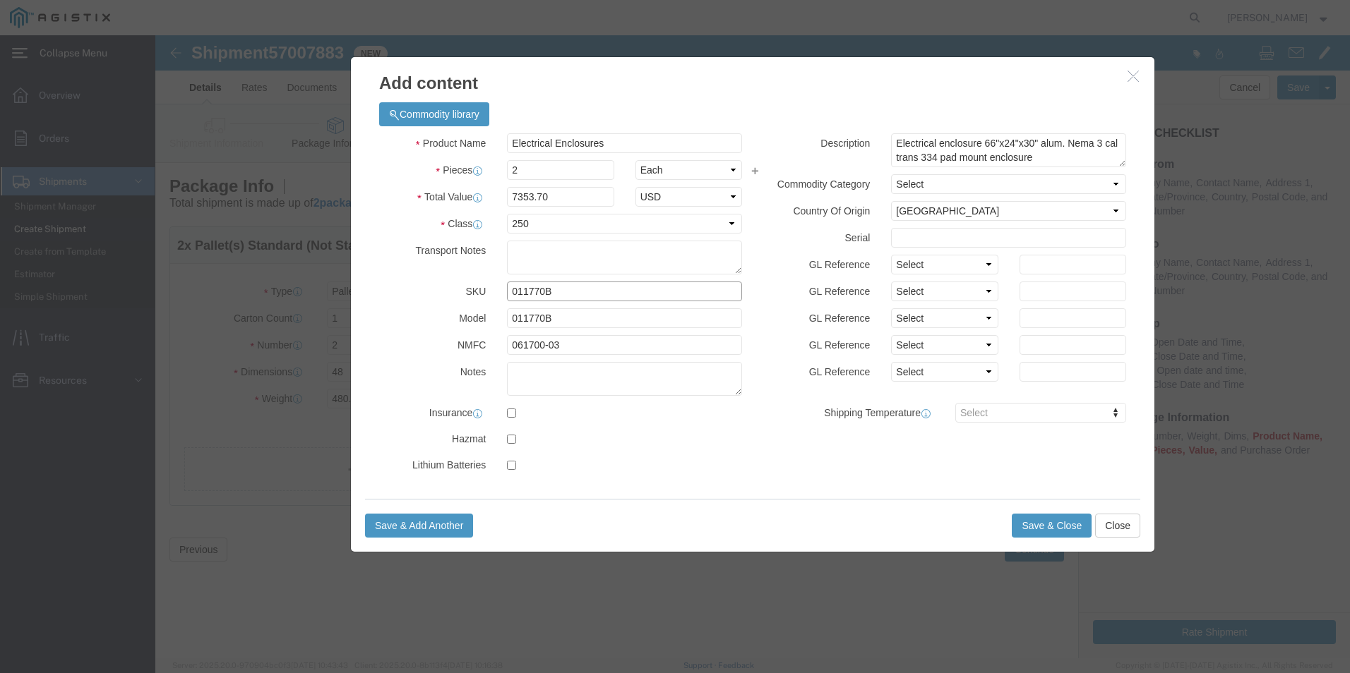
type input "011770B"
click textarea
type textarea "Electrical Enclosure"
click div
click select "Select ADP AED AFN ALL AMD AOA ARS ATS AUD AWG AZN BAM BBD BDT BGL BGN BHD BIF …"
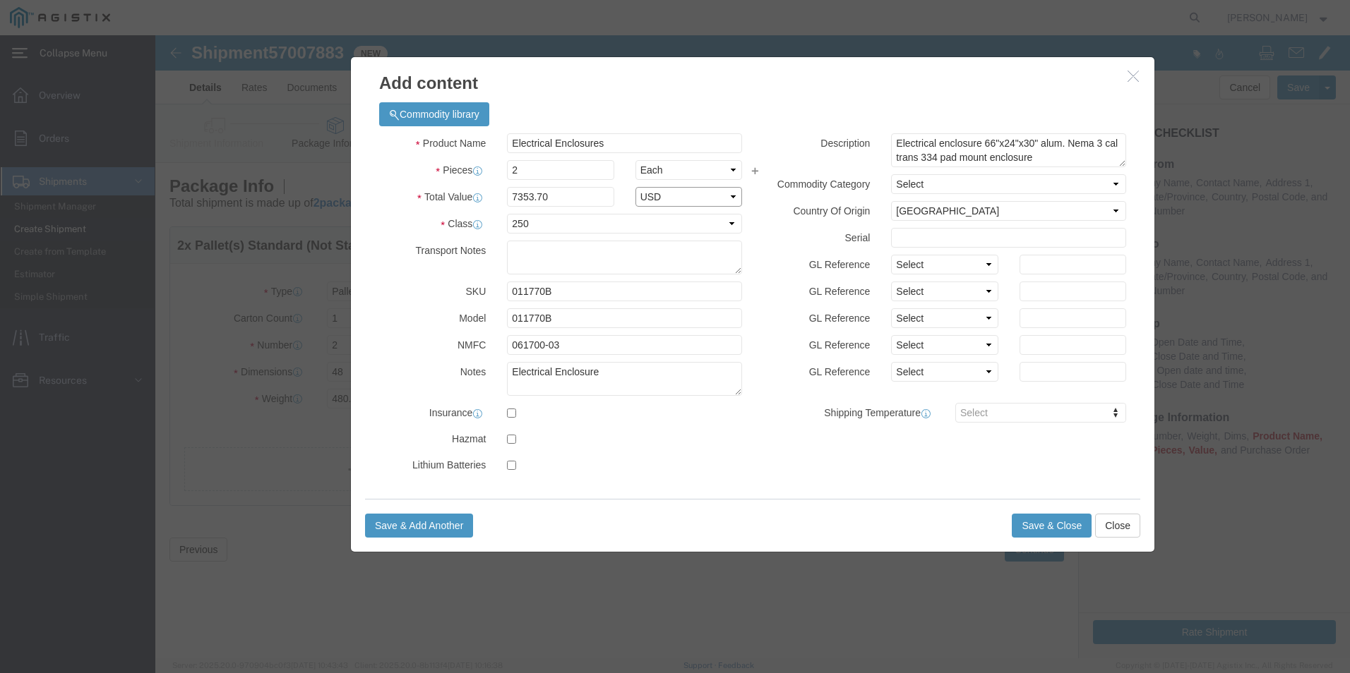
click select "Select ADP AED AFN ALL AMD AOA ARS ATS AUD AWG AZN BAM BBD BDT BGL BGN BHD BIF …"
click button "Save & Close"
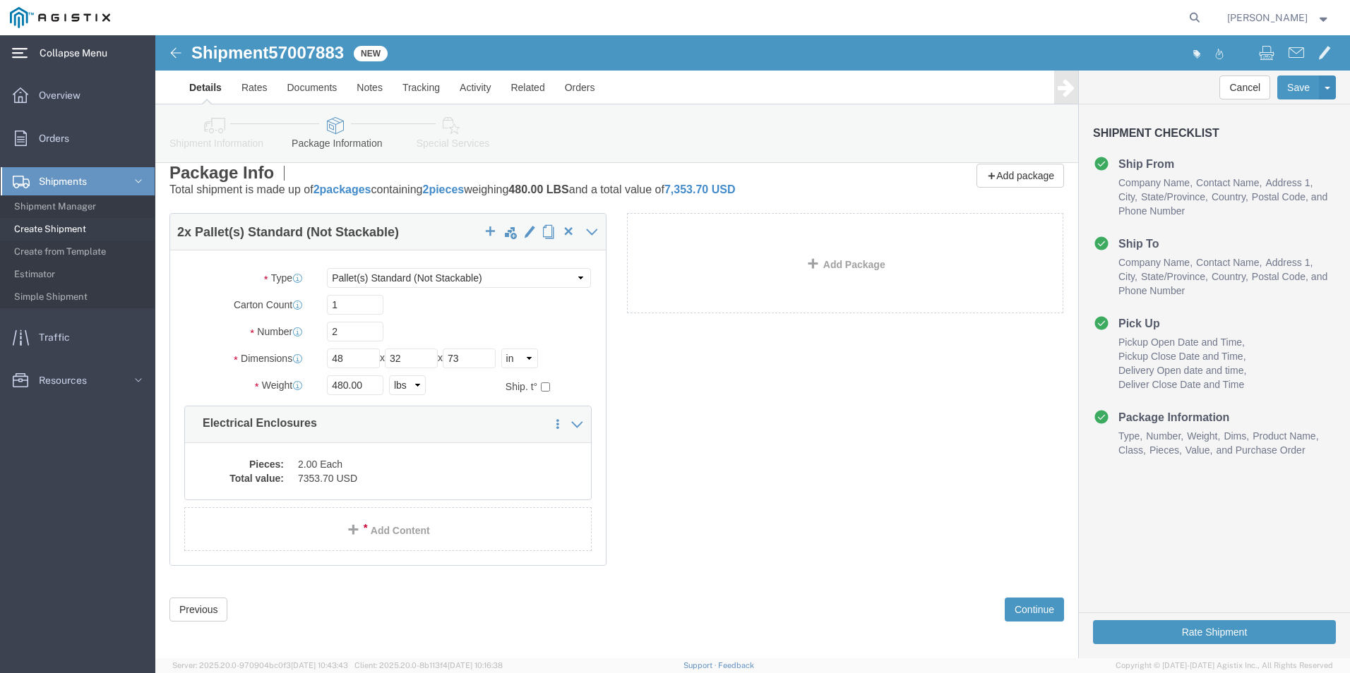
scroll to position [18, 0]
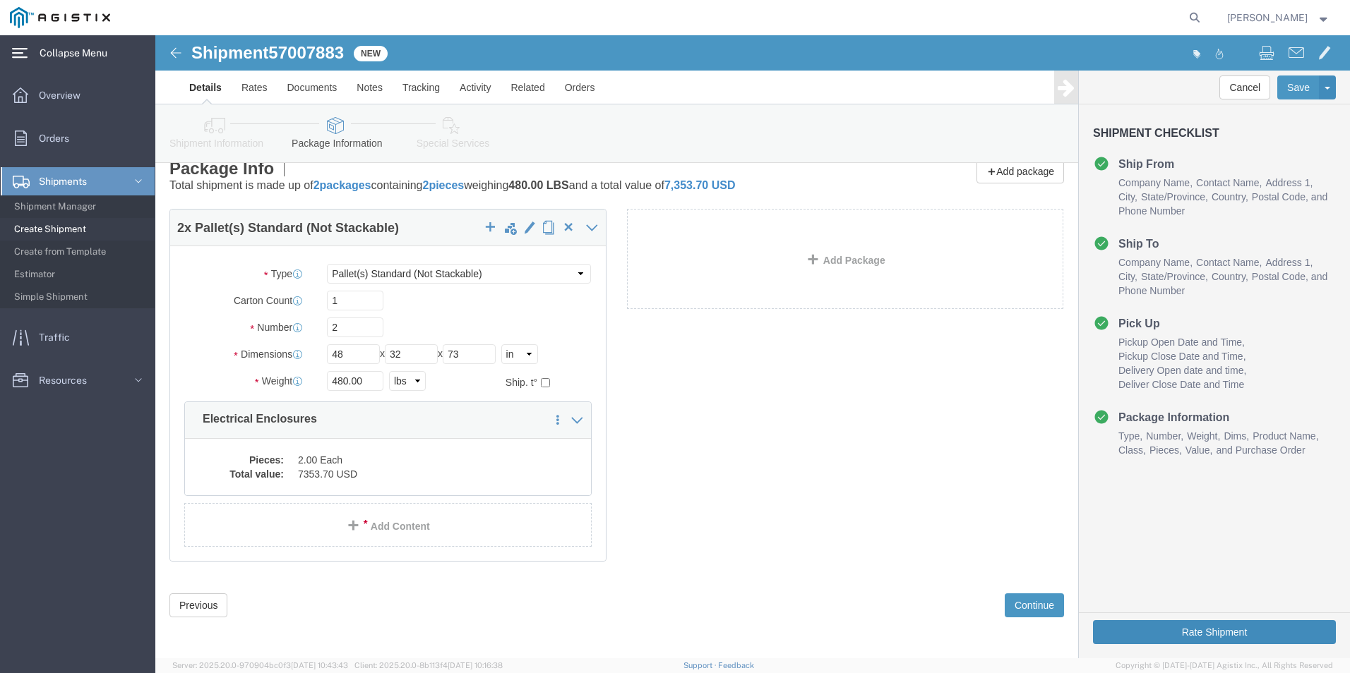
click button "Rate Shipment"
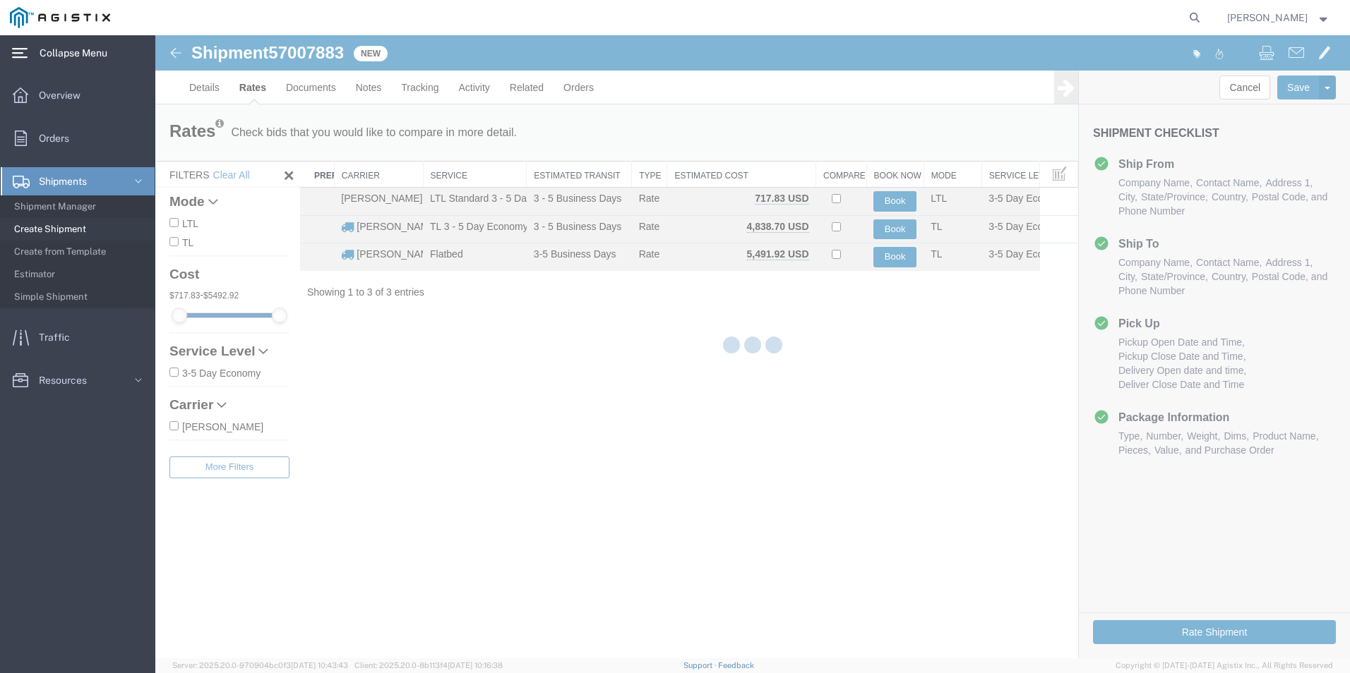
scroll to position [0, 0]
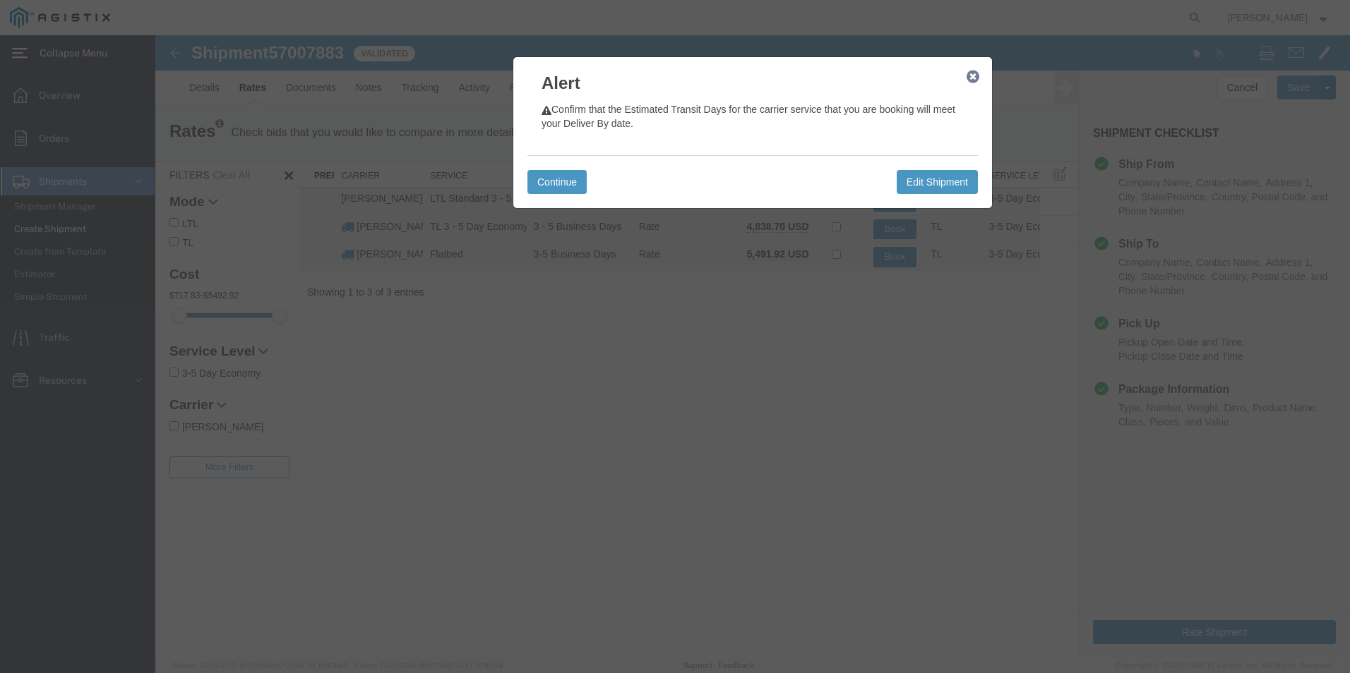
click at [591, 178] on div "Continue Edit Shipment" at bounding box center [752, 181] width 450 height 53
click at [580, 182] on button "Continue" at bounding box center [556, 182] width 59 height 24
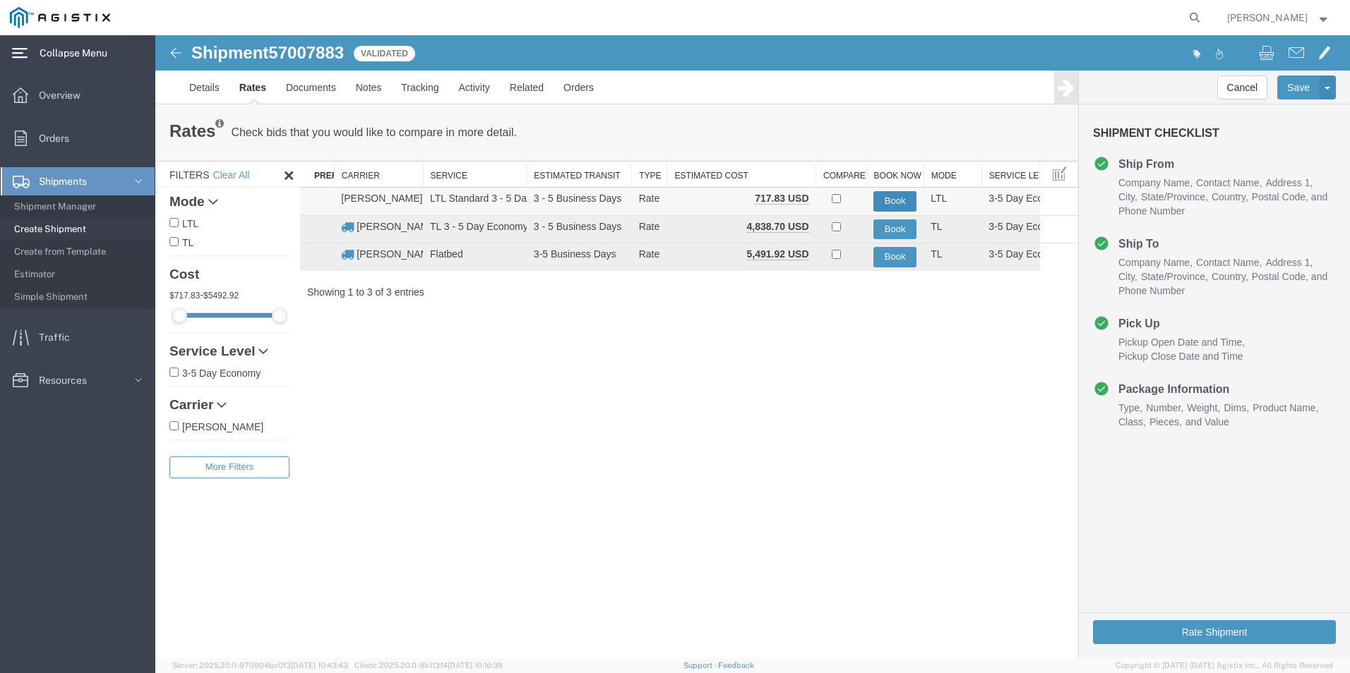
click at [903, 202] on button "Book" at bounding box center [894, 201] width 43 height 20
